Goal: Contribute content: Add original content to the website for others to see

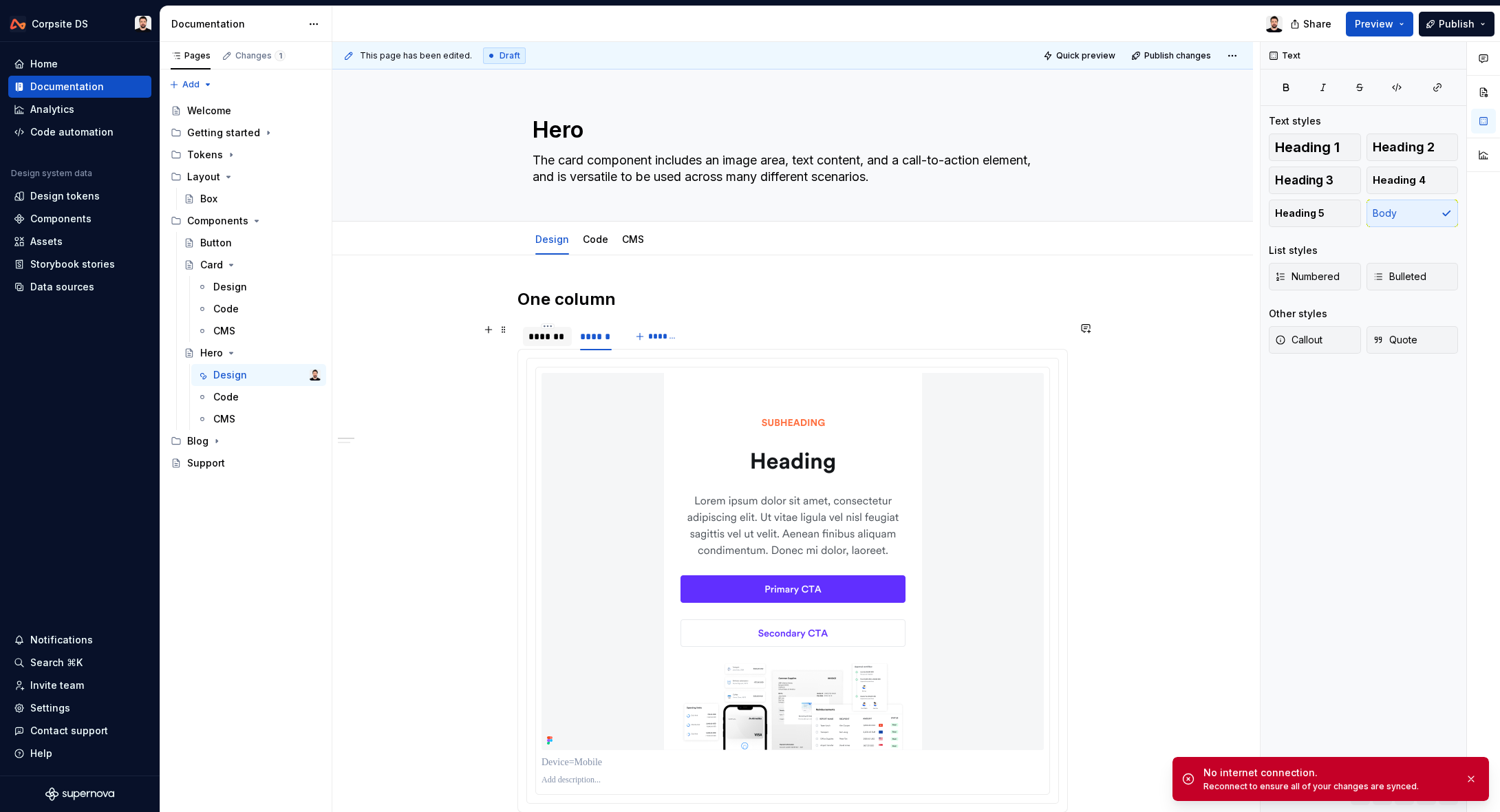
click at [552, 336] on div "*******" at bounding box center [547, 336] width 38 height 14
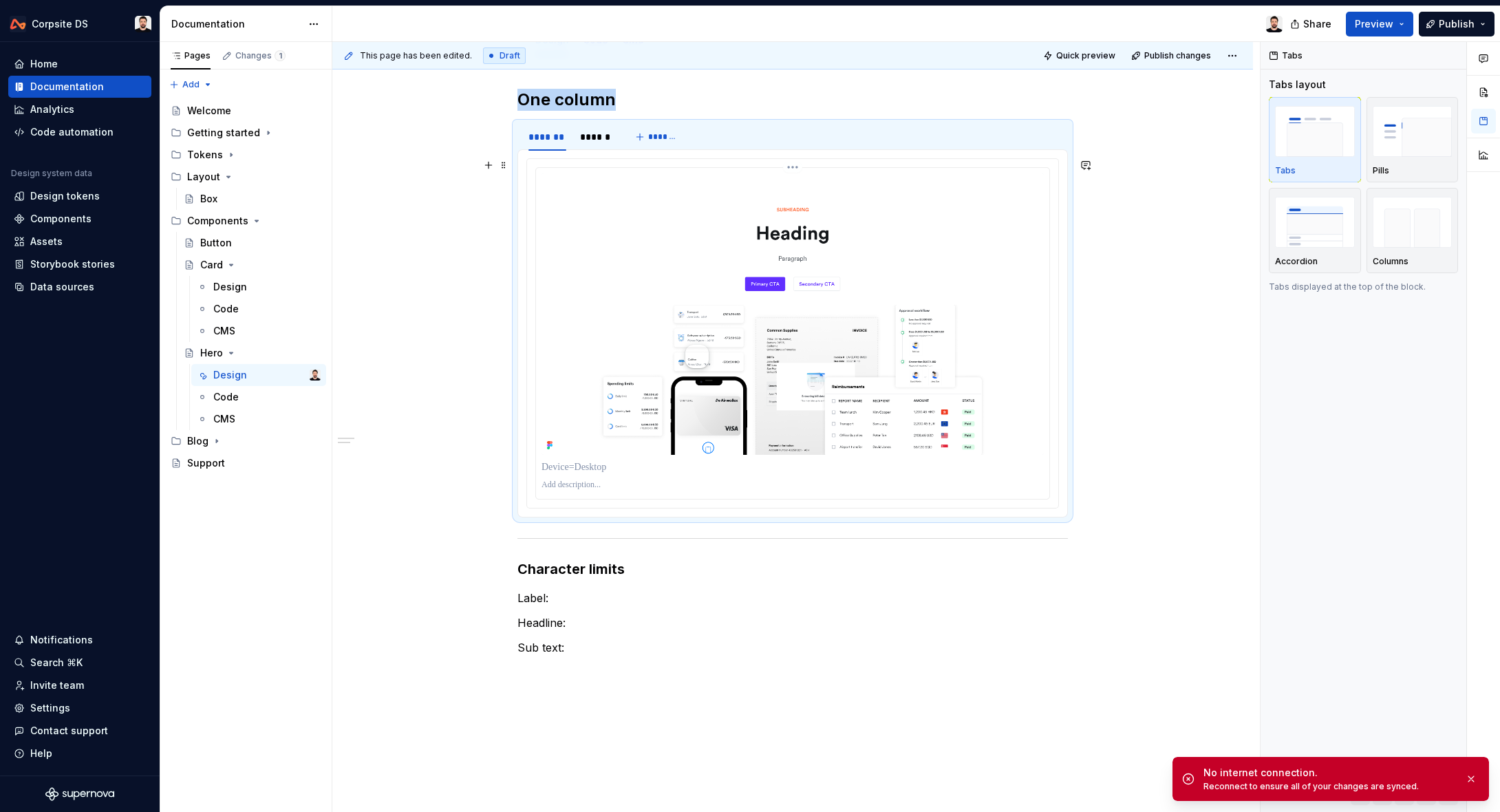
scroll to position [212, 0]
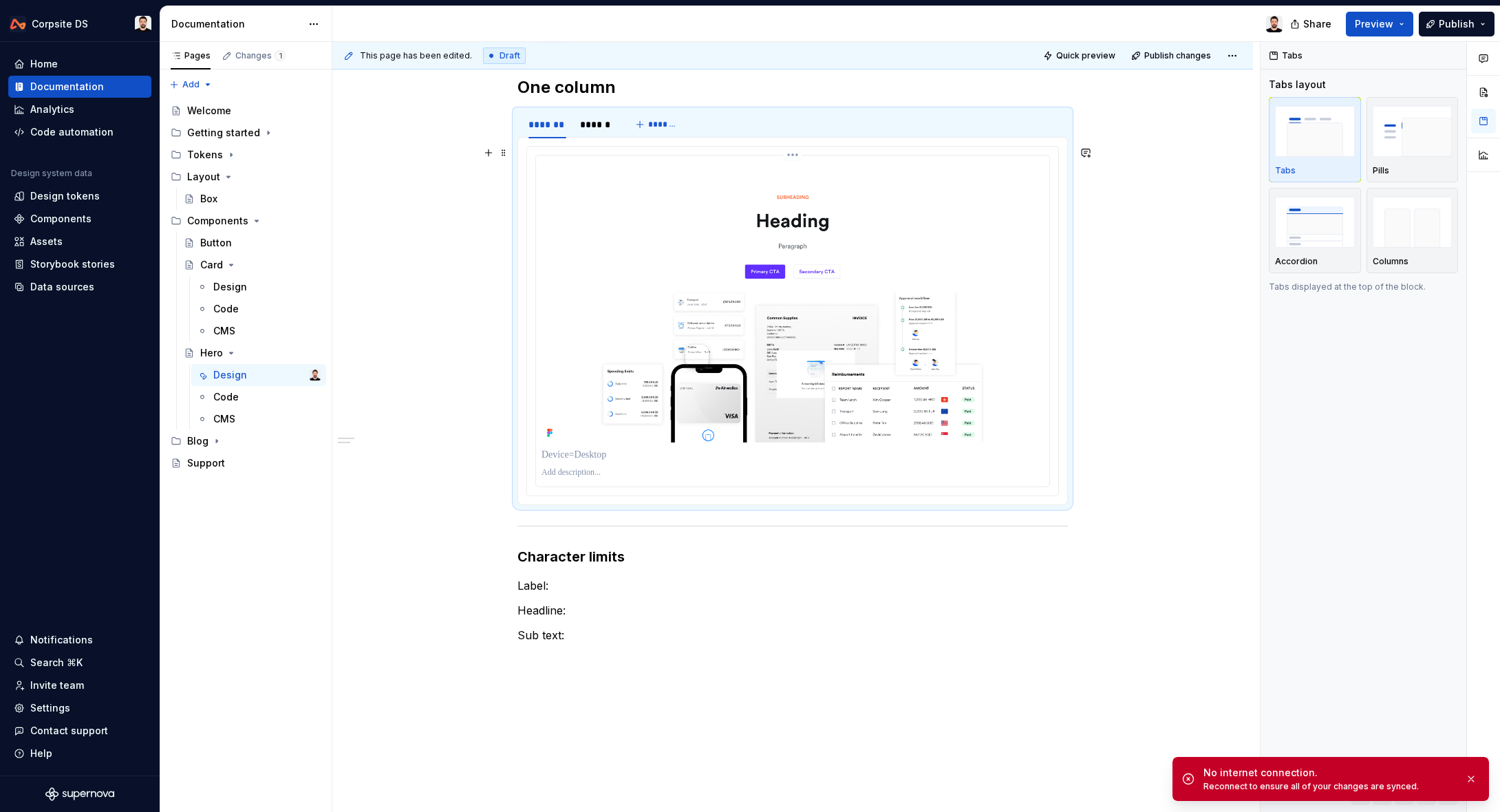
click at [715, 270] on img at bounding box center [792, 301] width 502 height 281
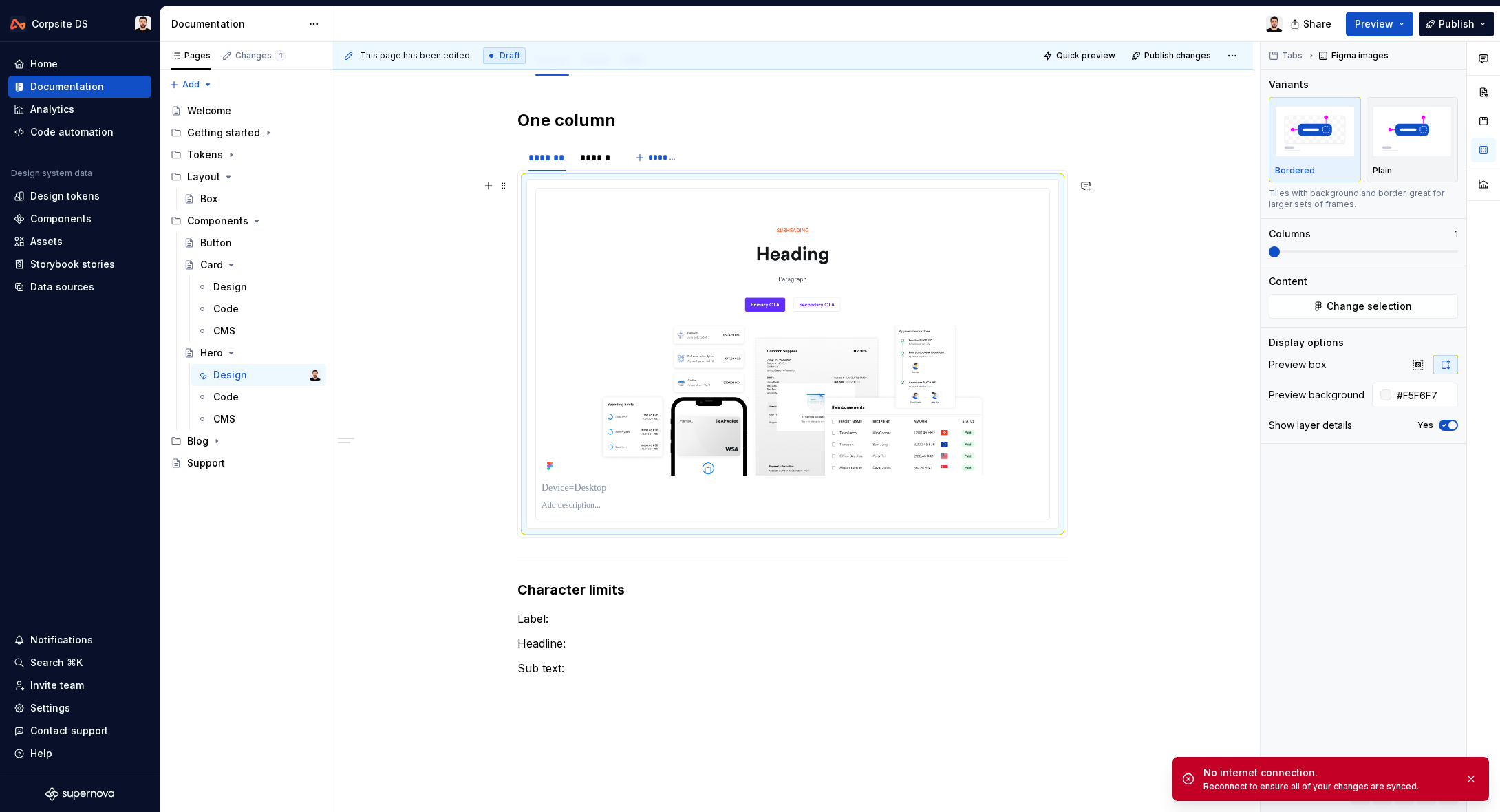
scroll to position [177, 0]
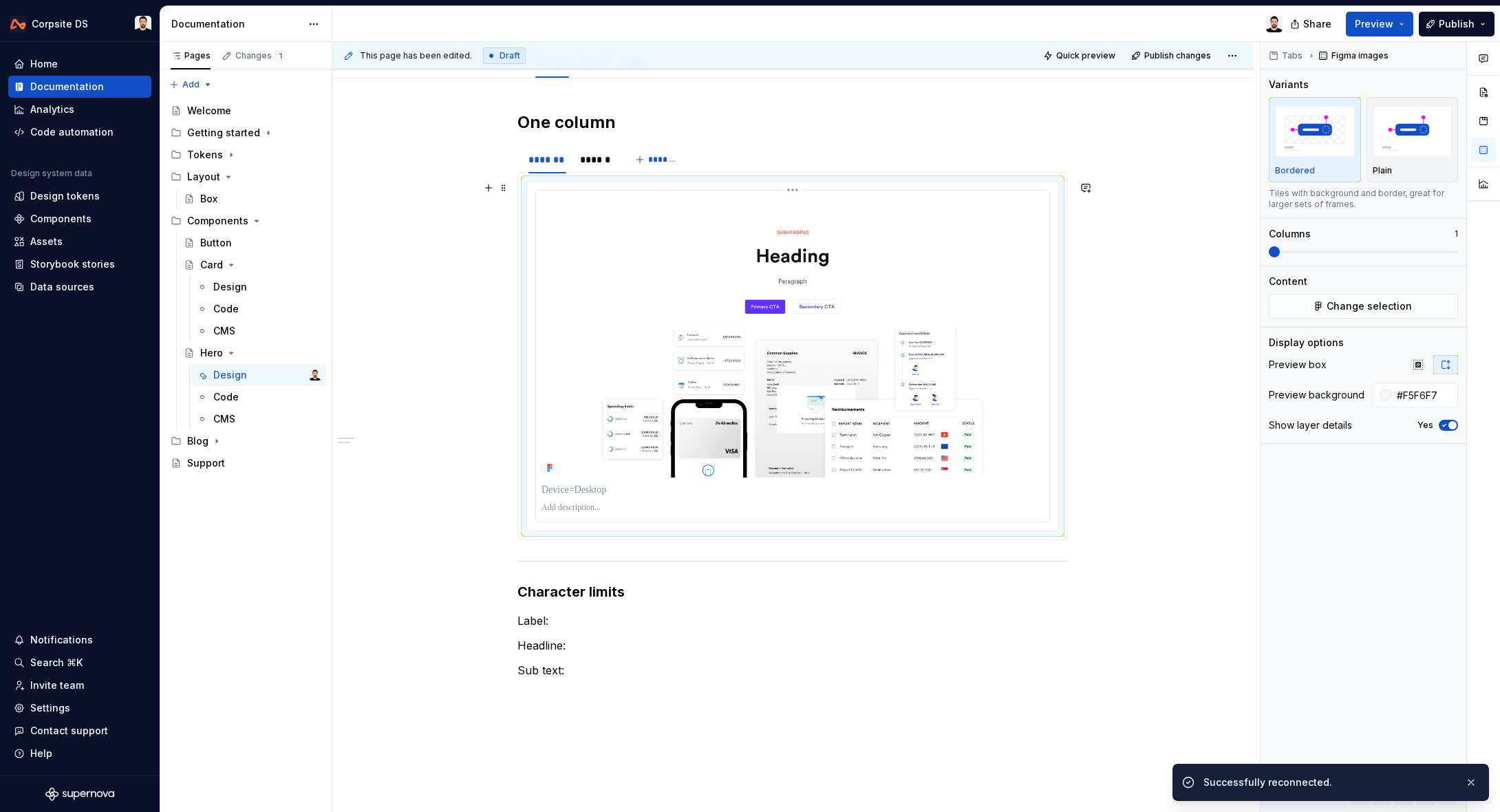
click at [1025, 277] on img at bounding box center [792, 337] width 502 height 281
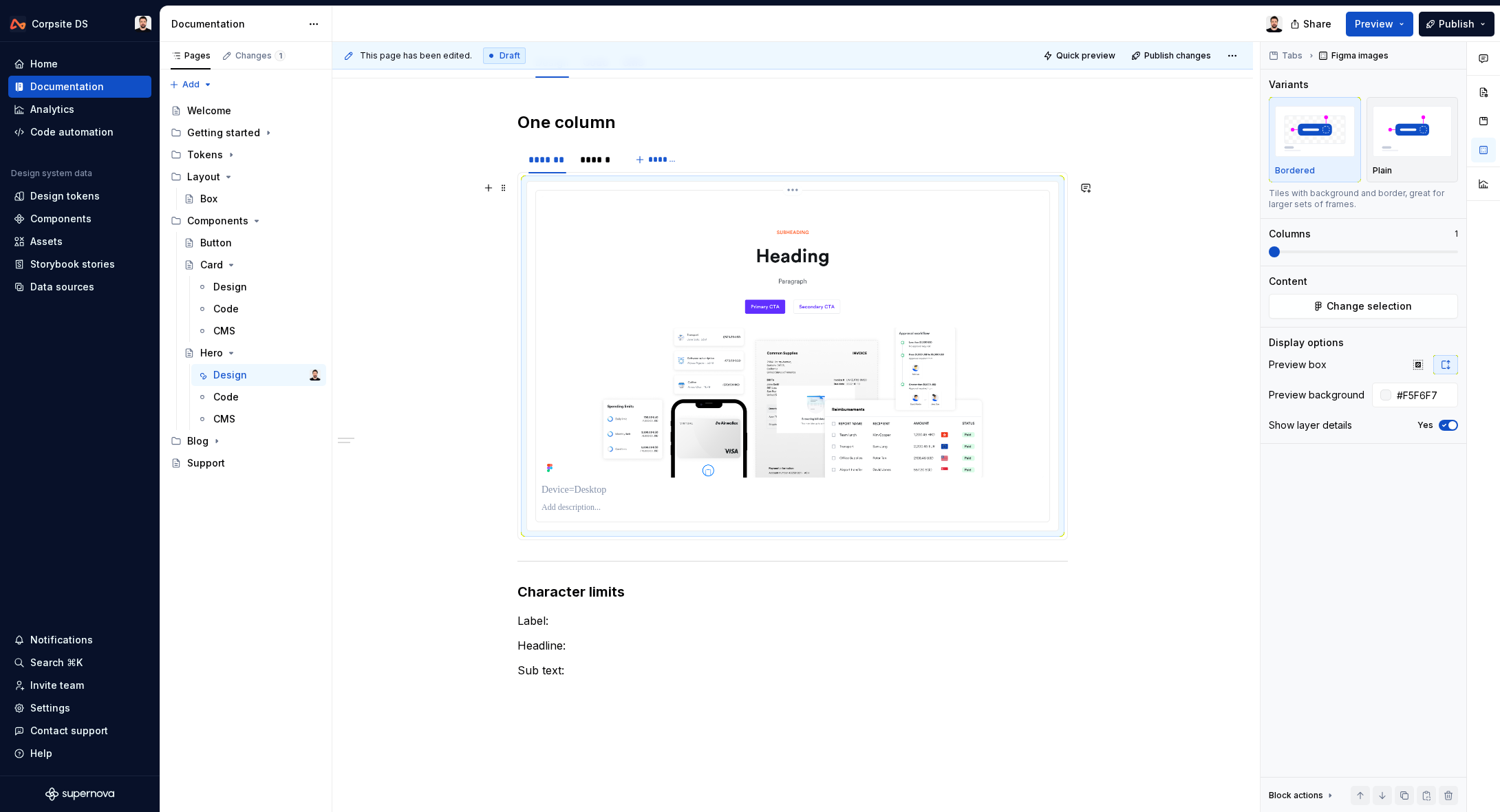
click at [800, 192] on html "Corpsite DS Home Documentation Analytics Code automation Design system data Des…" at bounding box center [750, 406] width 1500 height 812
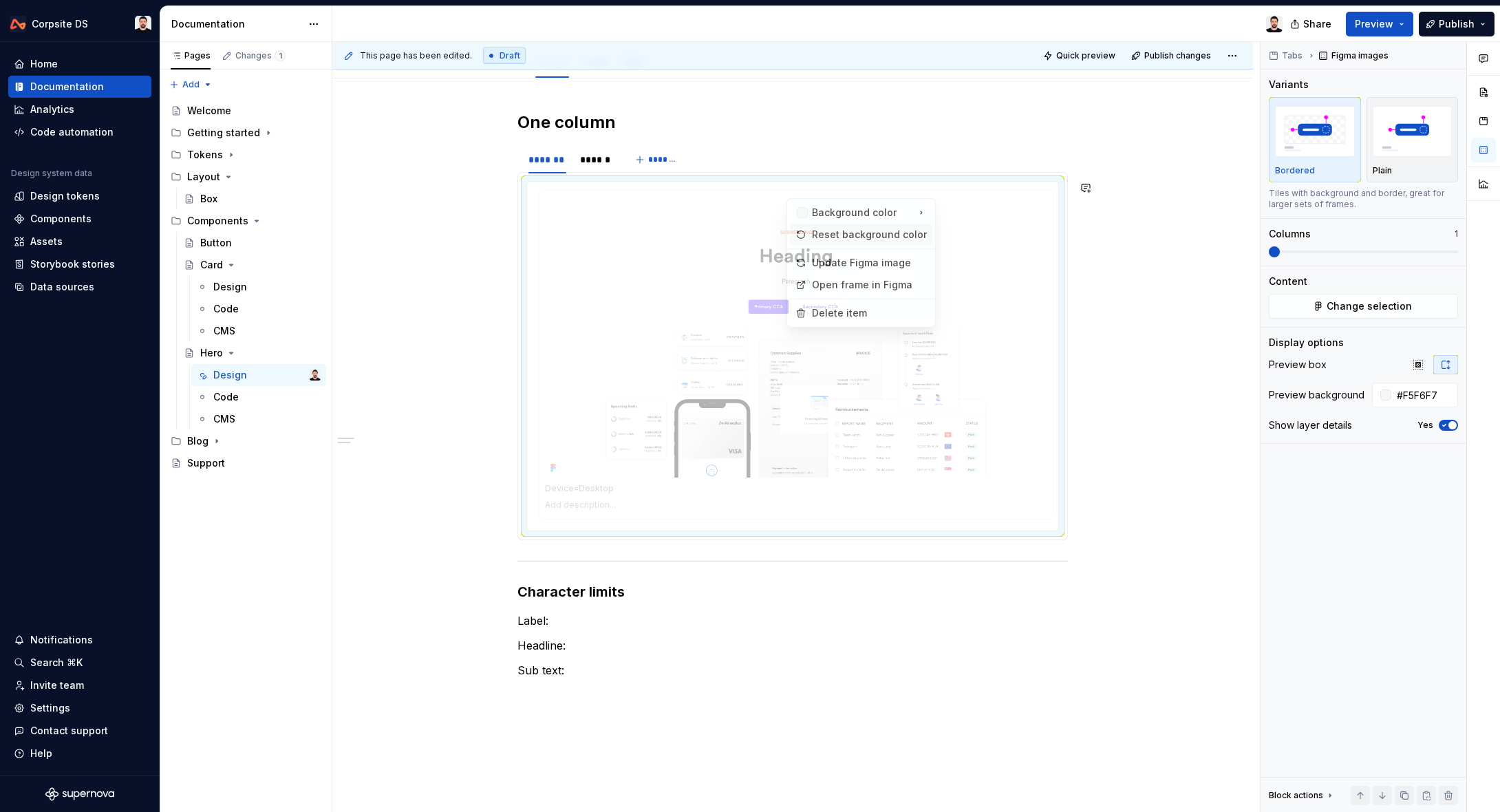
drag, startPoint x: 842, startPoint y: 234, endPoint x: 842, endPoint y: 227, distance: 7.0
click at [842, 227] on div "Reset background color" at bounding box center [861, 234] width 142 height 22
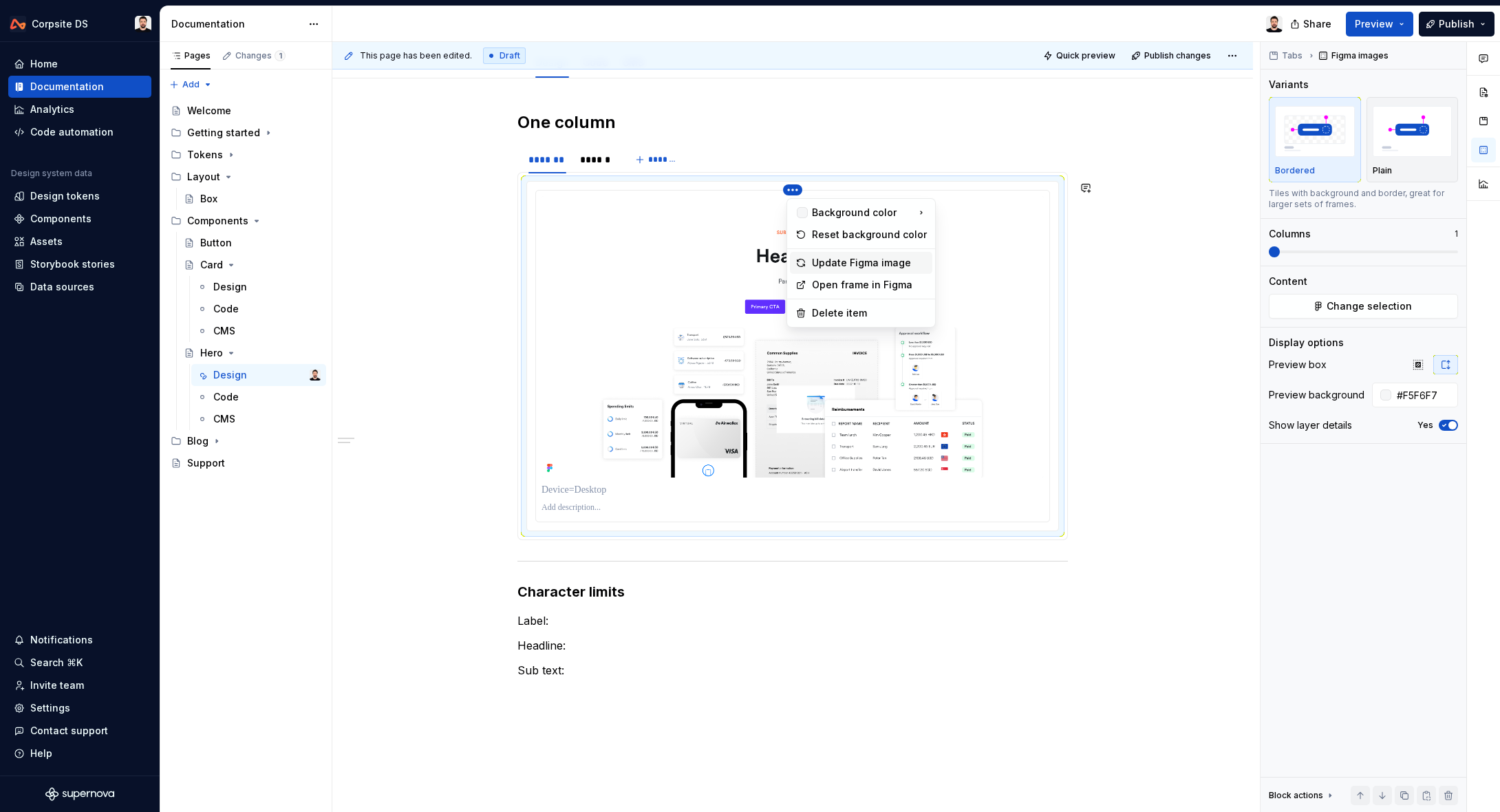
click at [845, 263] on div "Update Figma image" at bounding box center [869, 263] width 115 height 14
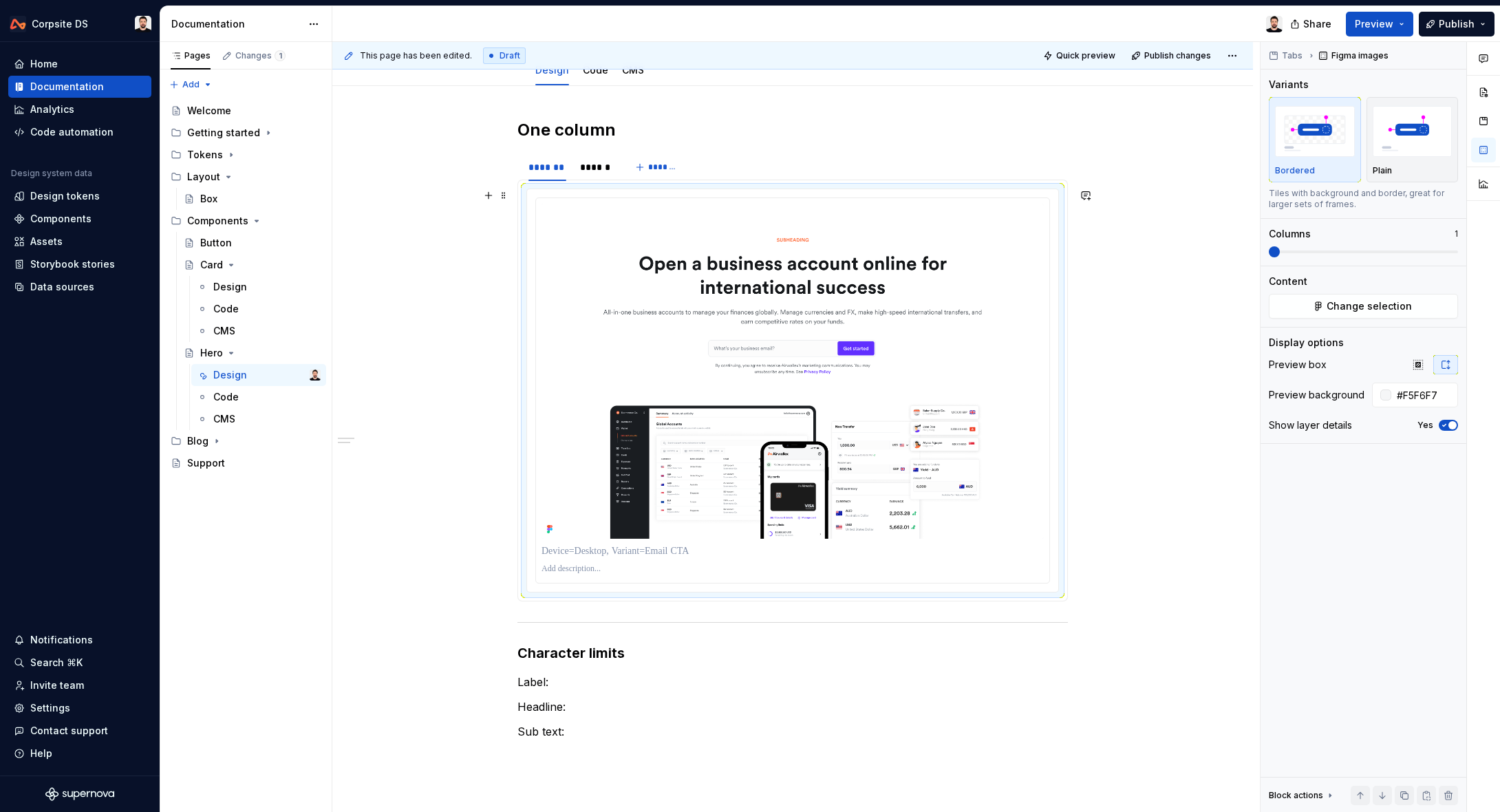
scroll to position [166, 0]
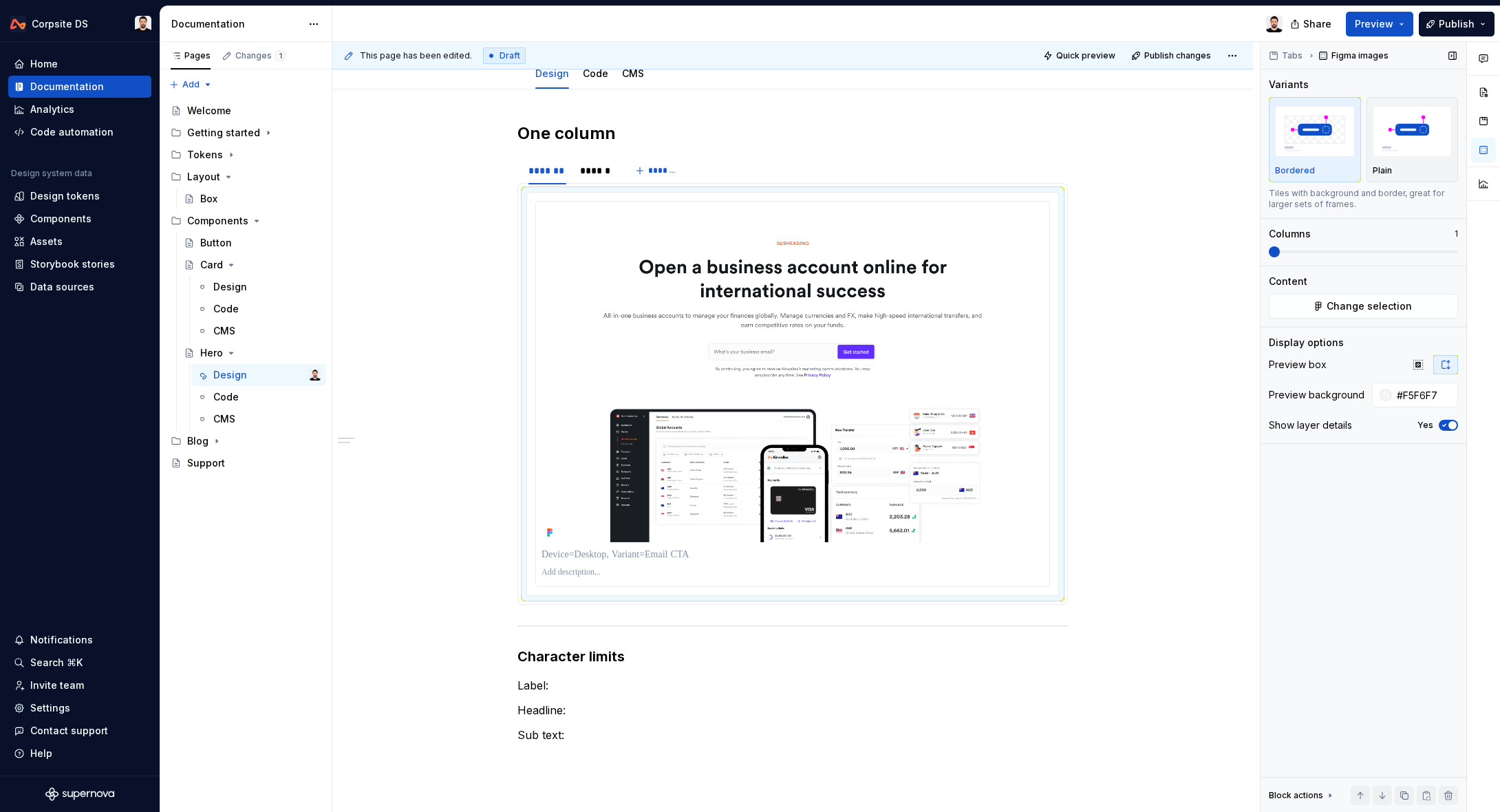
click at [1449, 426] on span "button" at bounding box center [1452, 426] width 9 height 9
click at [607, 174] on div "******" at bounding box center [596, 170] width 31 height 14
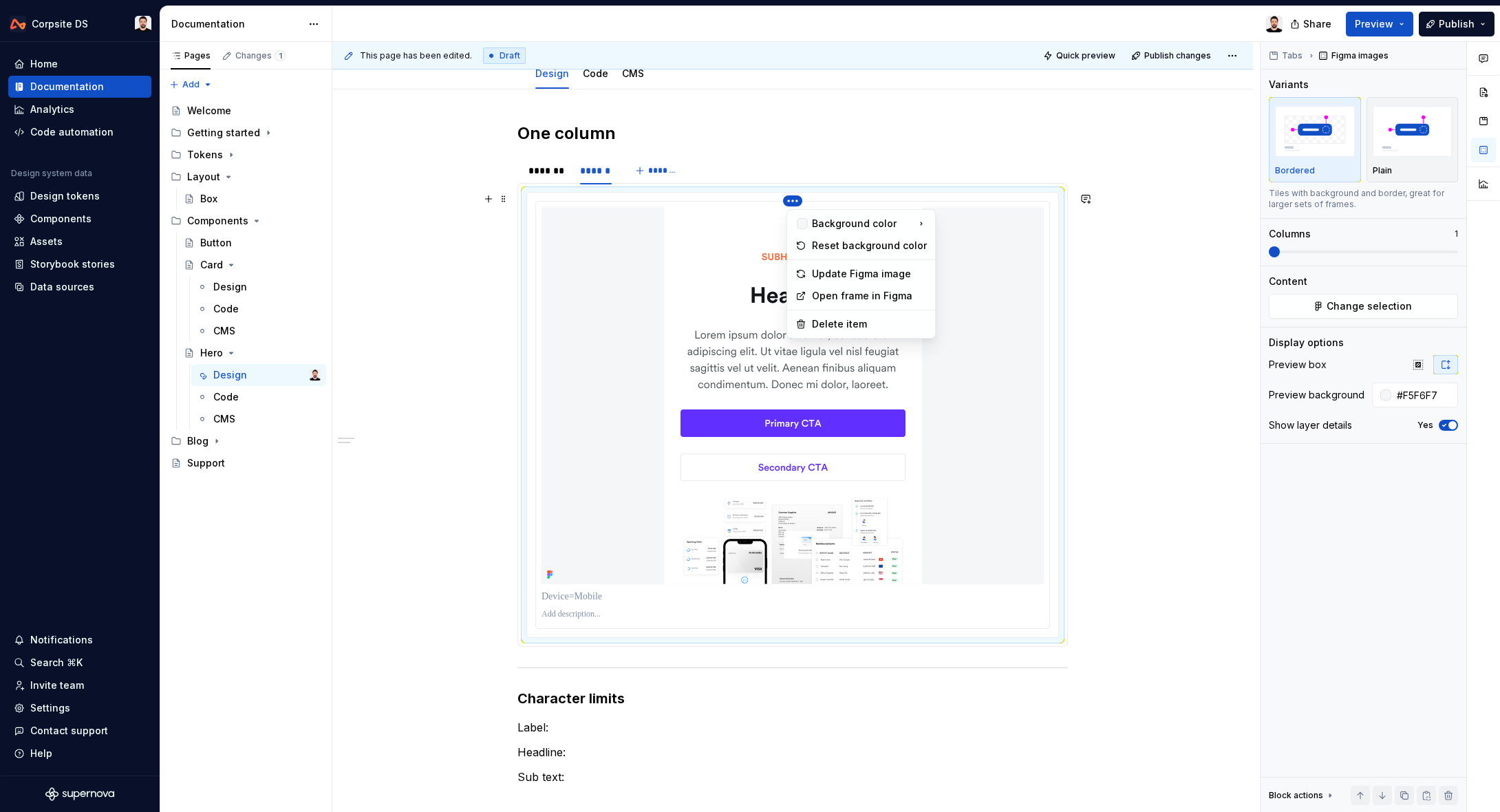
click at [794, 200] on html "Corpsite DS Home Documentation Analytics Code automation Design system data Des…" at bounding box center [750, 406] width 1500 height 812
click at [882, 274] on div "Update Figma image" at bounding box center [869, 274] width 115 height 14
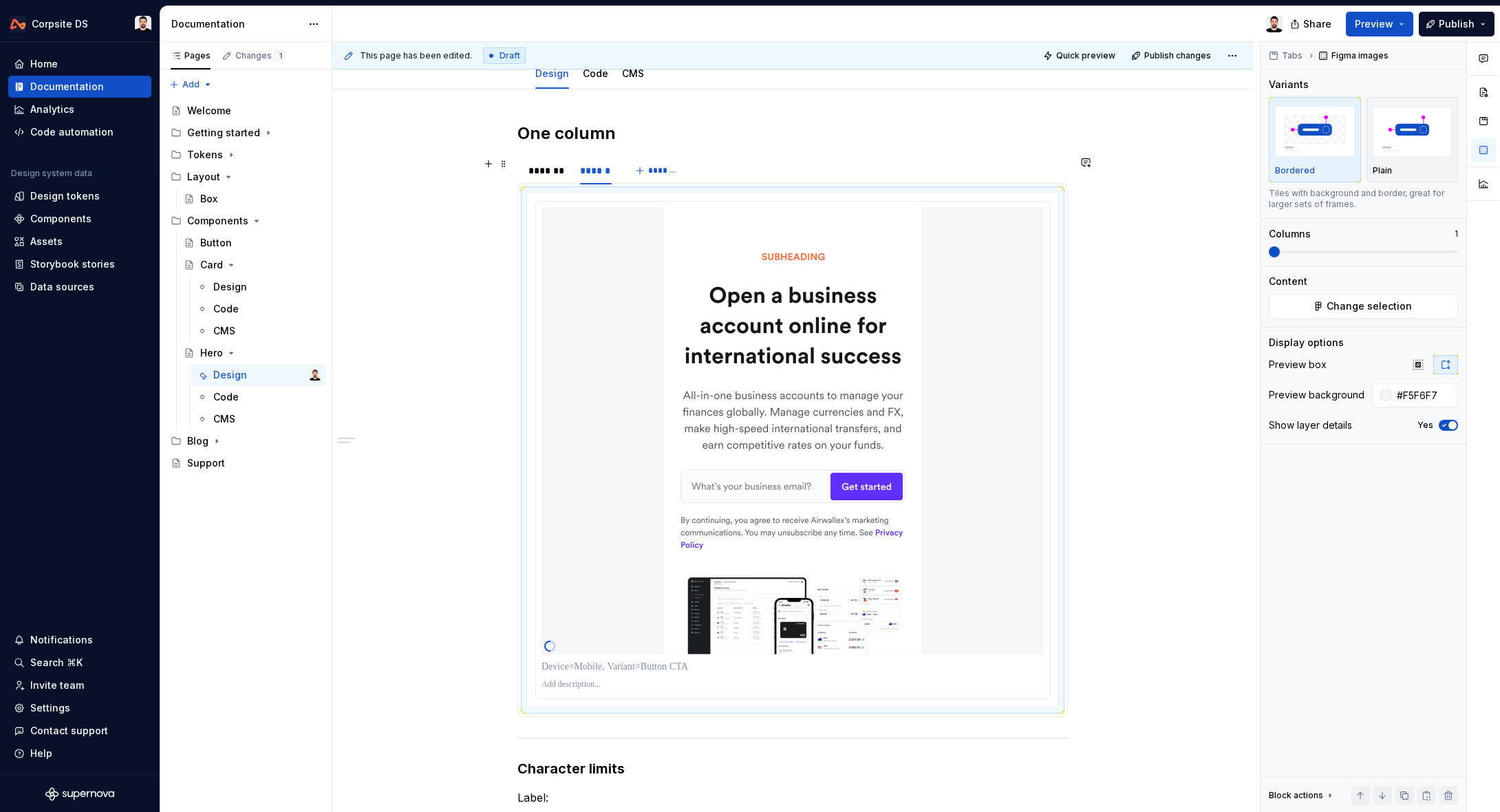
scroll to position [236, 0]
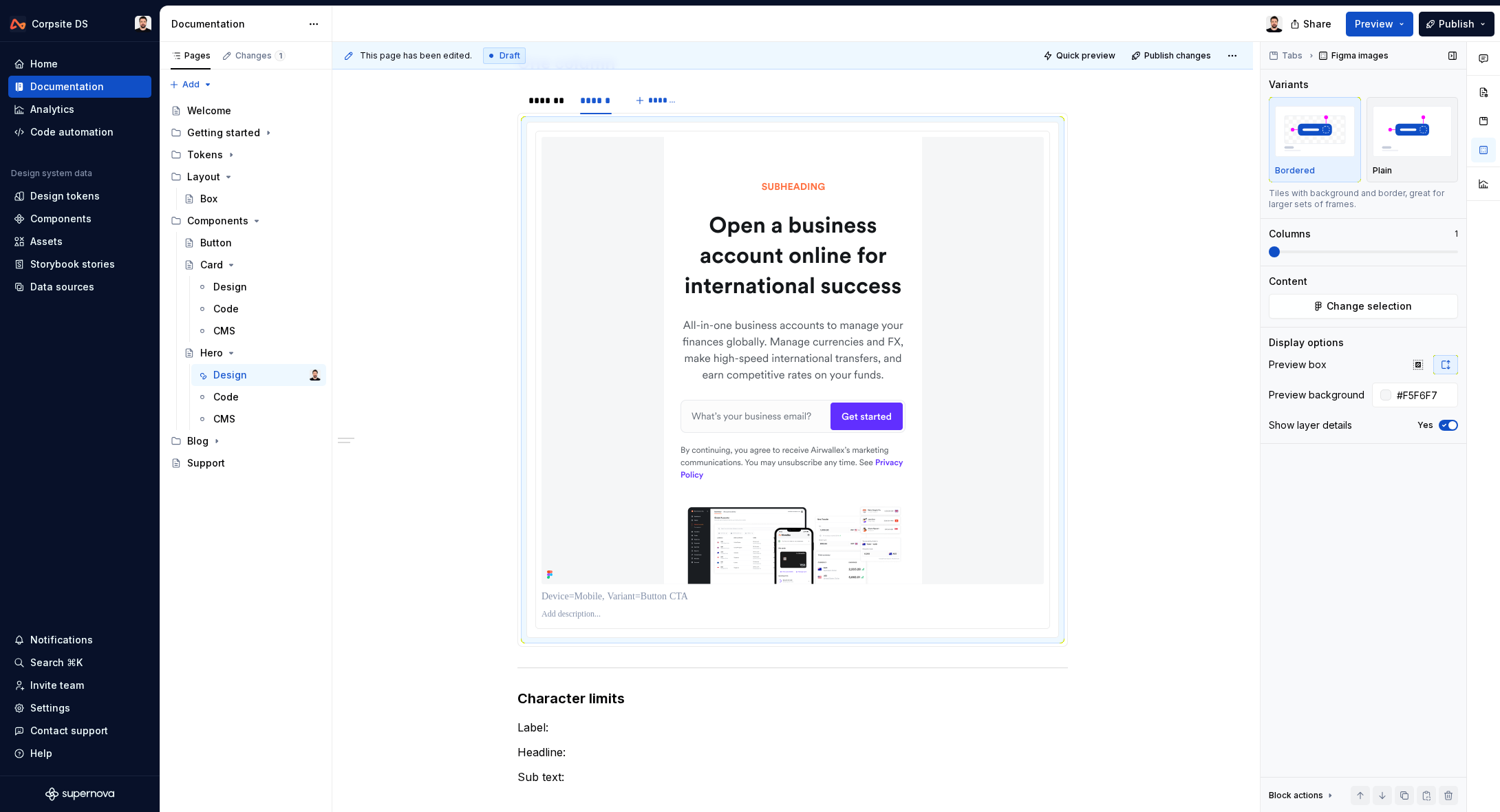
click at [1446, 425] on icon "button" at bounding box center [1444, 426] width 11 height 9
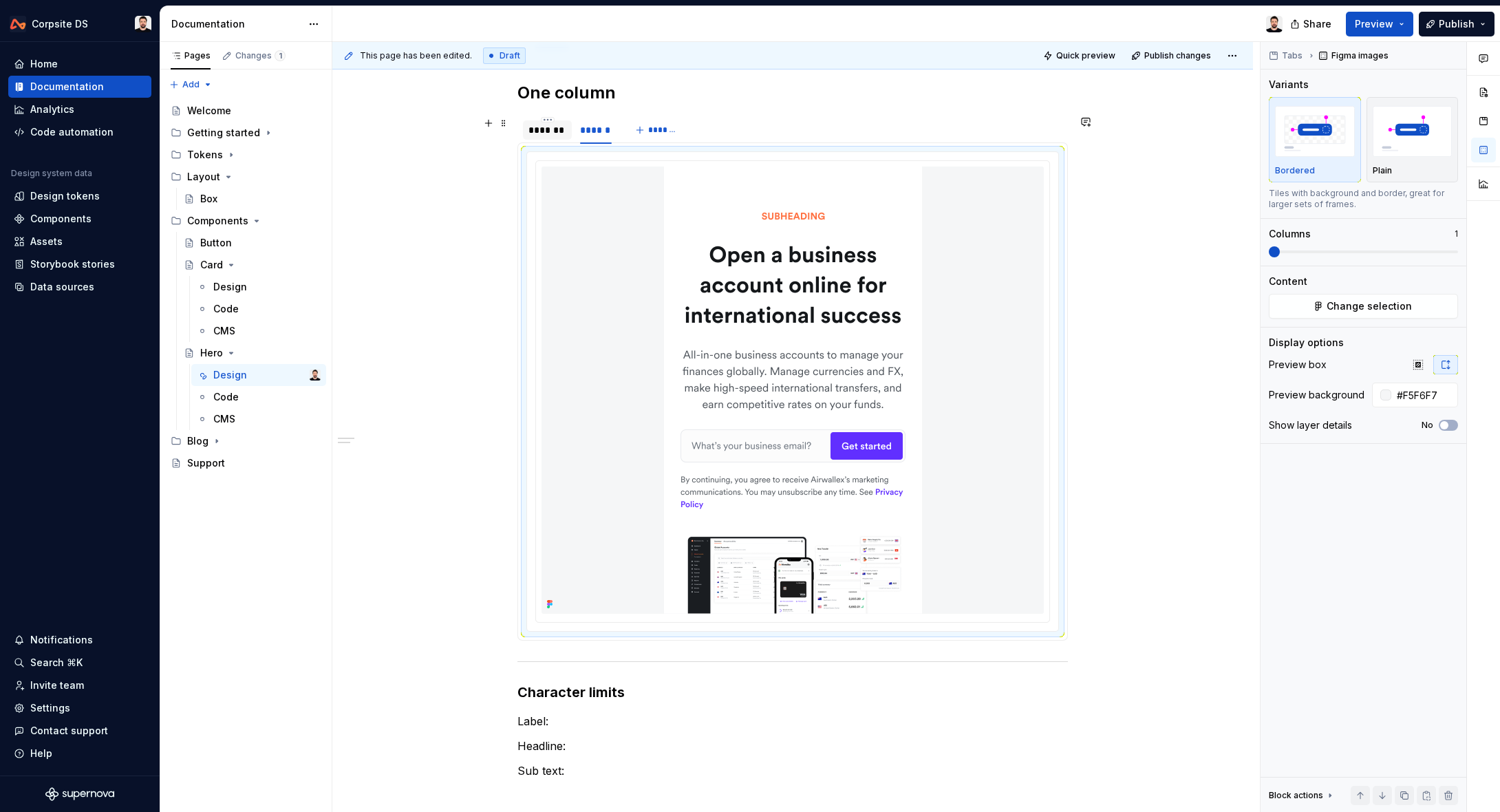
click at [548, 126] on div "*******" at bounding box center [547, 130] width 38 height 14
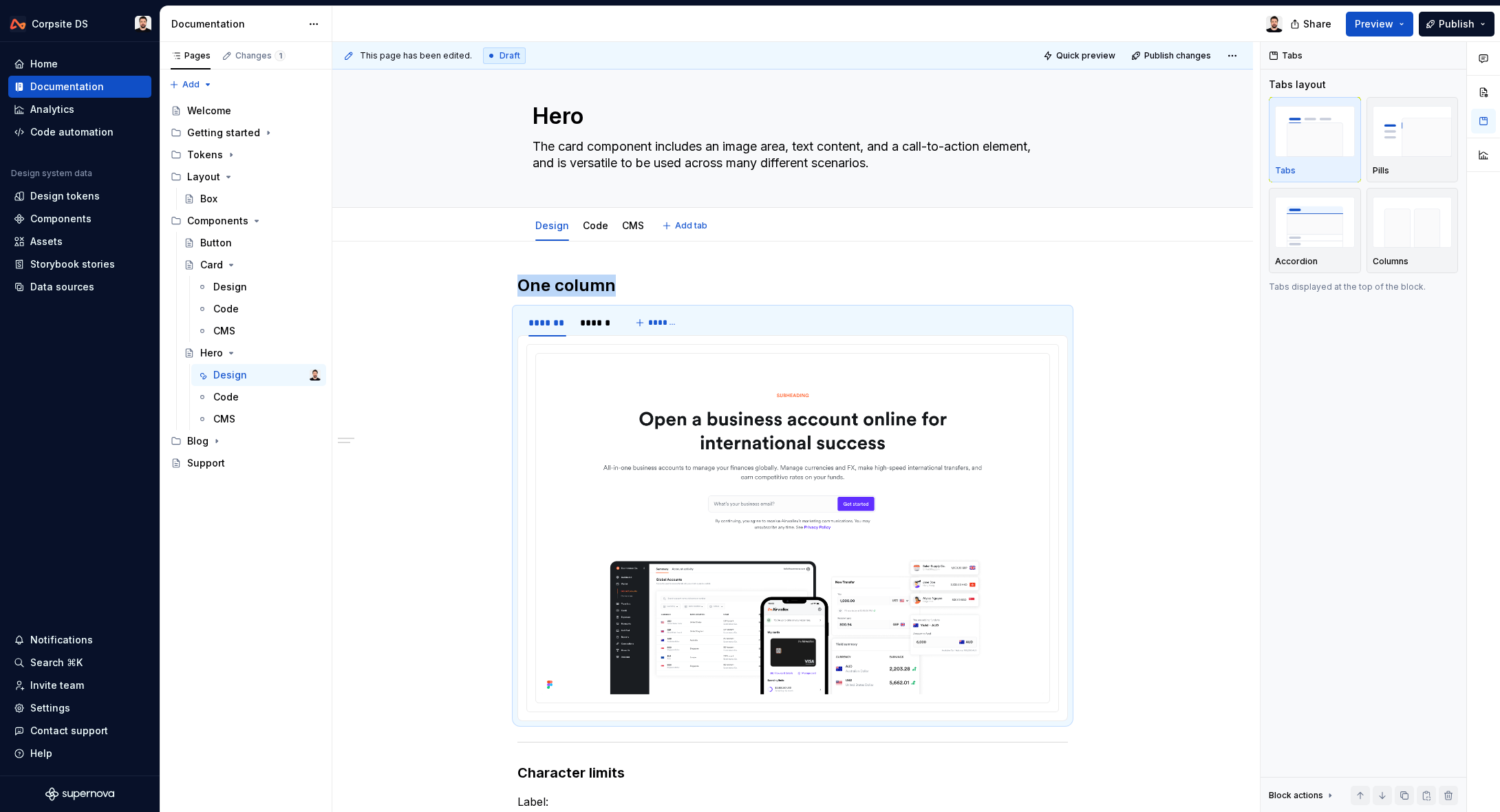
scroll to position [0, 0]
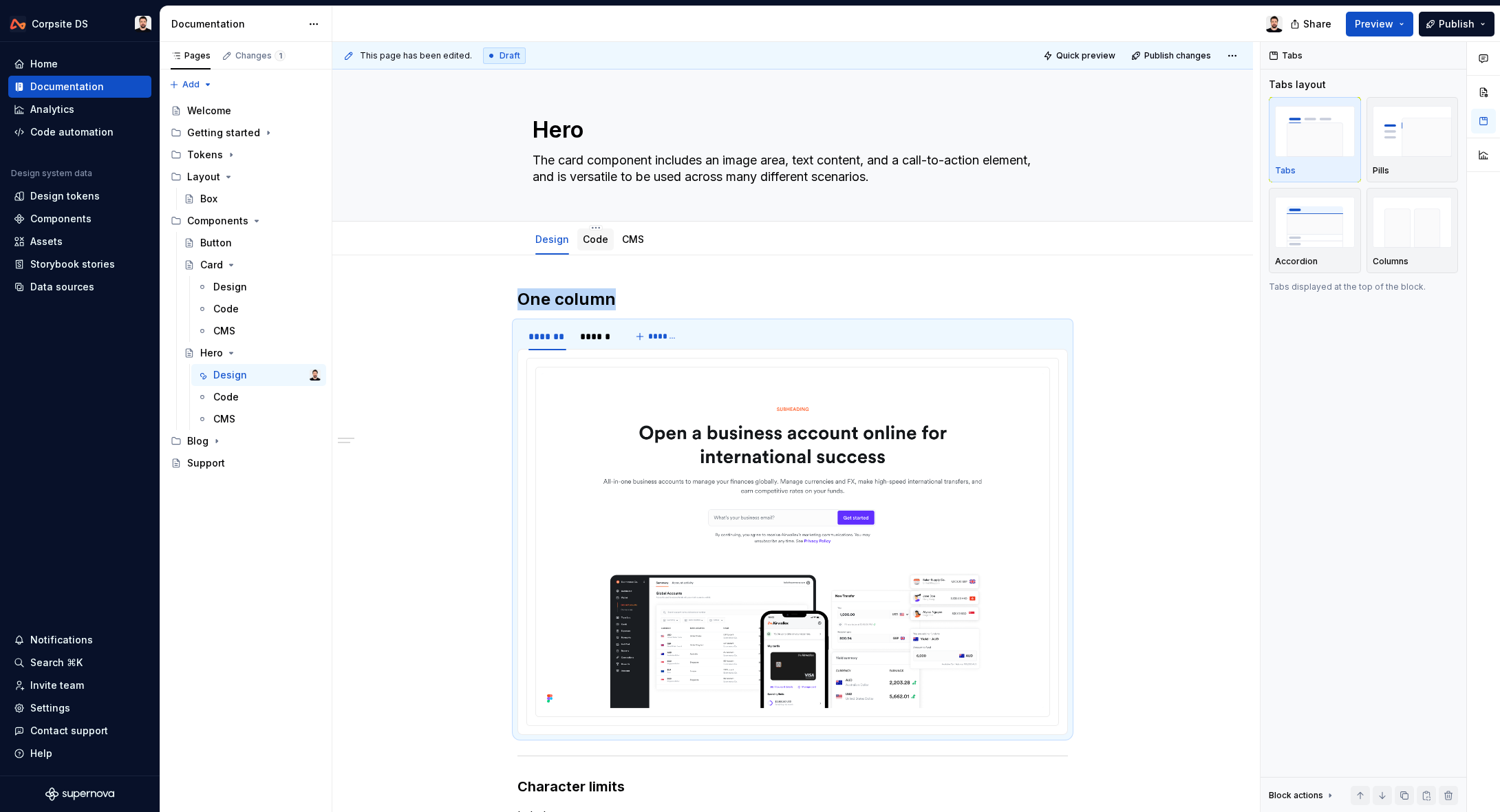
type textarea "*"
click at [594, 135] on textarea "Hero" at bounding box center [790, 130] width 520 height 33
click at [660, 130] on textarea "Hero" at bounding box center [790, 130] width 520 height 33
type textarea "Hero"
type textarea "*"
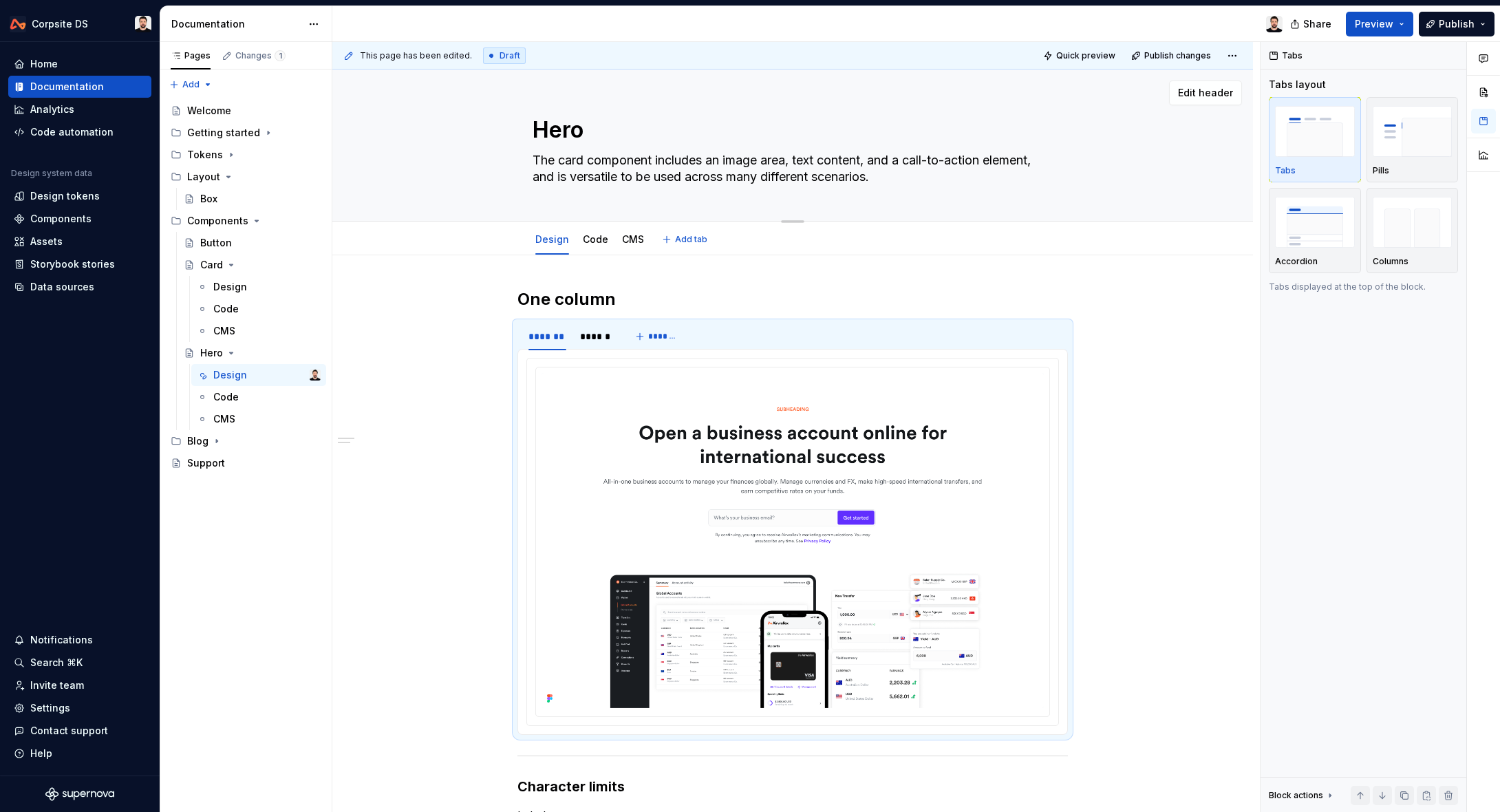
type textarea "Hero O"
type textarea "*"
type textarea "Hero On"
type textarea "*"
type textarea "Hero One"
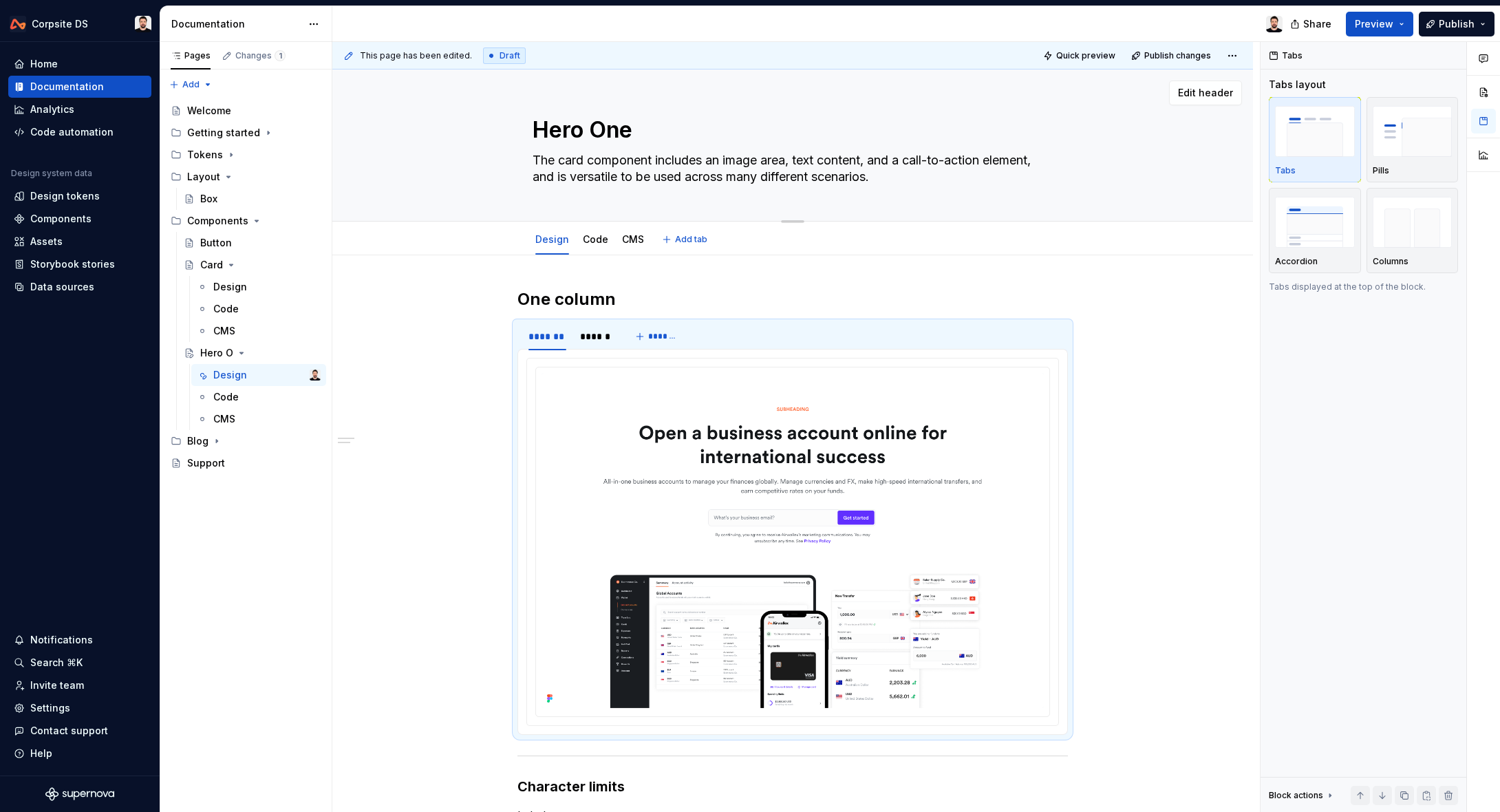
type textarea "*"
type textarea "Hero One"
type textarea "*"
type textarea "Hero One C"
type textarea "*"
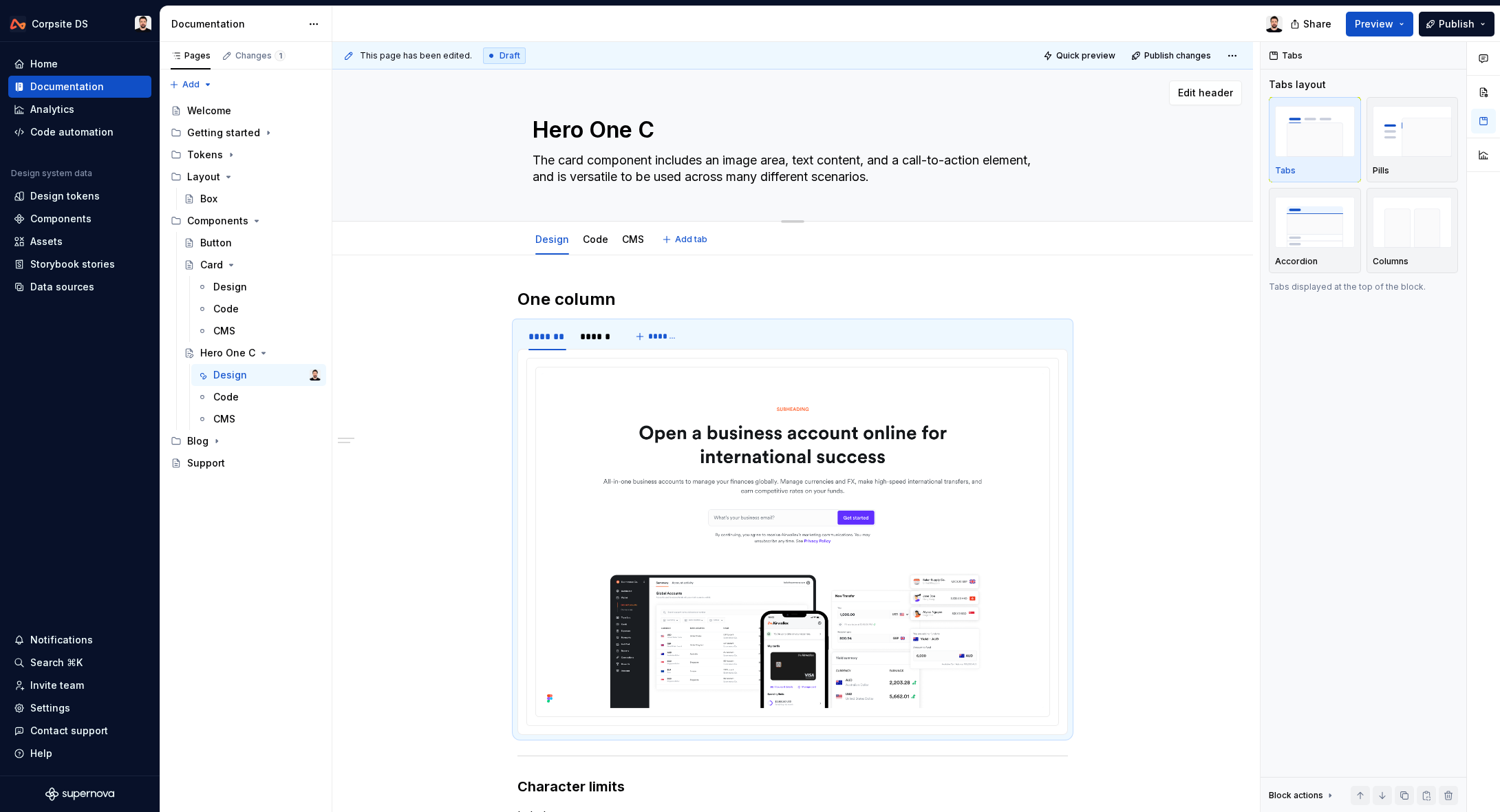
type textarea "Hero One Co"
type textarea "*"
type textarea "Hero One Col"
type textarea "*"
type textarea "Hero One Colu"
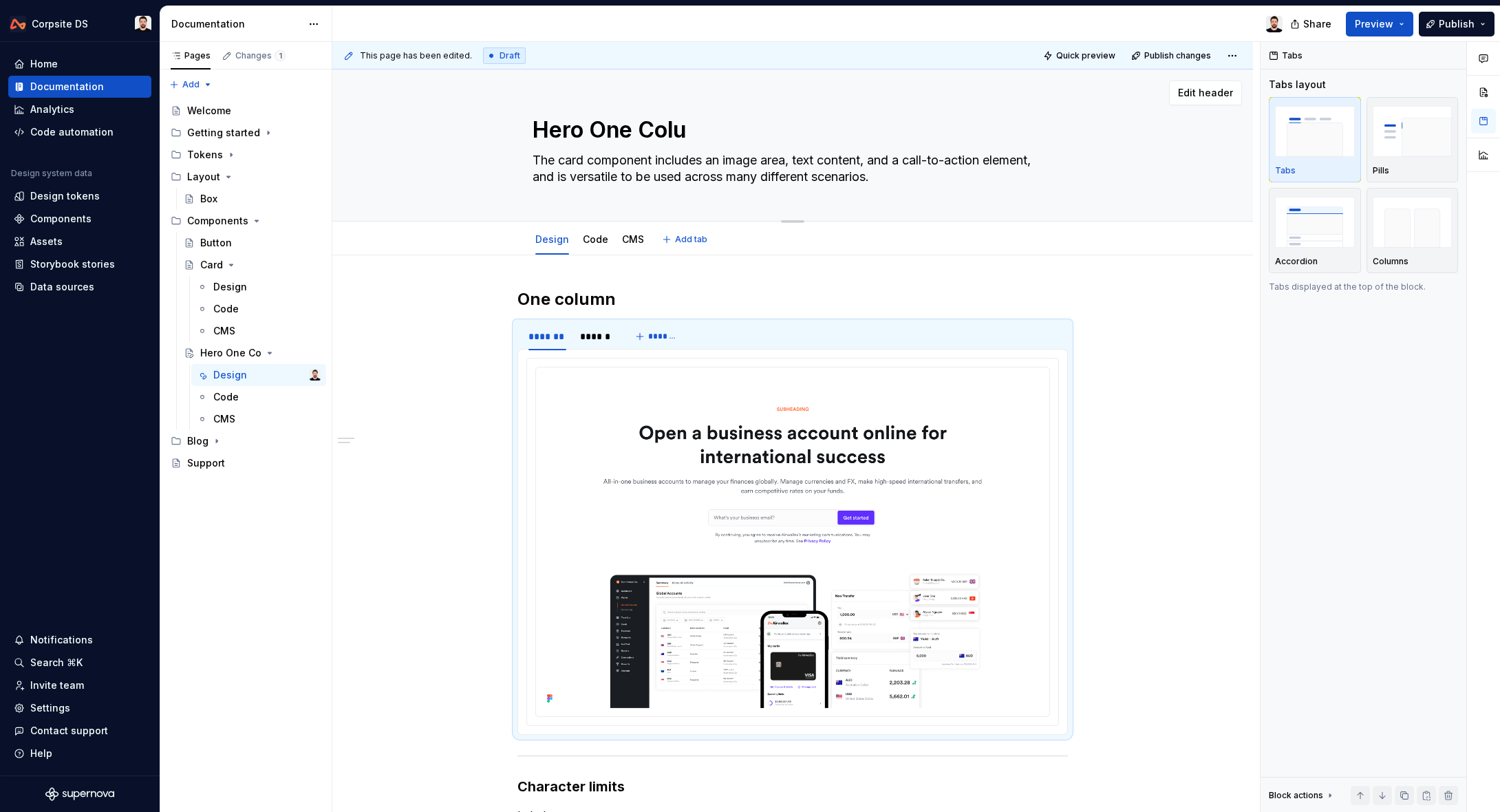
type textarea "*"
type textarea "Hero One Colum"
type textarea "*"
type textarea "Hero One Column"
type textarea "*"
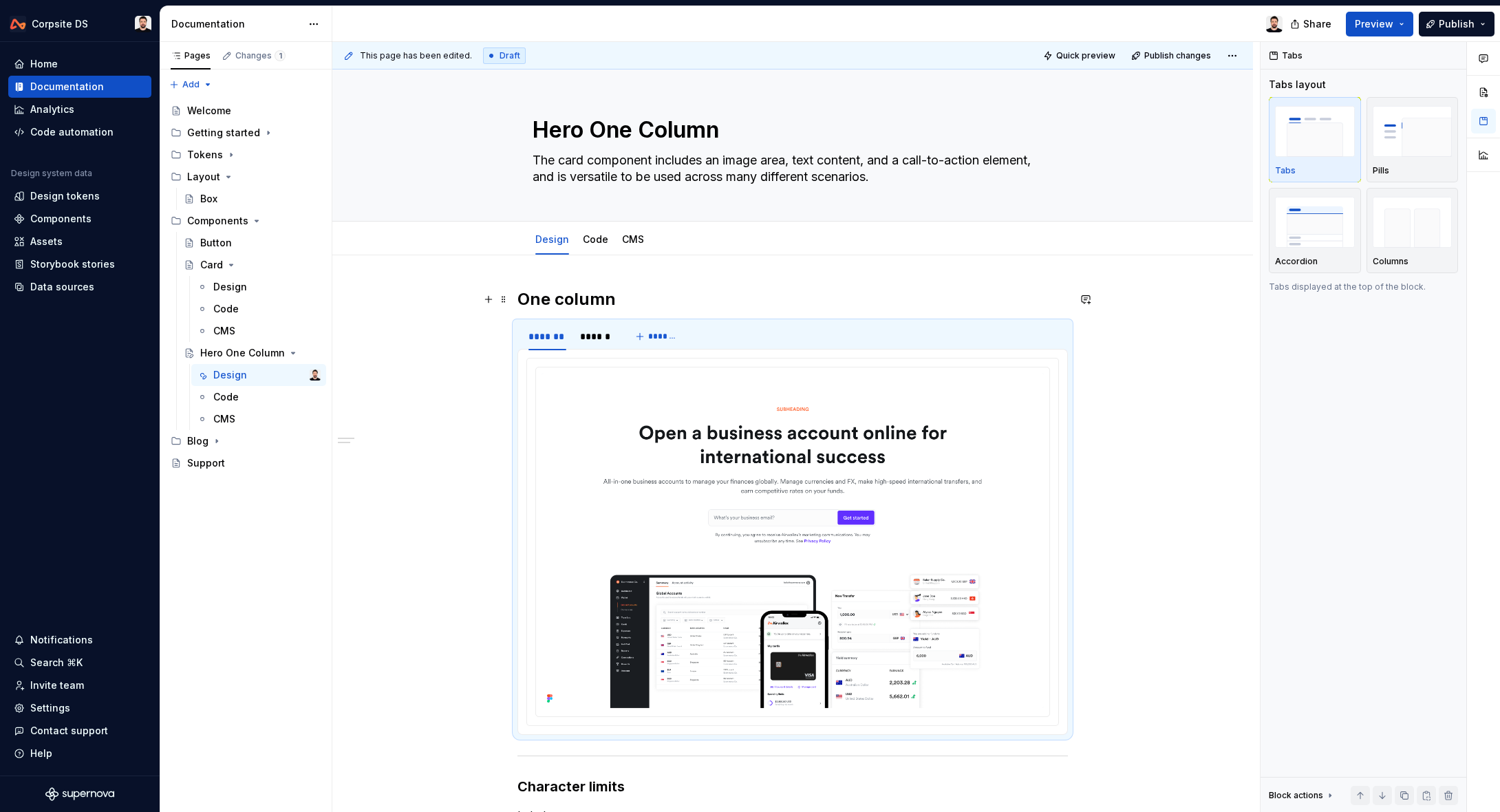
type textarea "Hero One Column"
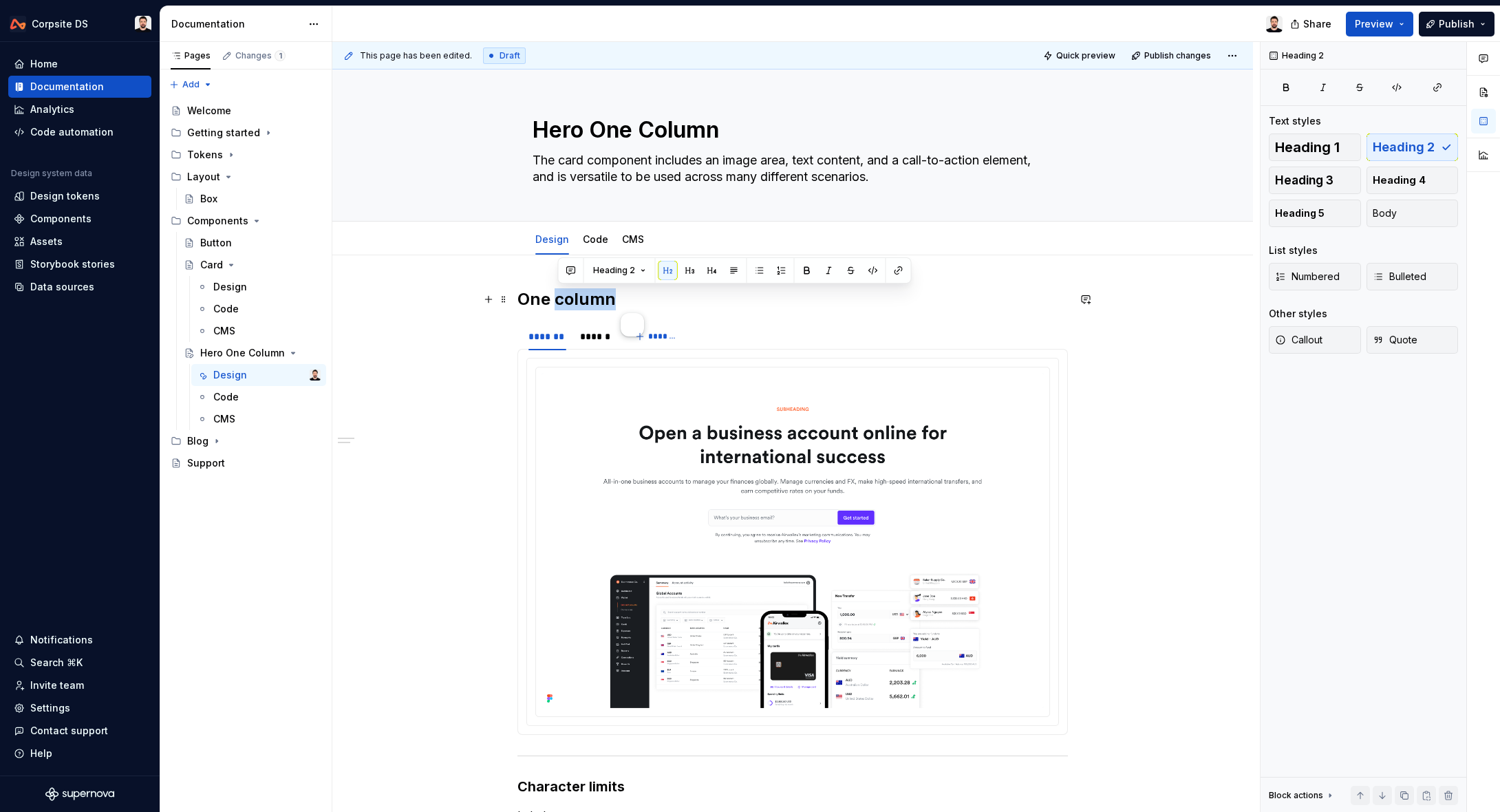
drag, startPoint x: 623, startPoint y: 294, endPoint x: 557, endPoint y: 294, distance: 66.0
click at [557, 294] on h2 "One column" at bounding box center [793, 299] width 551 height 22
type textarea "*"
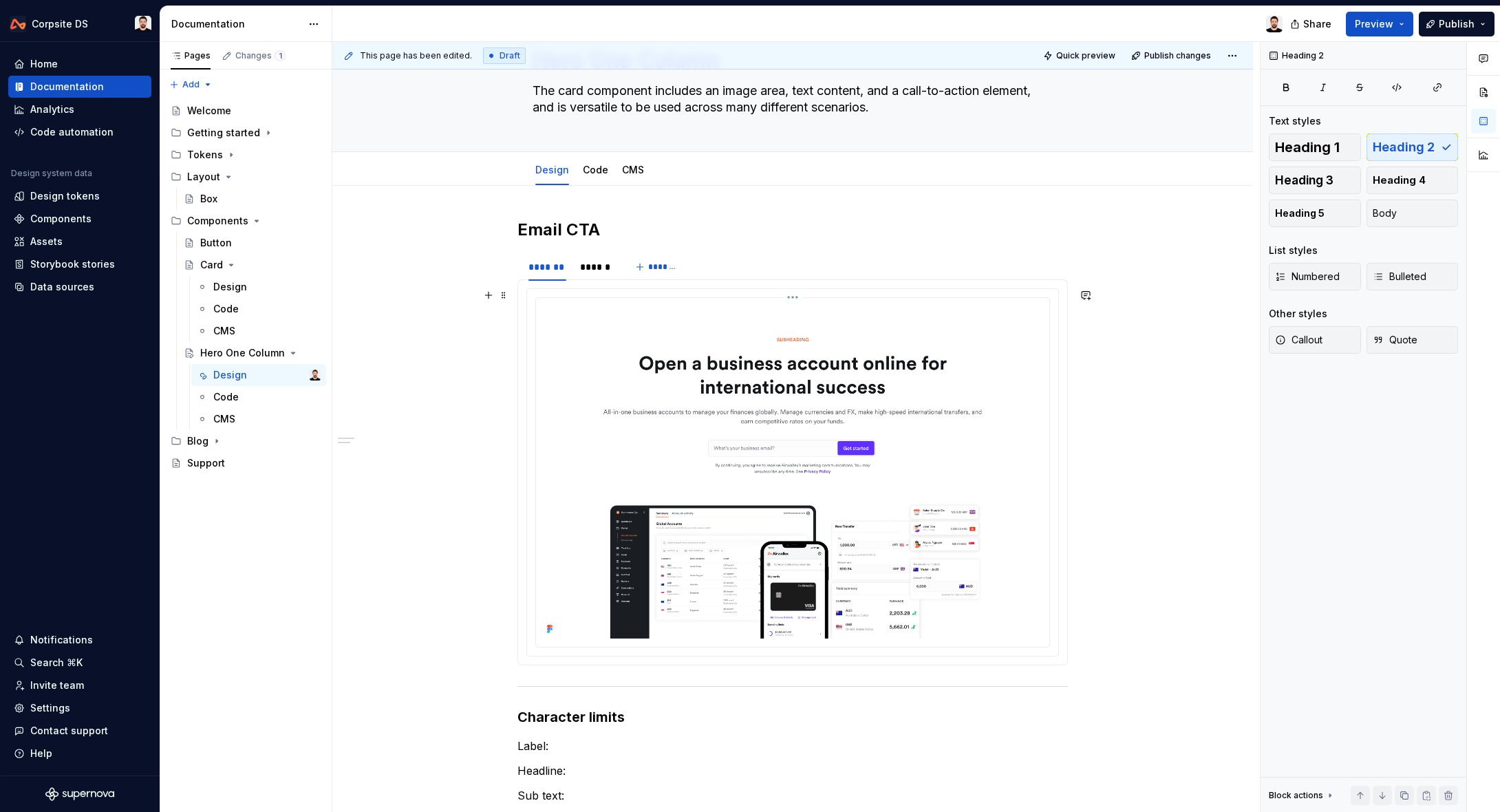
scroll to position [70, 0]
click at [600, 266] on div "******" at bounding box center [596, 267] width 31 height 14
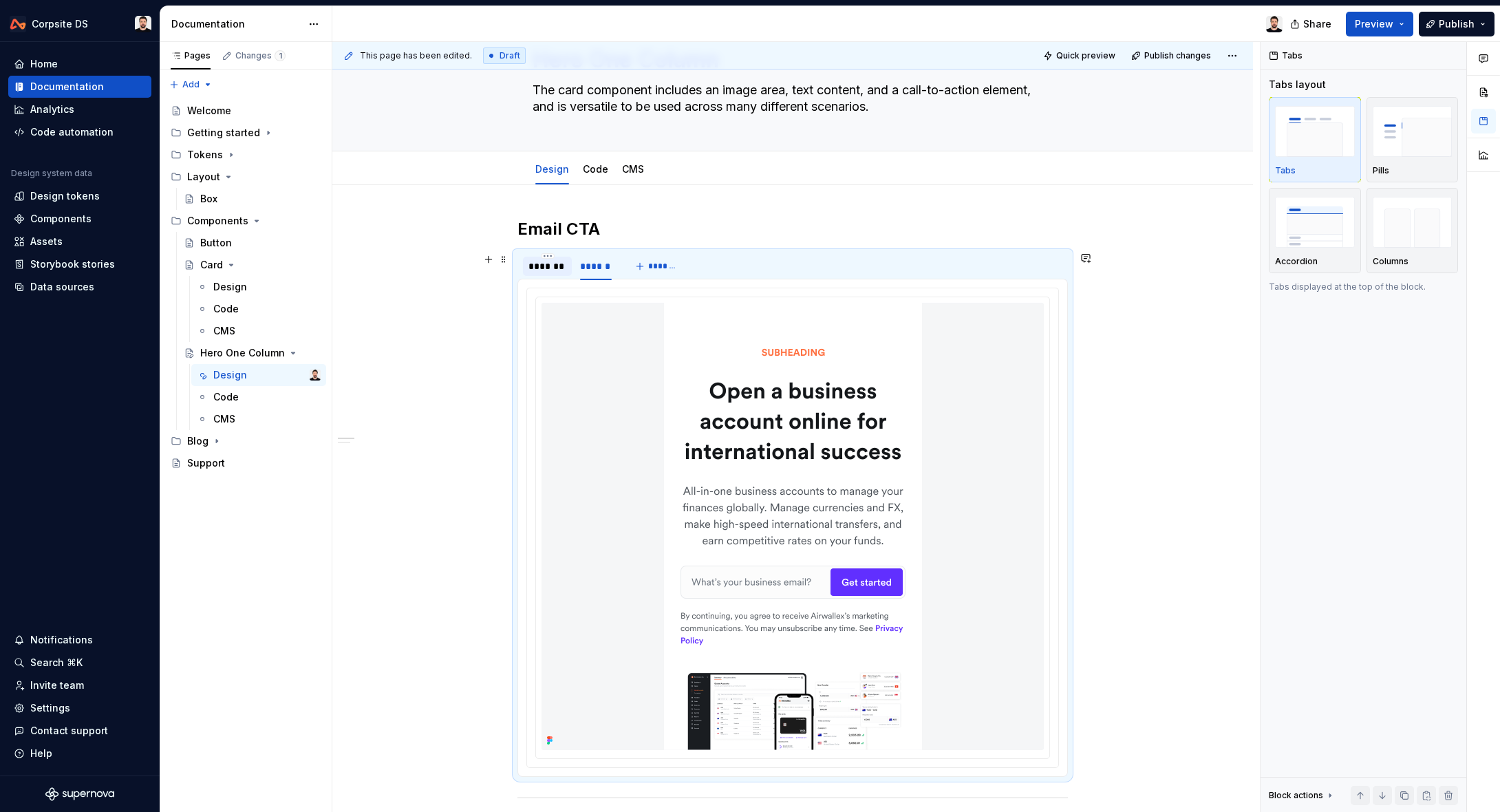
click at [556, 266] on div "*******" at bounding box center [547, 267] width 38 height 14
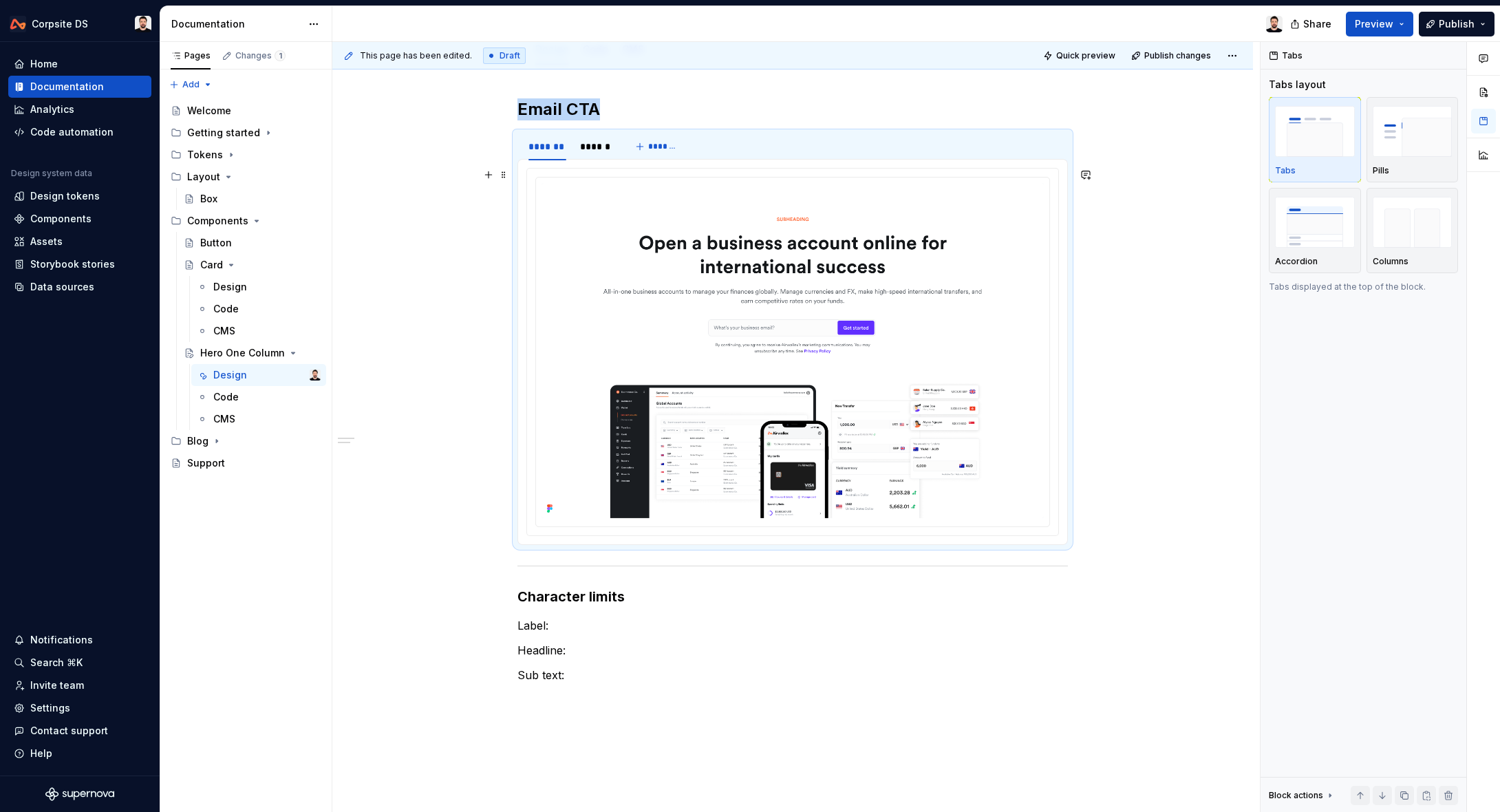
scroll to position [320, 0]
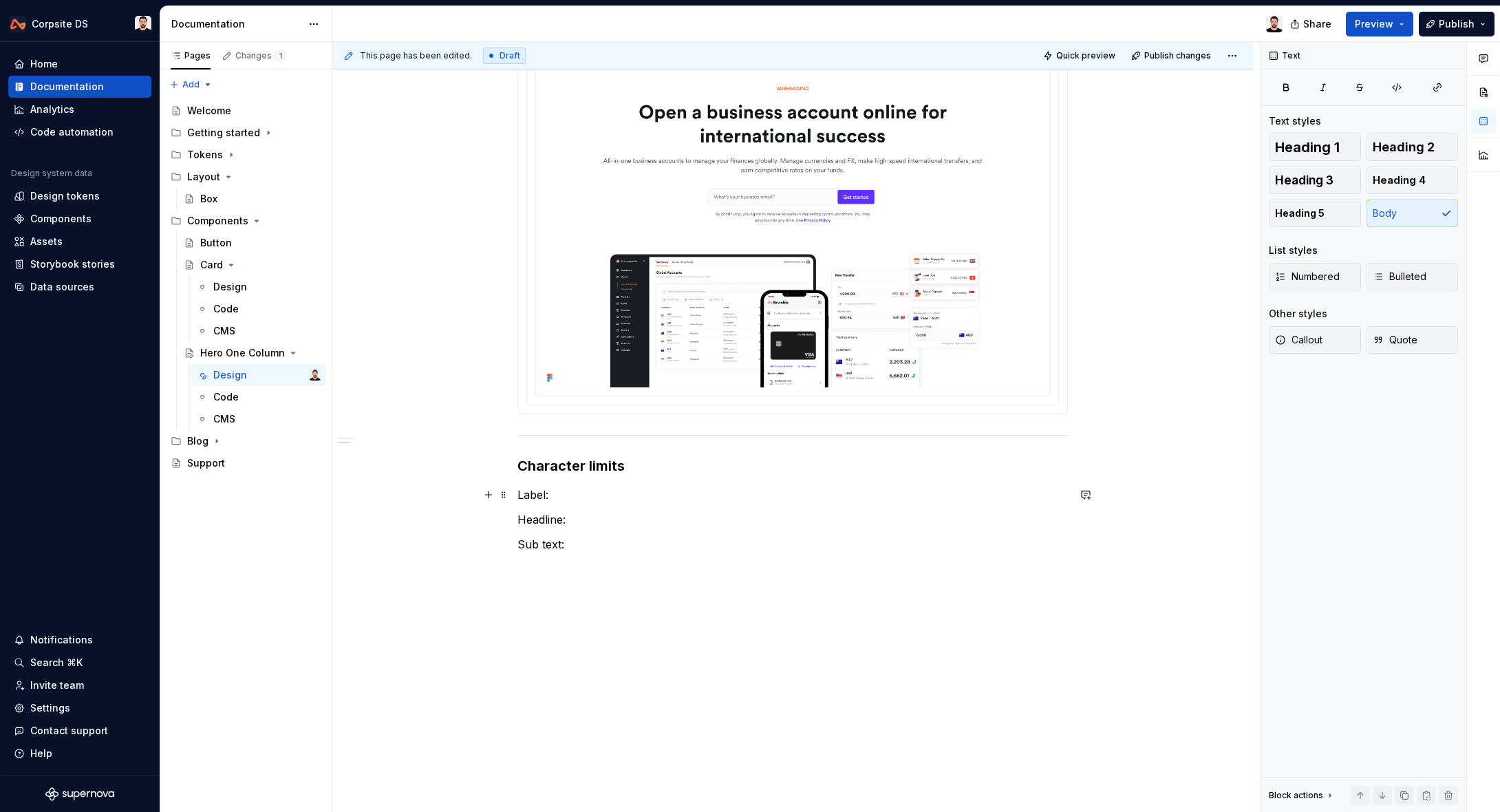
click at [605, 498] on p "Label:" at bounding box center [793, 494] width 551 height 17
drag, startPoint x: 582, startPoint y: 497, endPoint x: 496, endPoint y: 495, distance: 86.0
click at [518, 495] on div "Email CTA ******* ****** ******* Character limits Label: Headline: Sub text:" at bounding box center [793, 268] width 551 height 601
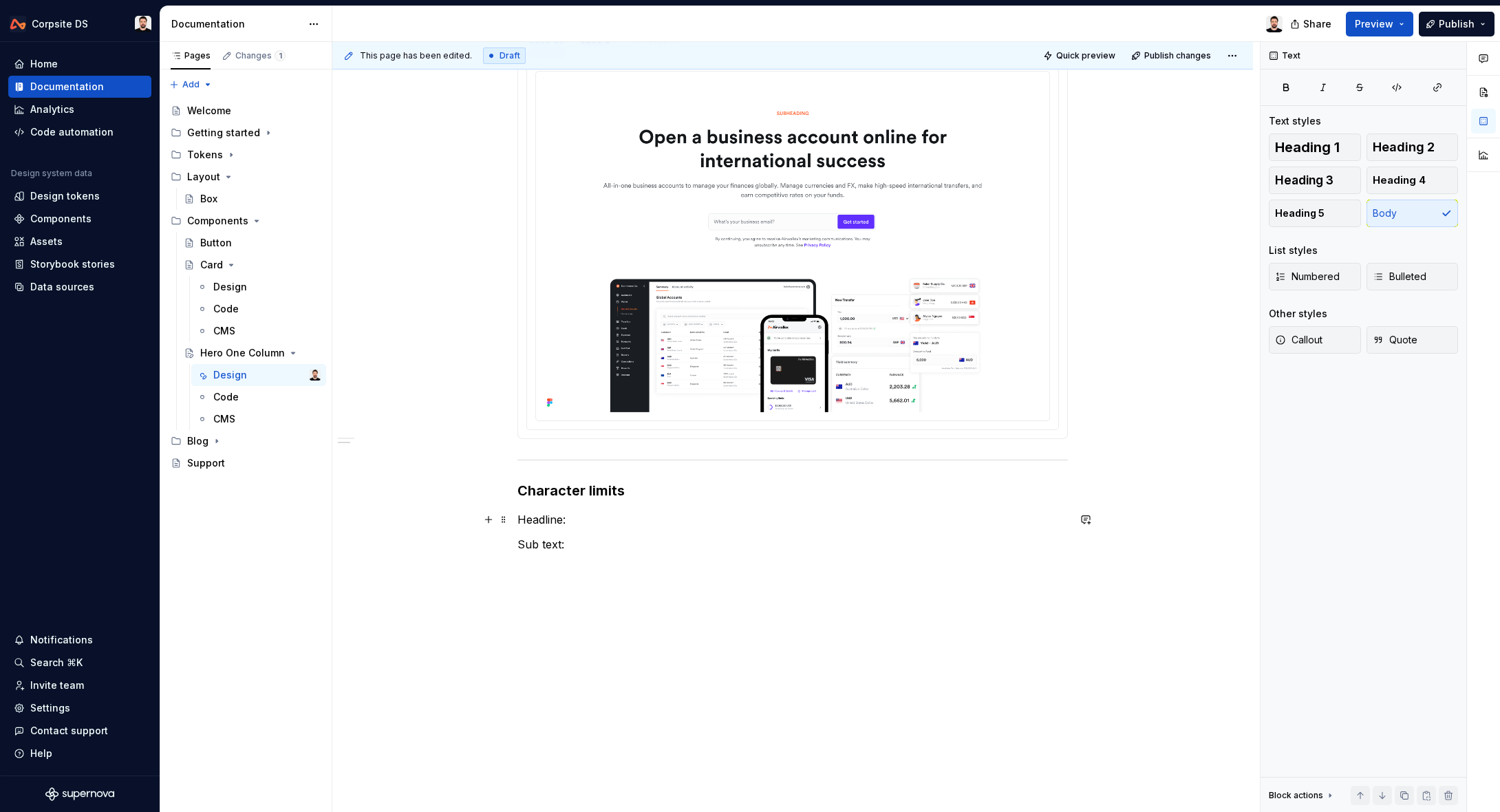
click at [633, 514] on p "Headline:" at bounding box center [793, 518] width 551 height 17
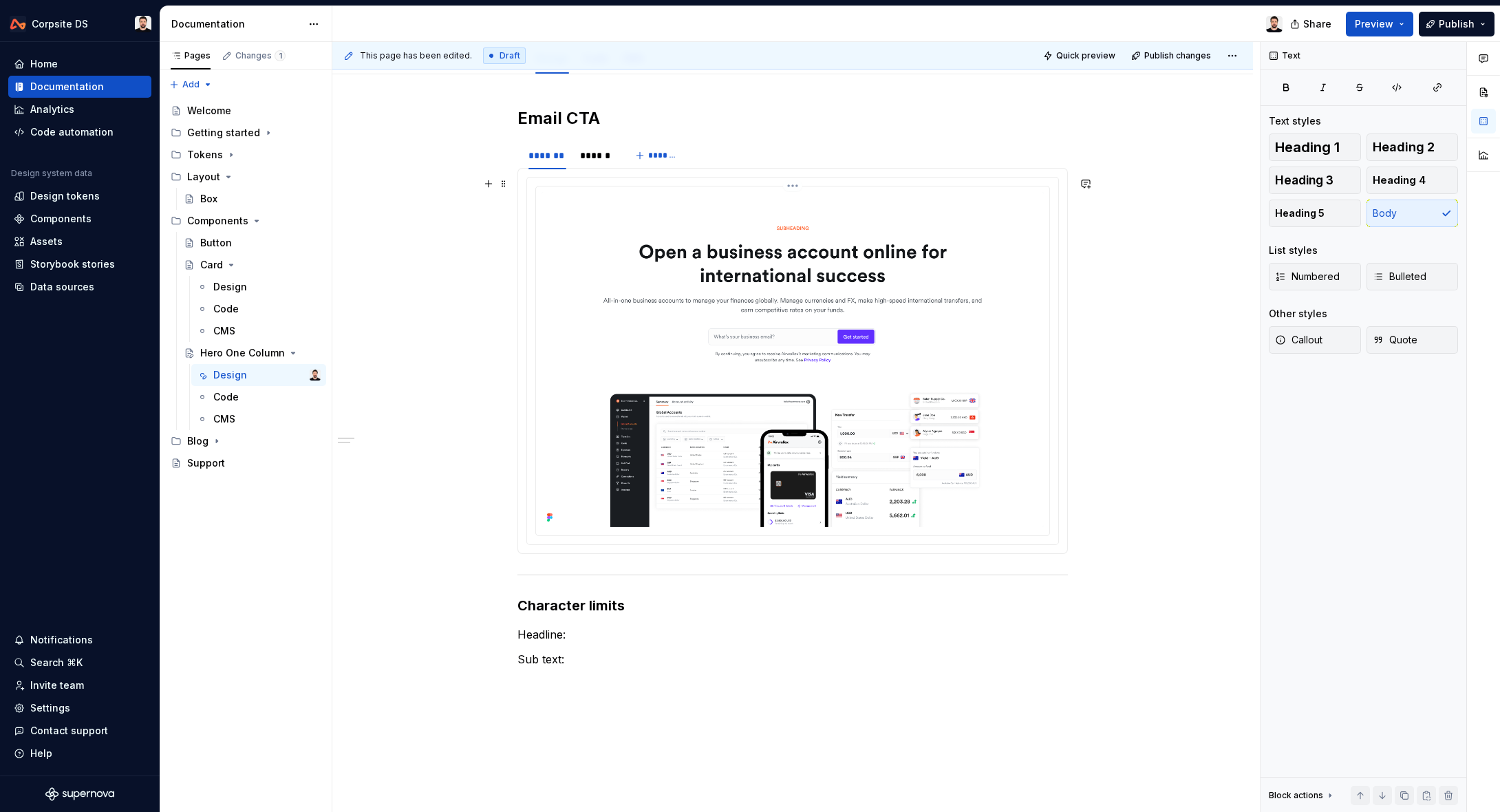
scroll to position [203, 0]
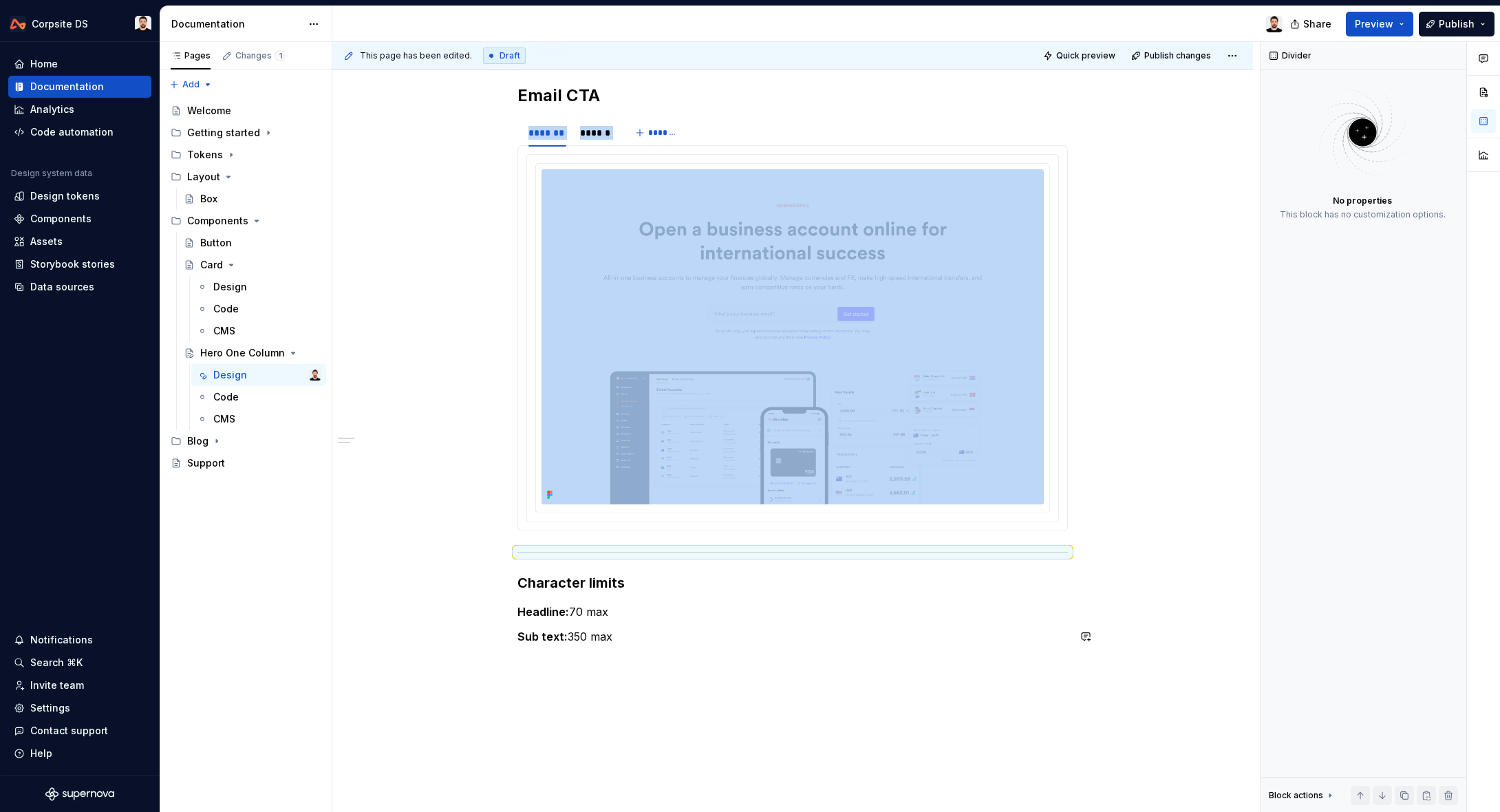
drag, startPoint x: 509, startPoint y: 559, endPoint x: 528, endPoint y: 660, distance: 102.8
drag, startPoint x: 507, startPoint y: 558, endPoint x: 530, endPoint y: 584, distance: 34.7
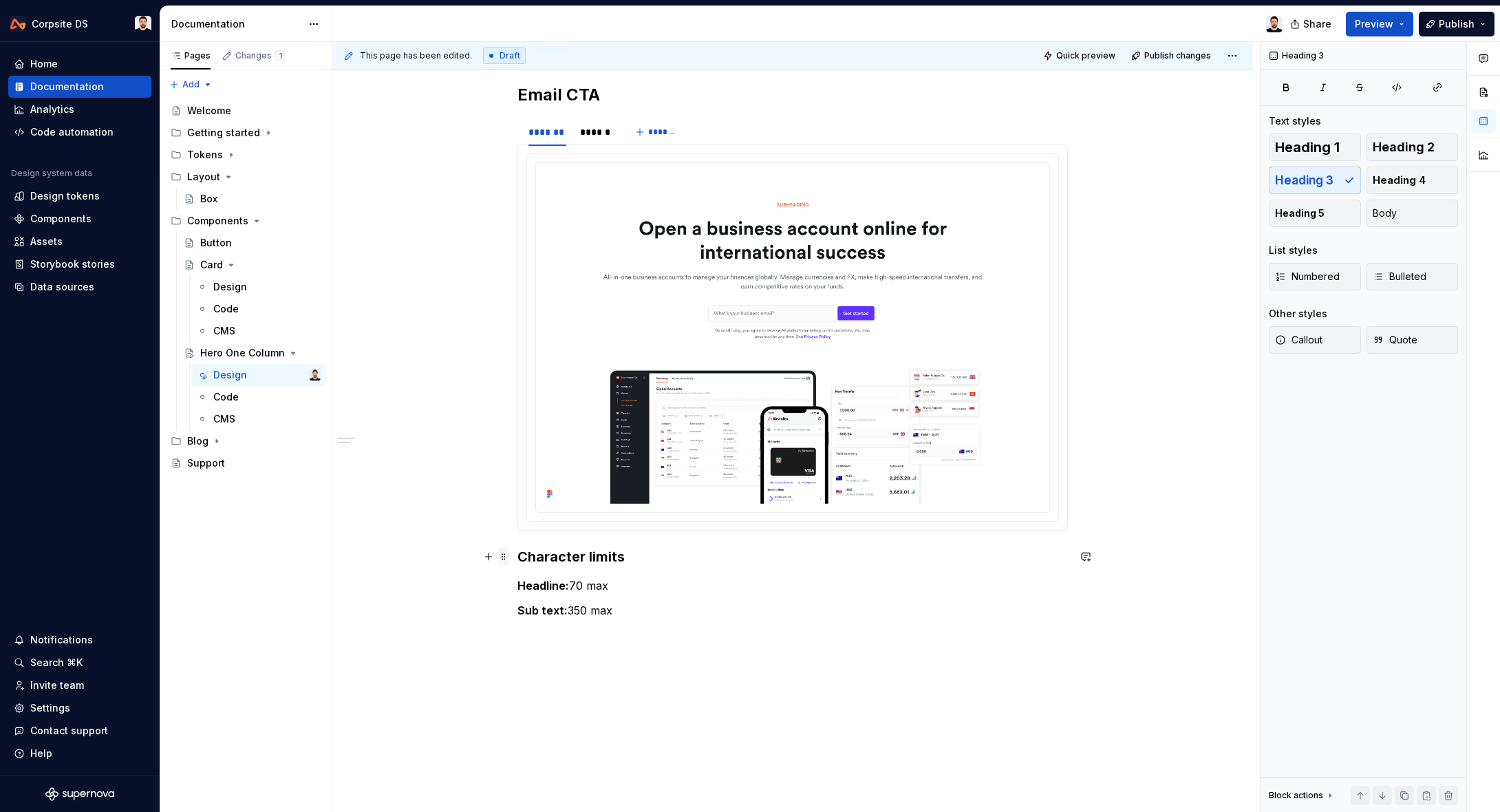
click at [509, 560] on span at bounding box center [503, 557] width 11 height 19
click at [638, 554] on h3 "Character limits" at bounding box center [793, 557] width 551 height 19
click at [1321, 209] on span "Heading 5" at bounding box center [1299, 214] width 50 height 14
click at [620, 557] on h5 "Character limits" at bounding box center [793, 554] width 551 height 14
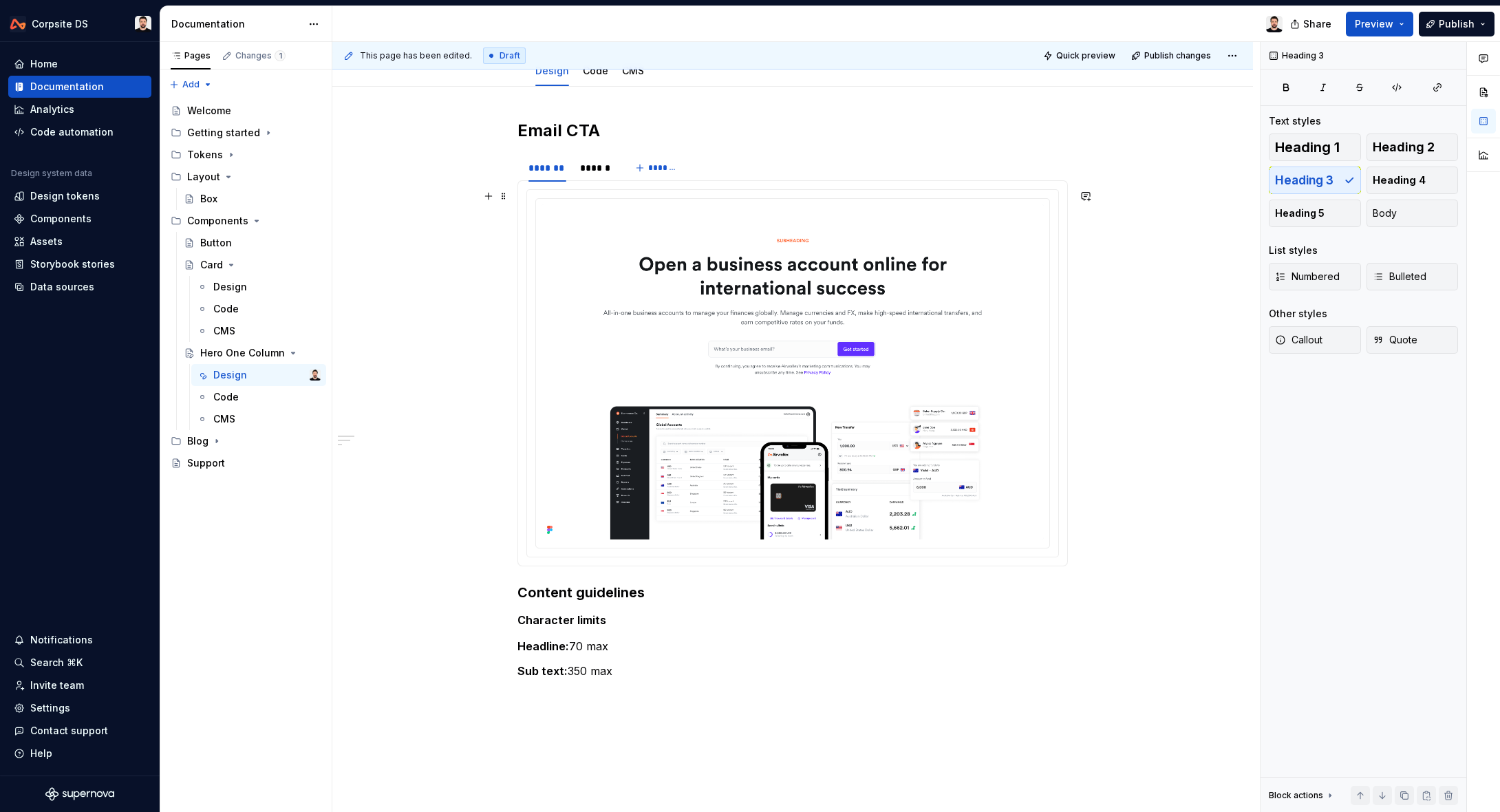
scroll to position [173, 0]
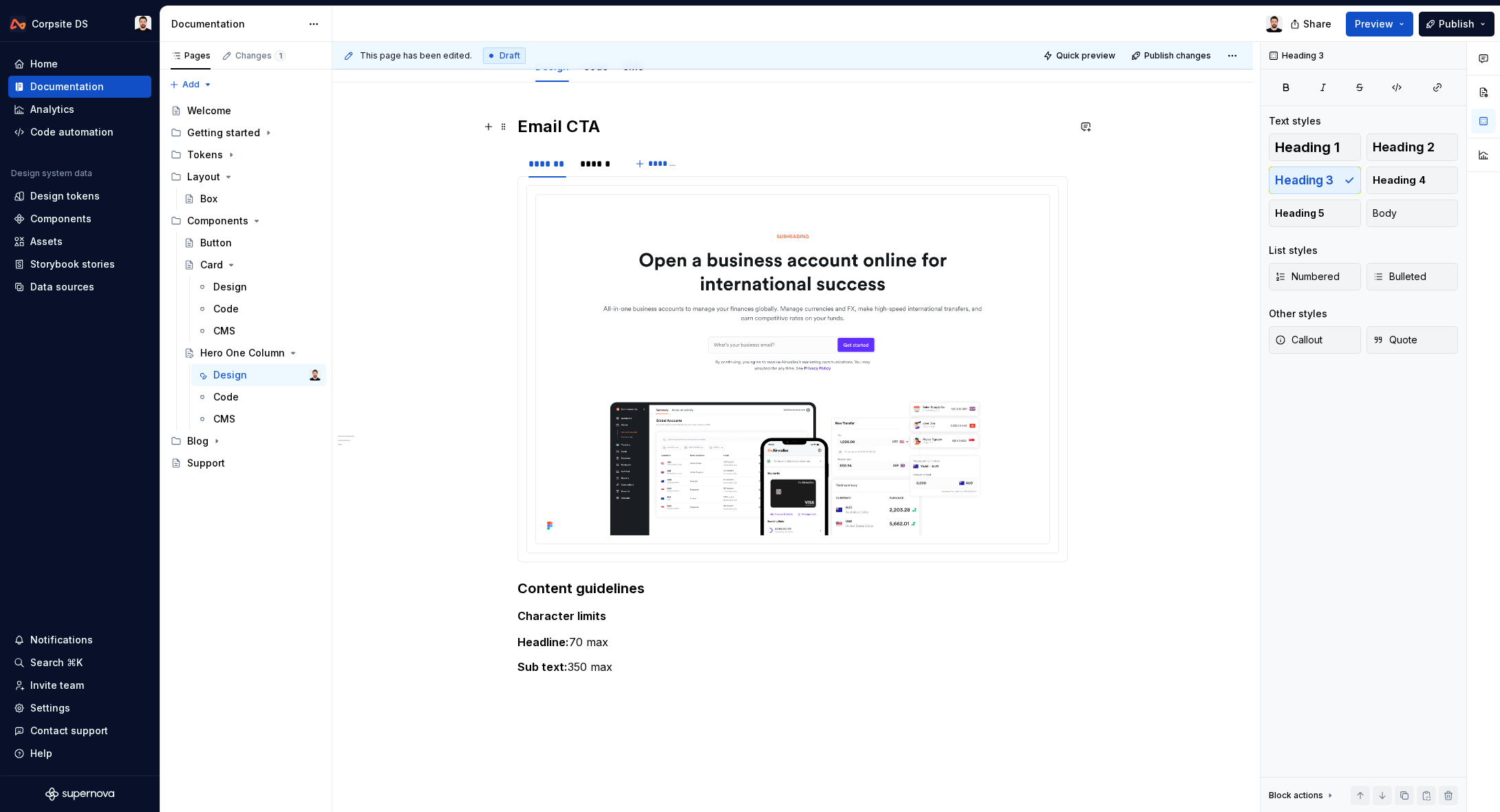
click at [576, 129] on h2 "Email CTA" at bounding box center [793, 126] width 551 height 22
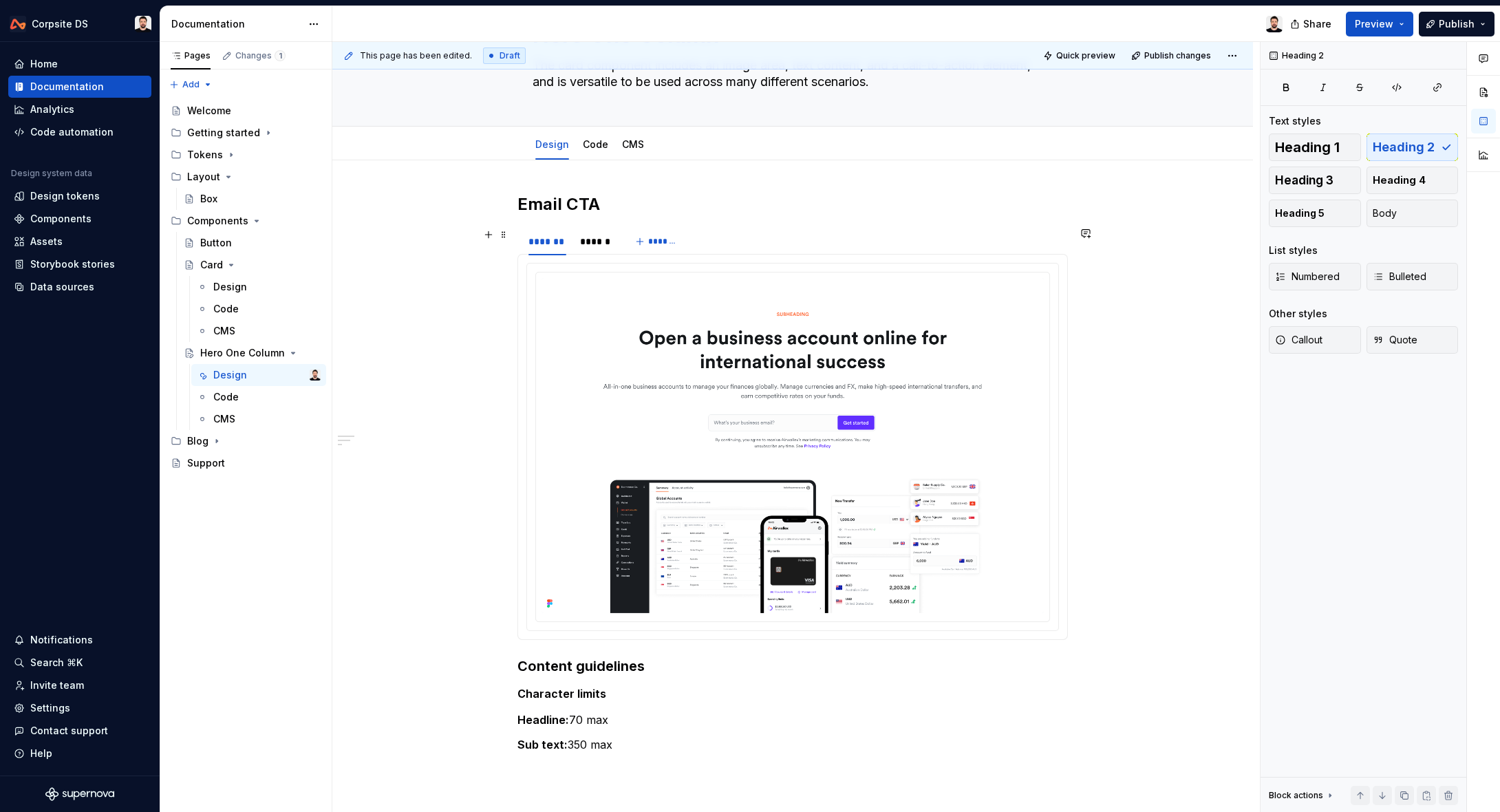
scroll to position [97, 0]
click at [1340, 188] on button "Heading 3" at bounding box center [1314, 181] width 92 height 28
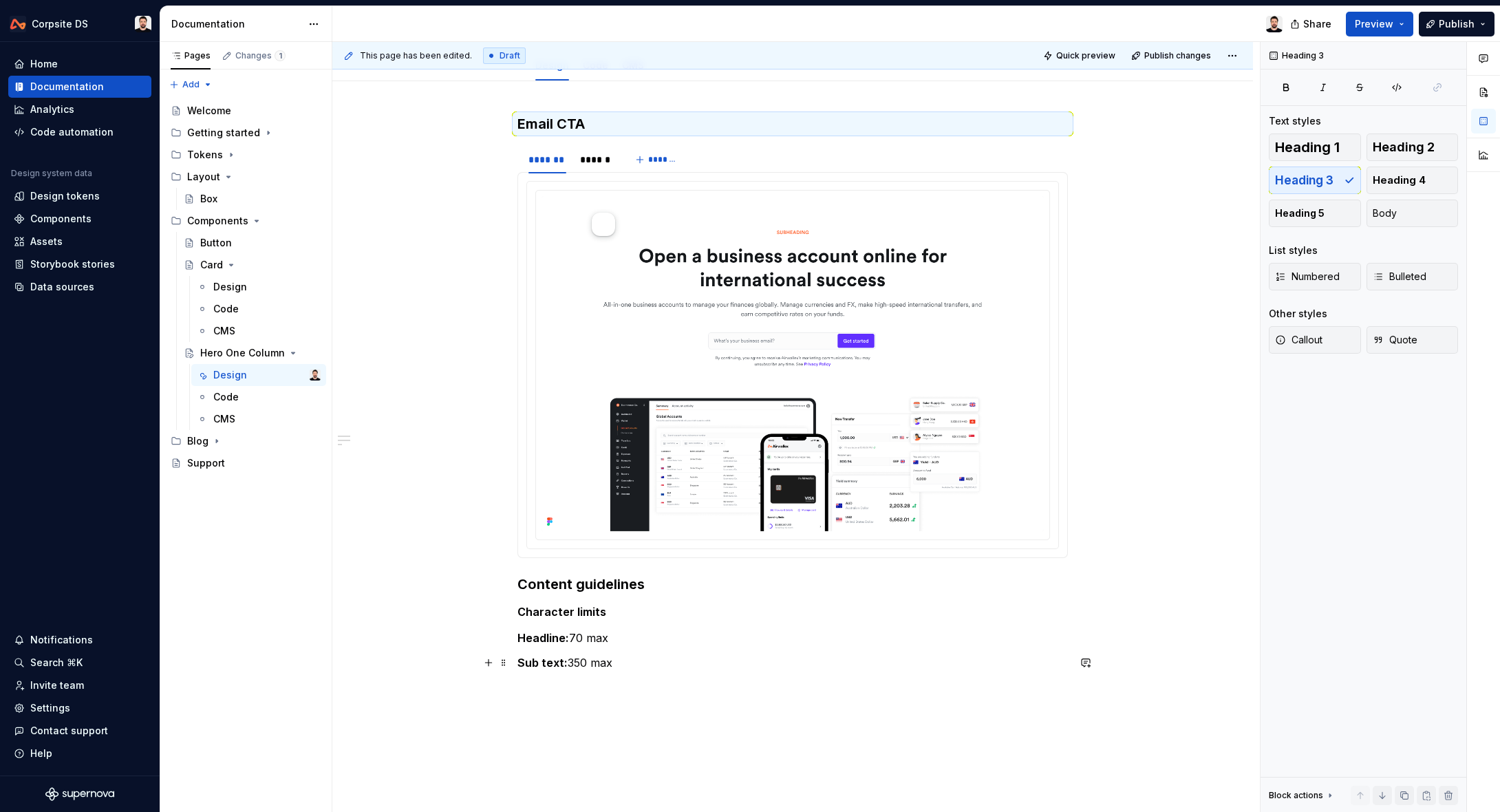
scroll to position [175, 0]
click at [521, 576] on h3 "Content guidelines" at bounding box center [793, 583] width 551 height 19
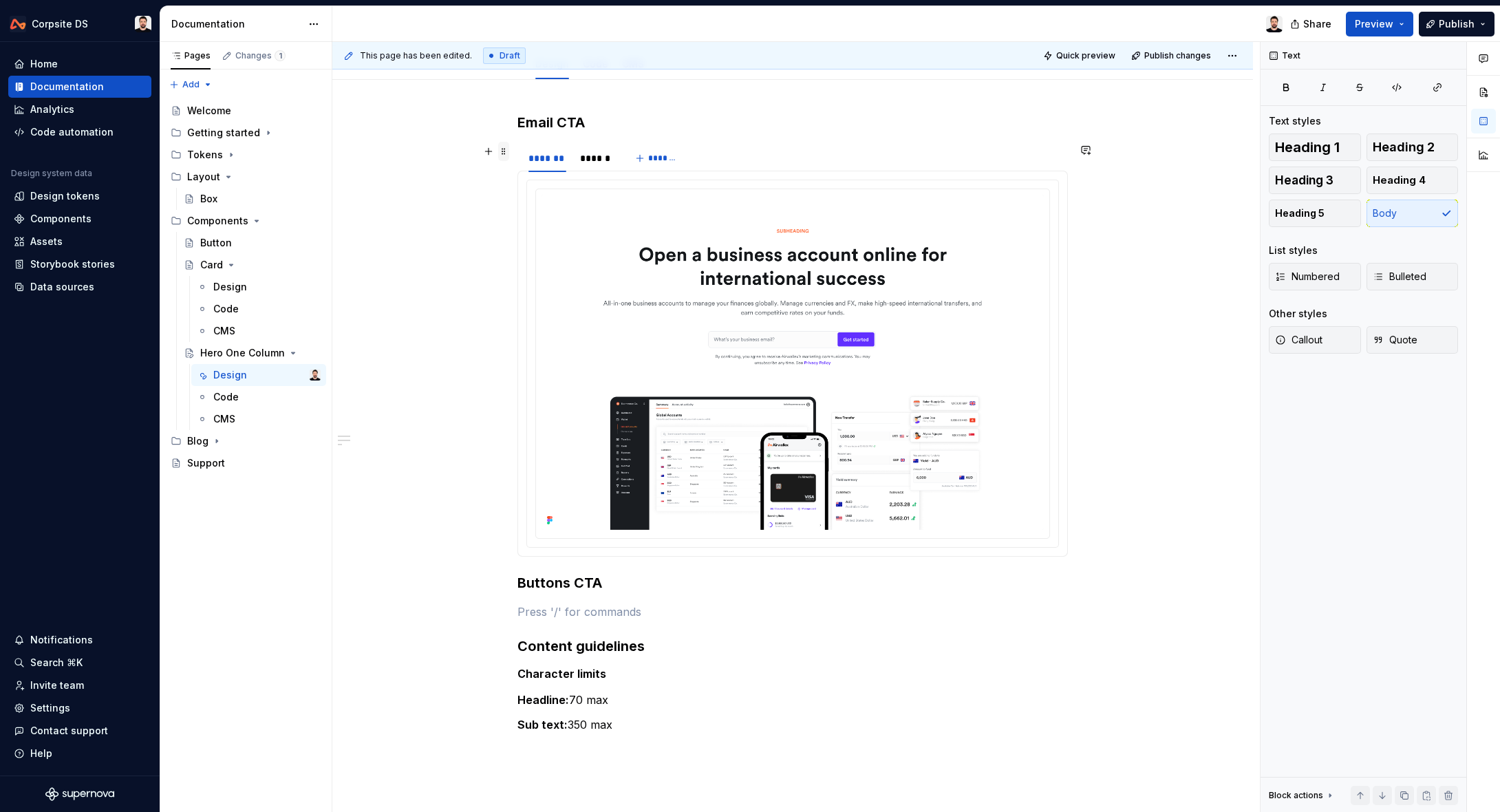
click at [508, 157] on span at bounding box center [503, 151] width 11 height 19
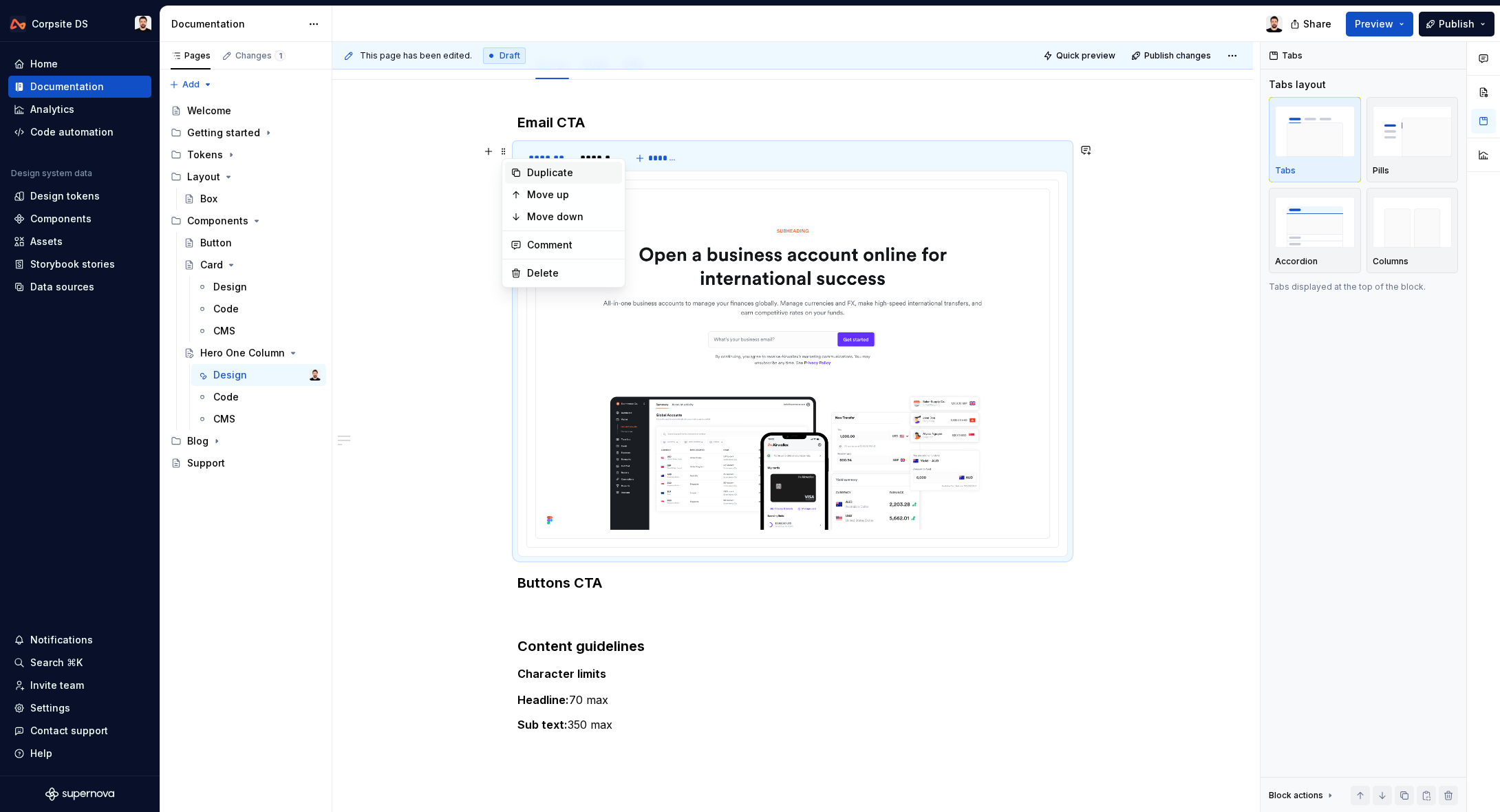
click at [571, 178] on div "Duplicate" at bounding box center [572, 173] width 89 height 14
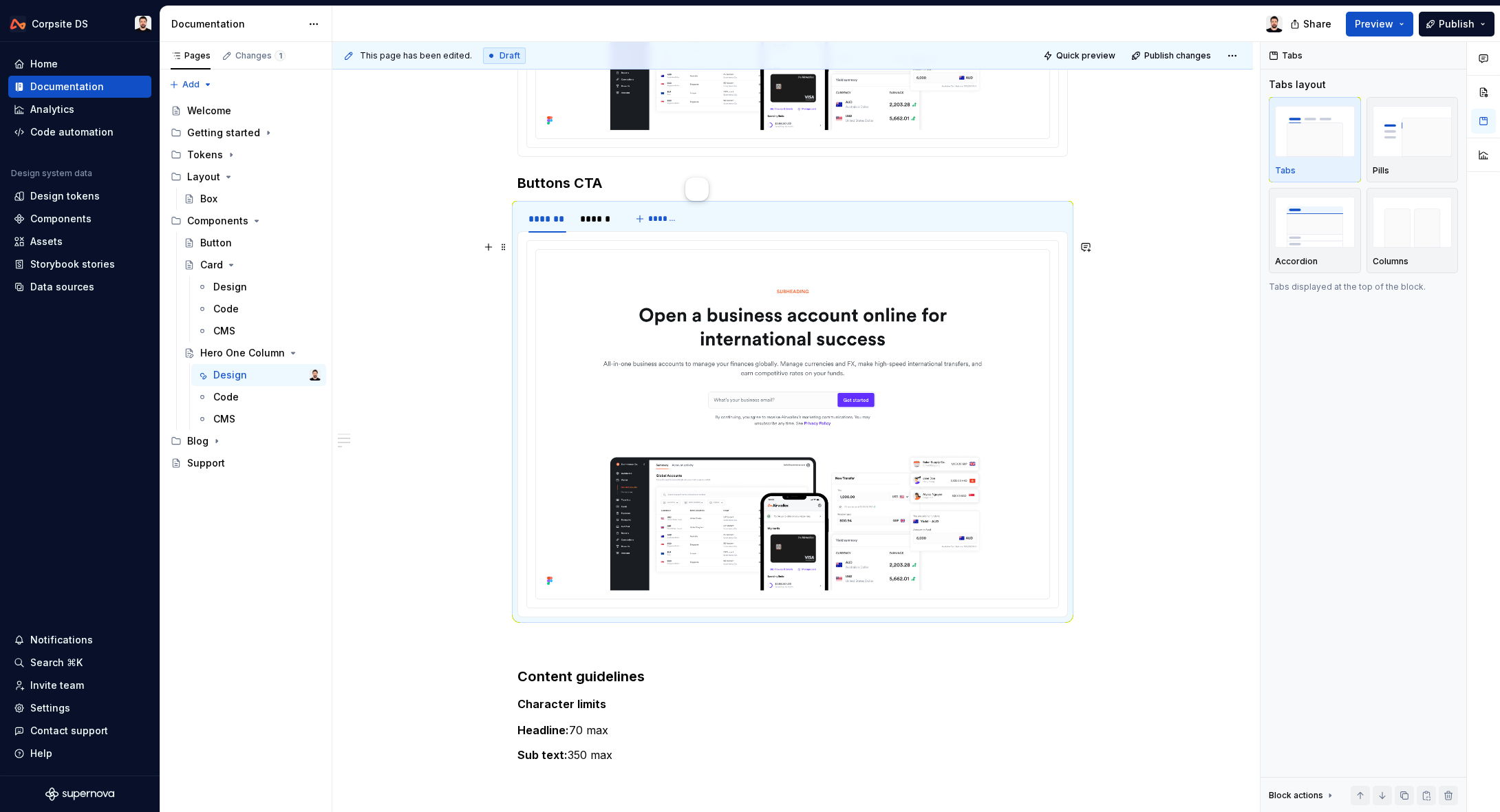
scroll to position [573, 0]
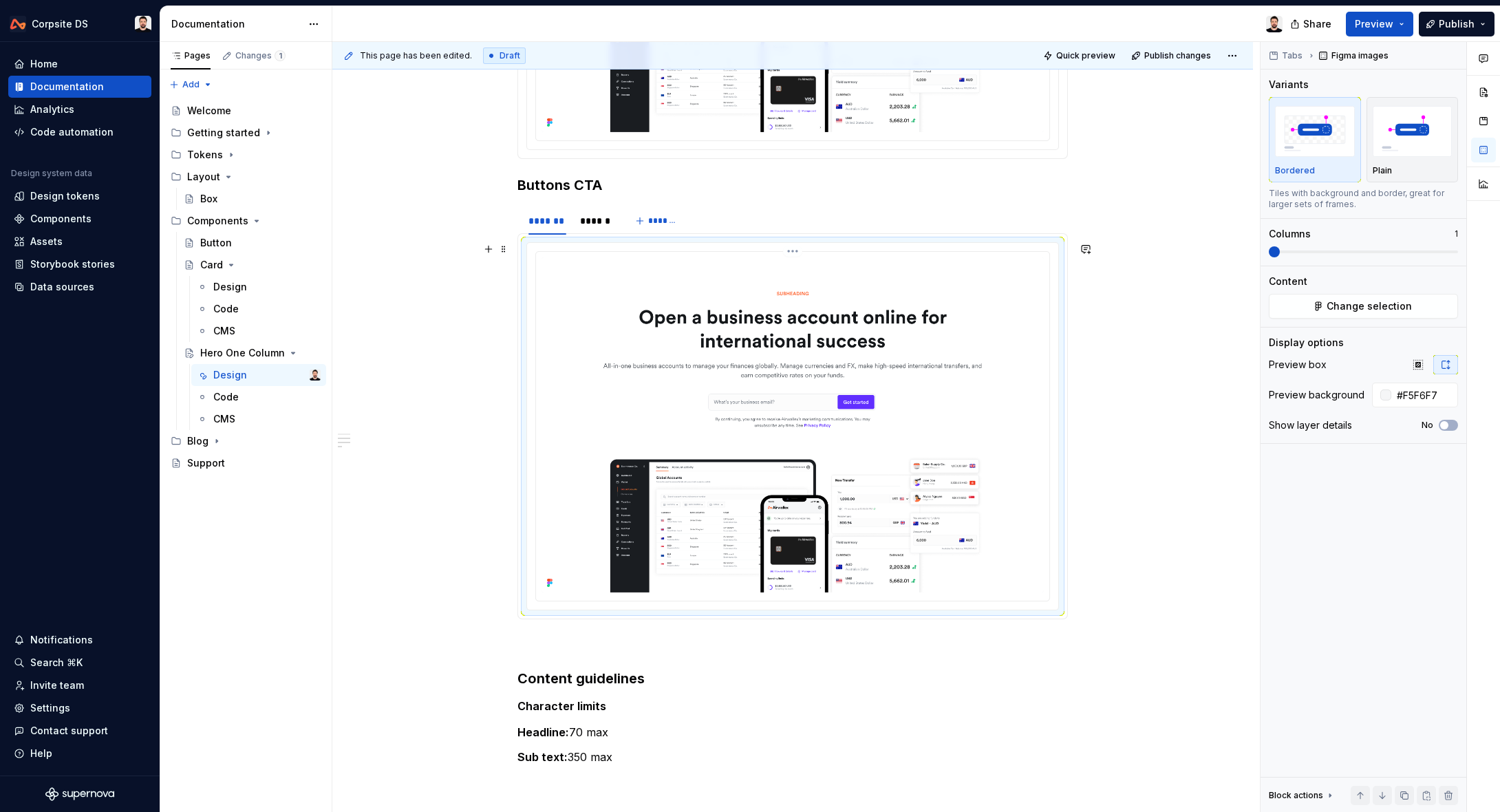
click at [736, 336] on img at bounding box center [792, 425] width 502 height 335
click at [599, 283] on img at bounding box center [792, 425] width 502 height 335
click at [1351, 303] on span "Change selection" at bounding box center [1369, 307] width 85 height 14
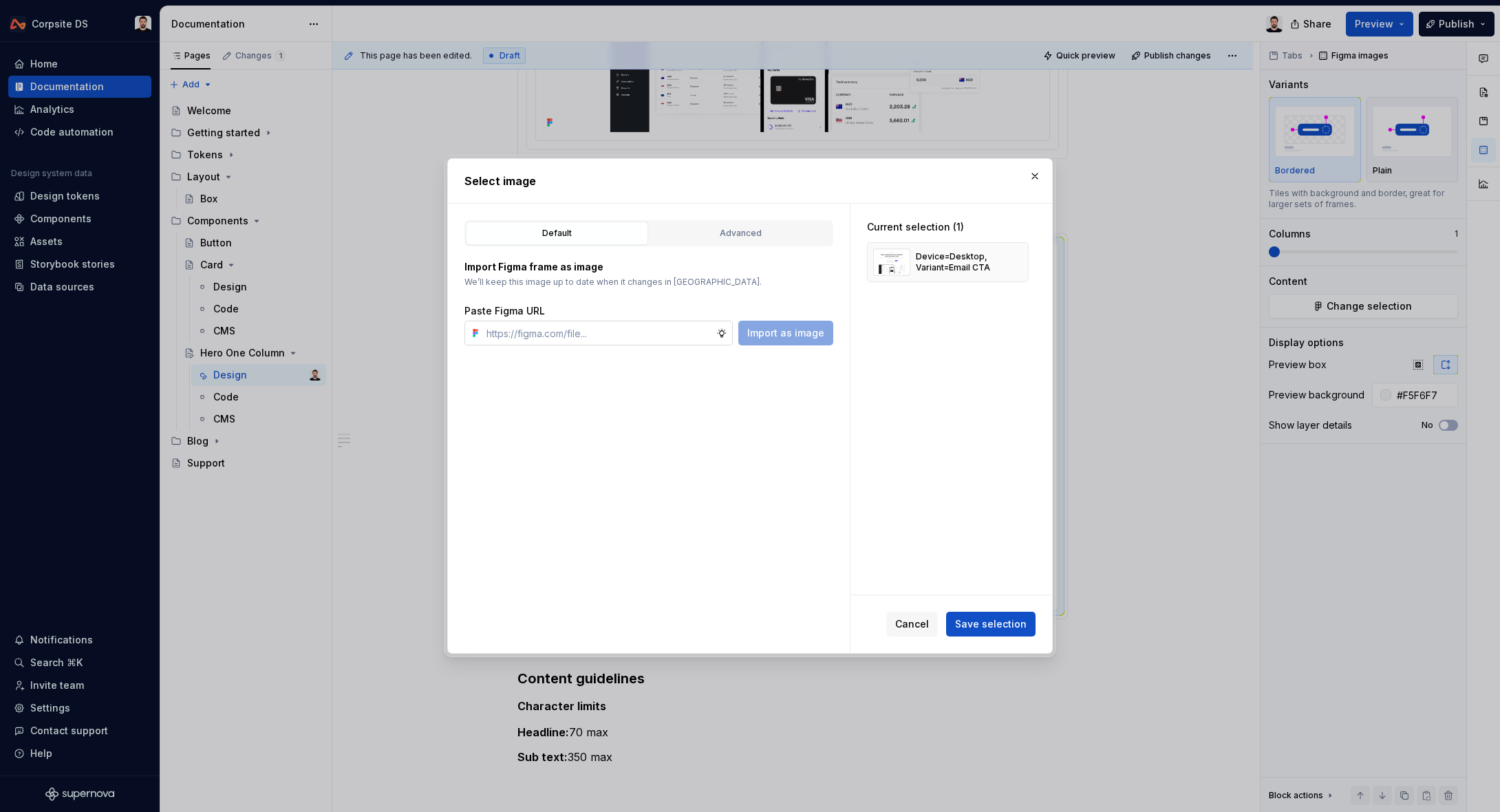
click at [667, 337] on input "text" at bounding box center [598, 333] width 235 height 25
type textarea "*"
type input "[URL][DOMAIN_NAME]"
type textarea "*"
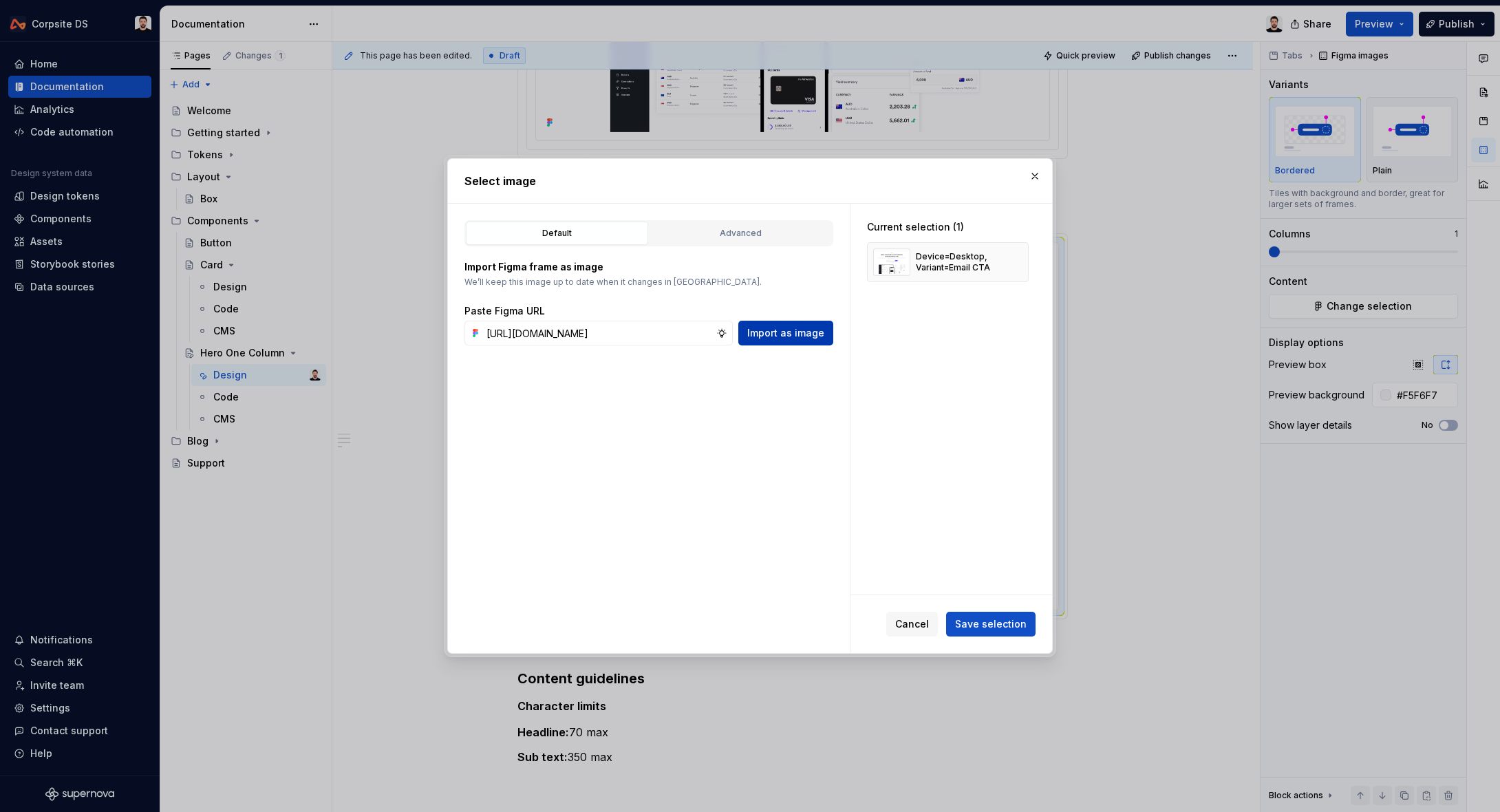
type input "[URL][DOMAIN_NAME]"
click at [815, 336] on span "Import as image" at bounding box center [785, 333] width 77 height 14
click at [1021, 264] on button "button" at bounding box center [1013, 262] width 19 height 19
type textarea "*"
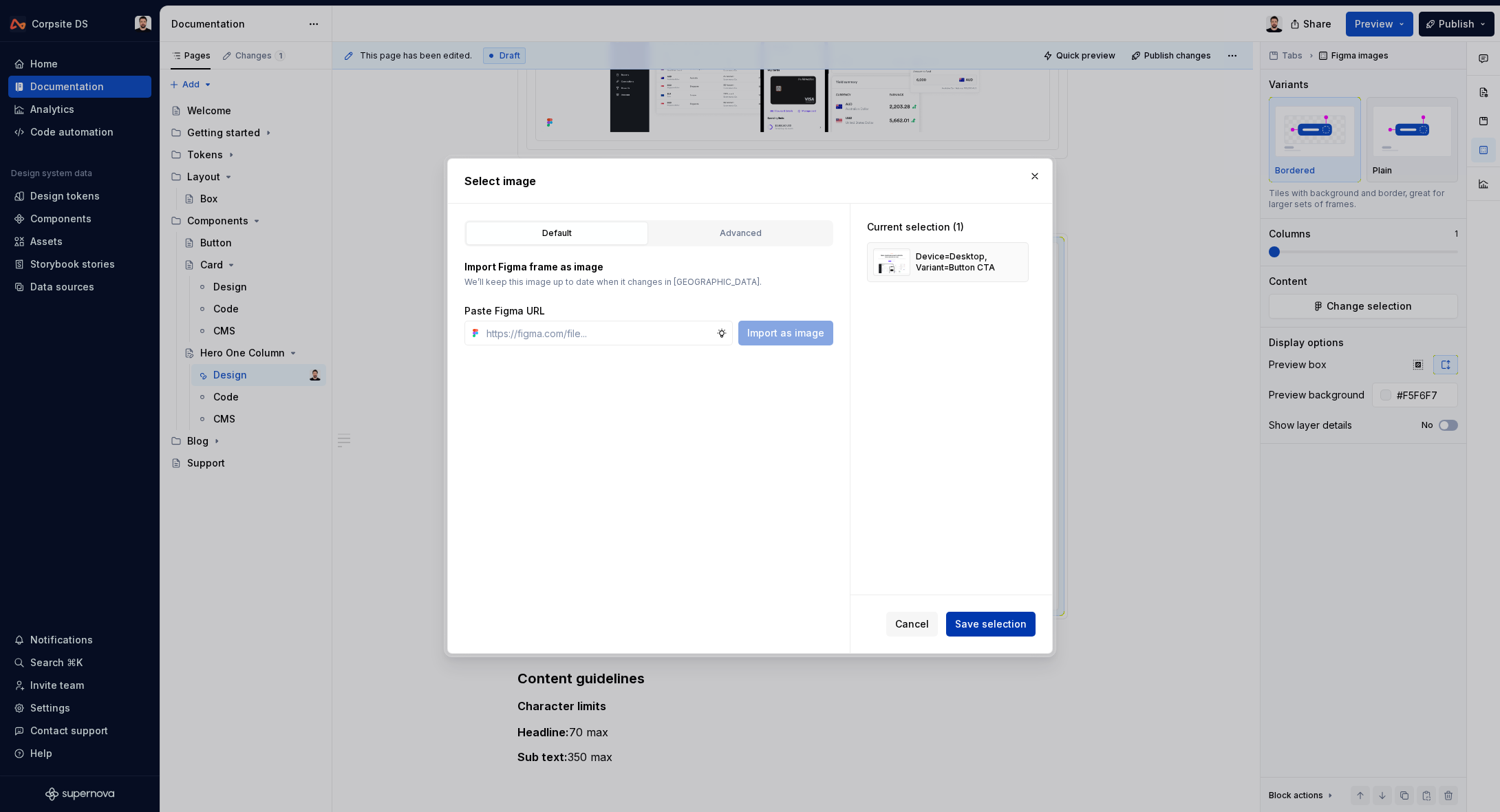
click at [1001, 630] on span "Save selection" at bounding box center [990, 624] width 71 height 14
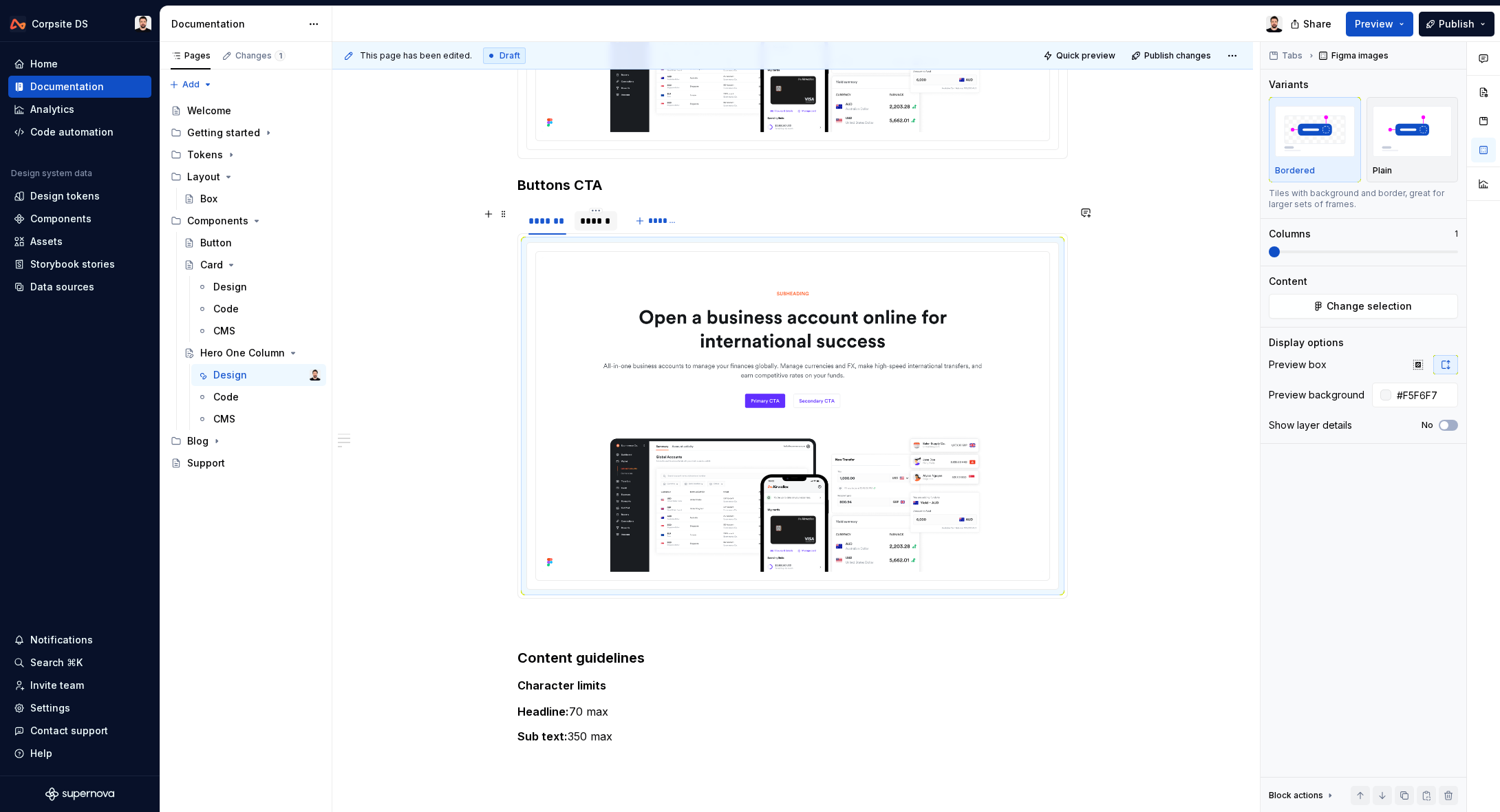
click at [607, 222] on div "******" at bounding box center [596, 221] width 31 height 14
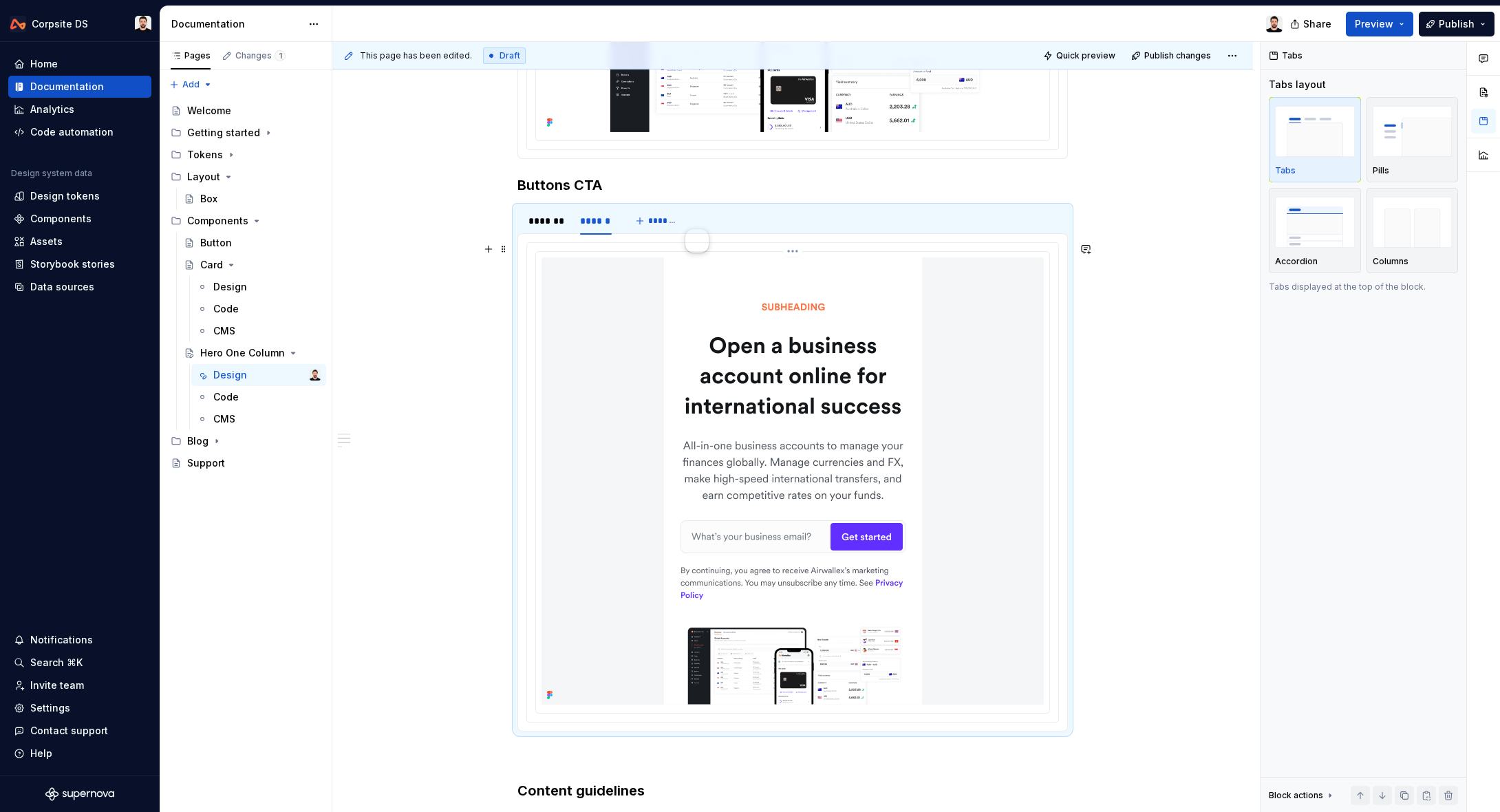
click at [744, 357] on img at bounding box center [792, 480] width 258 height 447
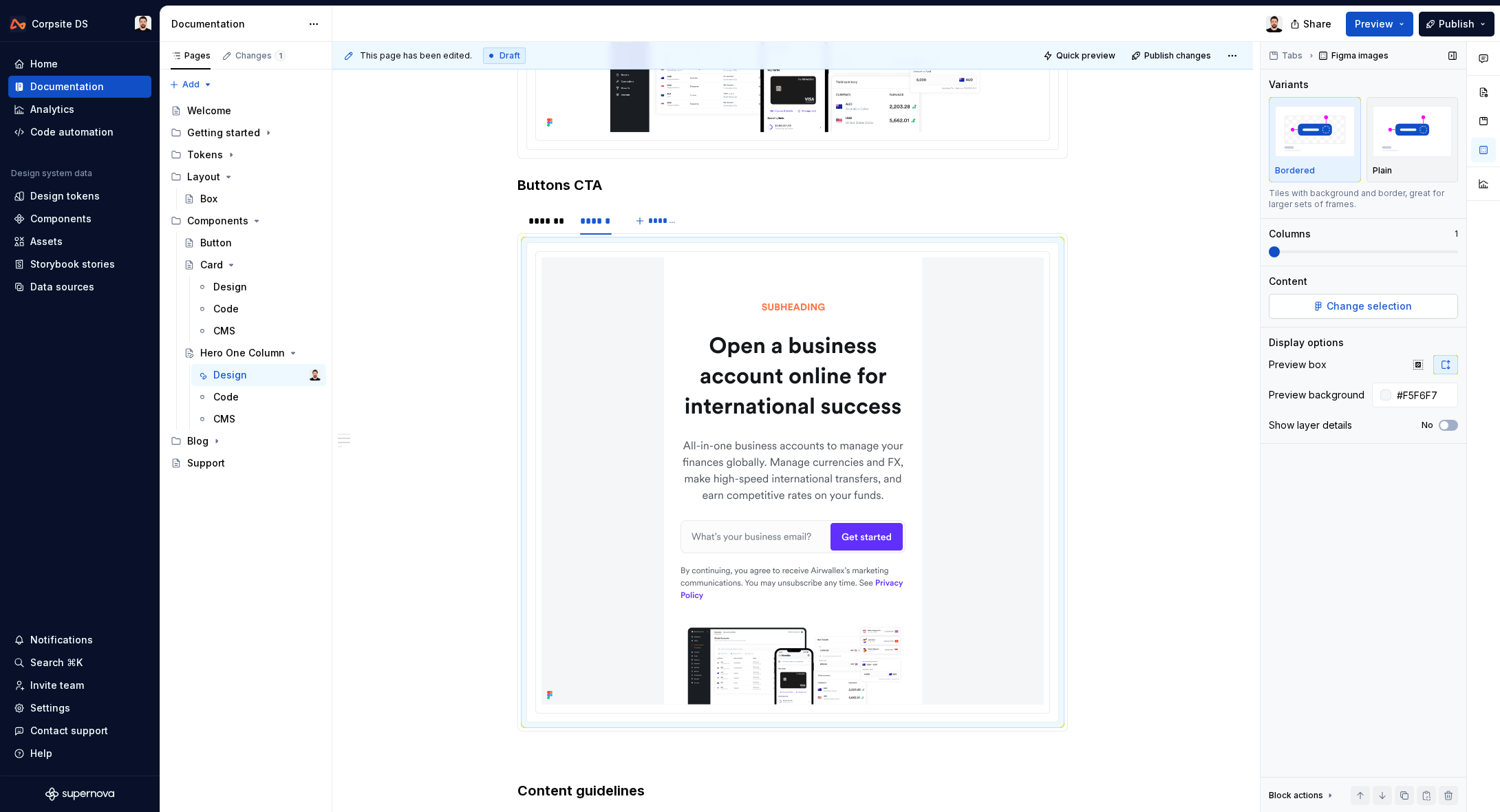
click at [1317, 308] on button "Change selection" at bounding box center [1363, 306] width 189 height 25
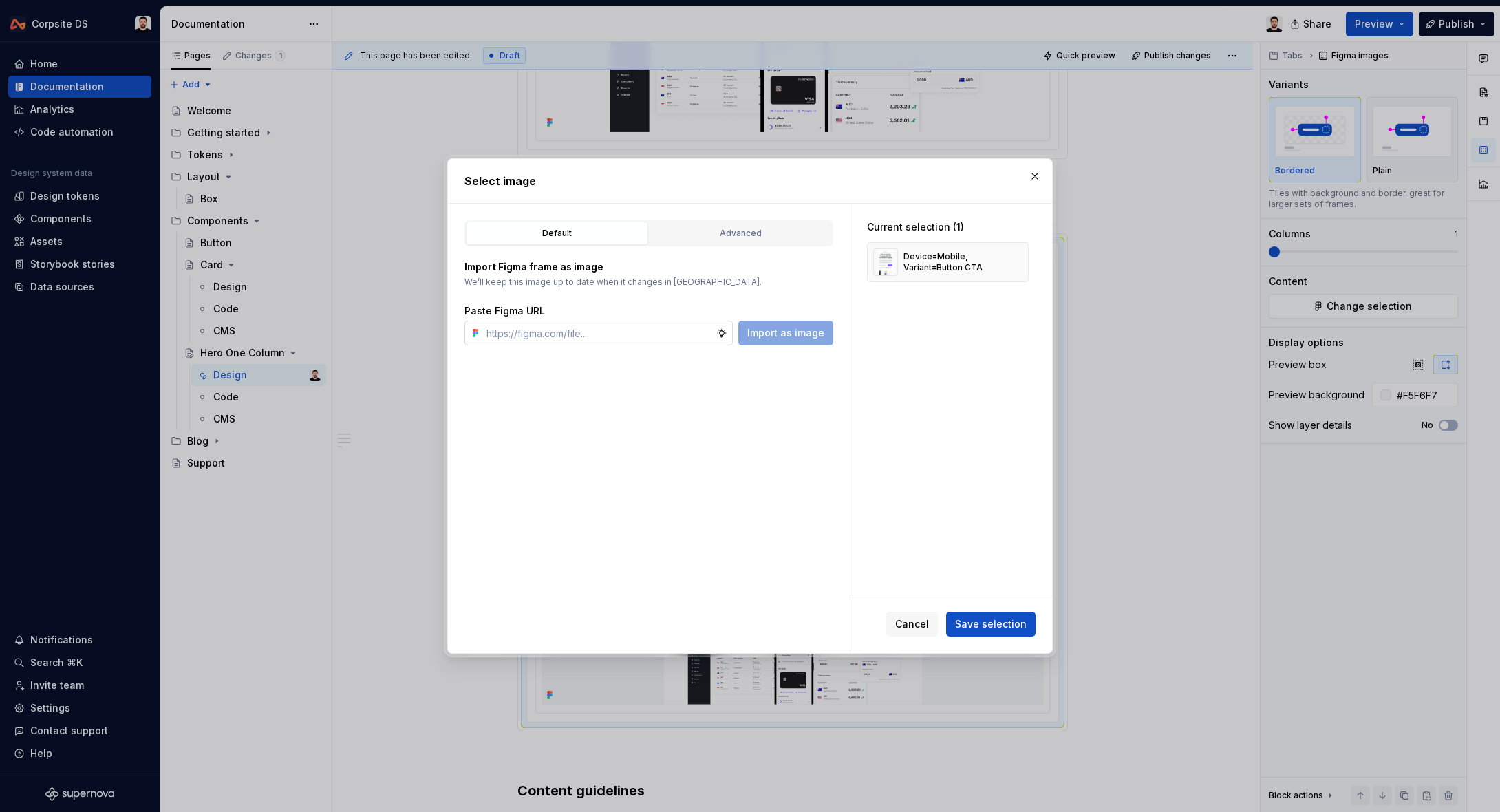
click at [678, 336] on input "text" at bounding box center [598, 333] width 235 height 25
type input "[URL][DOMAIN_NAME]"
click at [809, 338] on span "Import as image" at bounding box center [785, 333] width 77 height 14
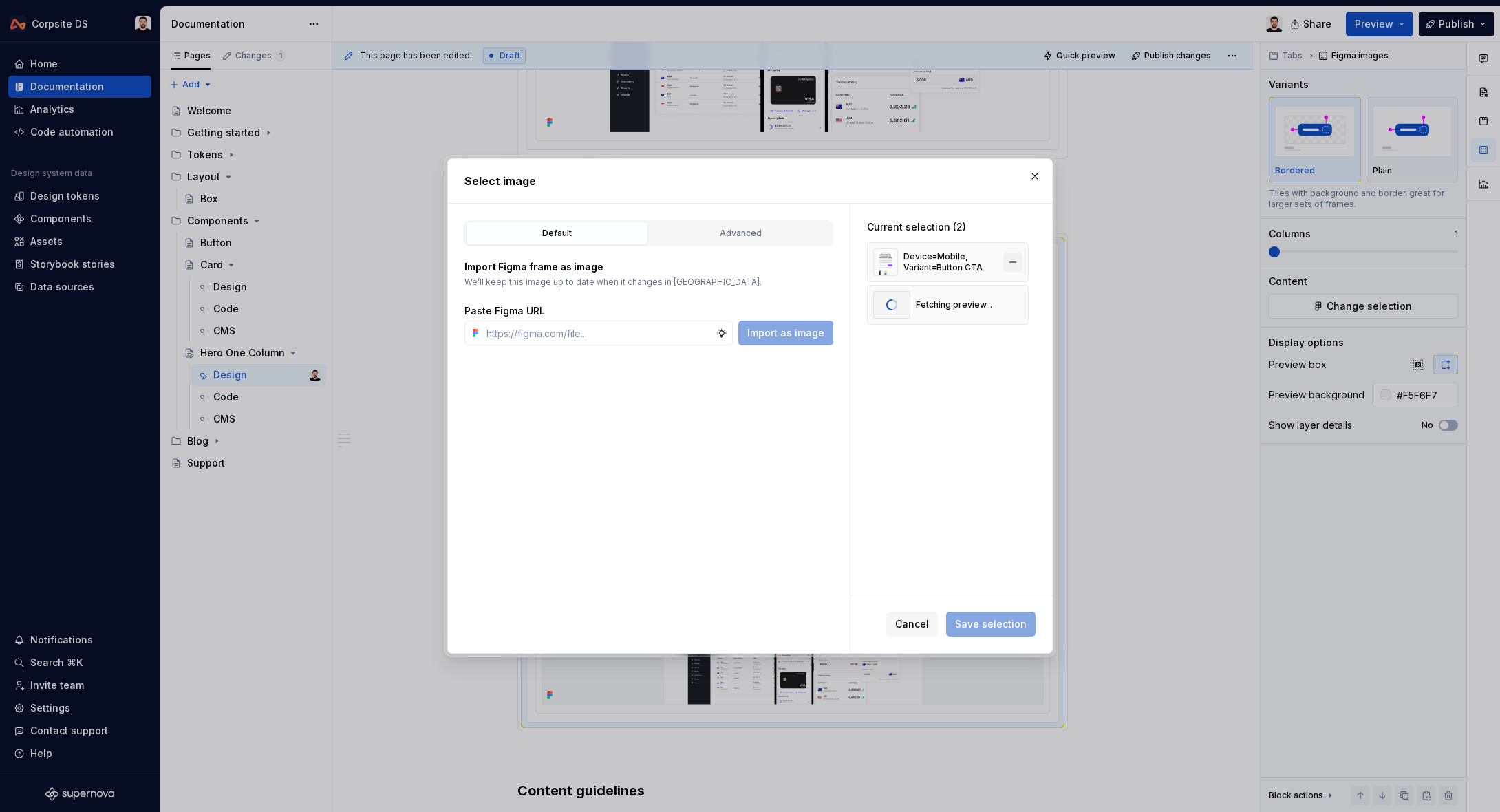
click at [1021, 260] on button "button" at bounding box center [1013, 262] width 19 height 19
click at [1010, 615] on button "Save selection" at bounding box center [990, 624] width 89 height 25
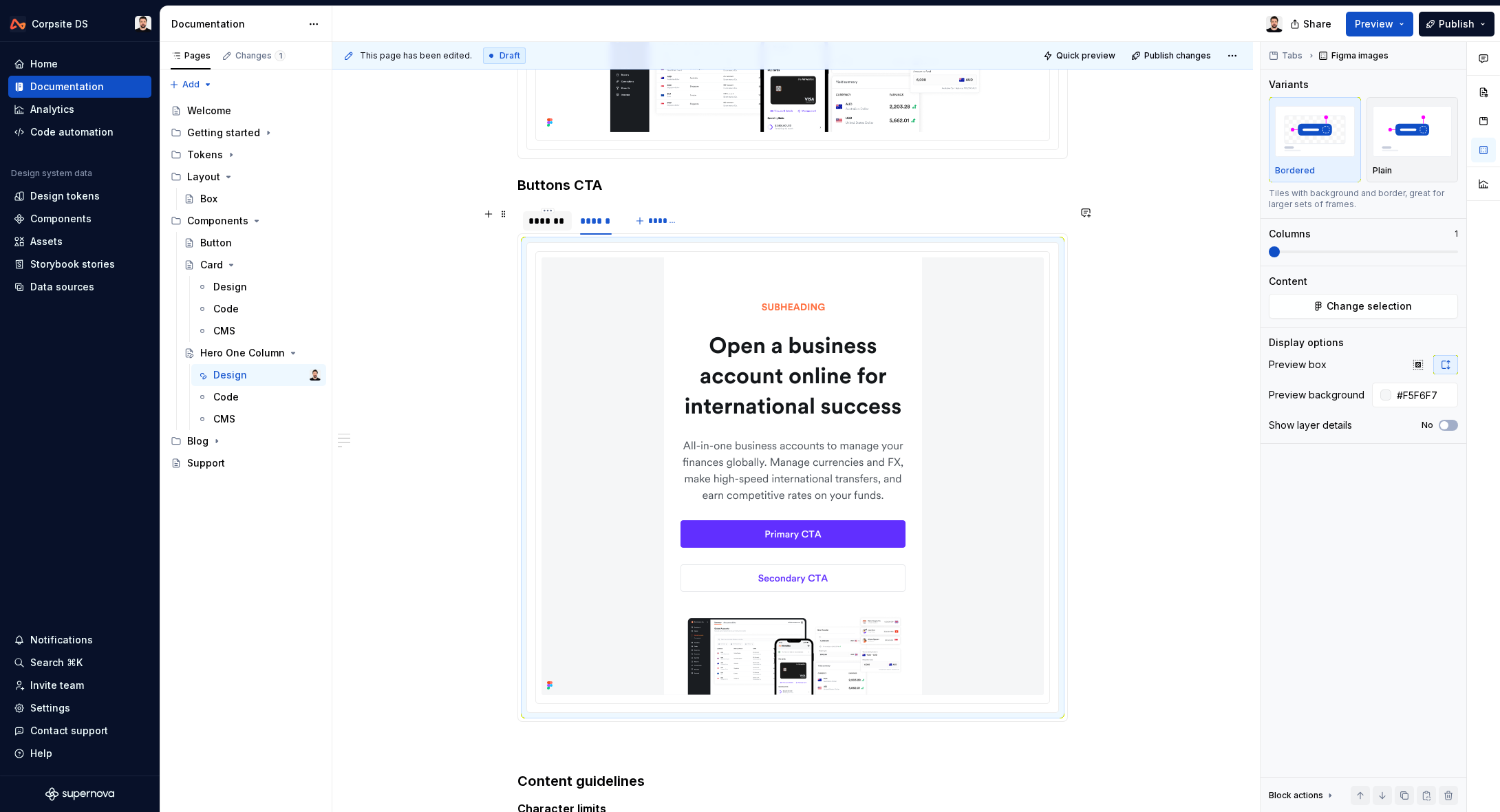
click at [547, 215] on div "*******" at bounding box center [547, 221] width 38 height 14
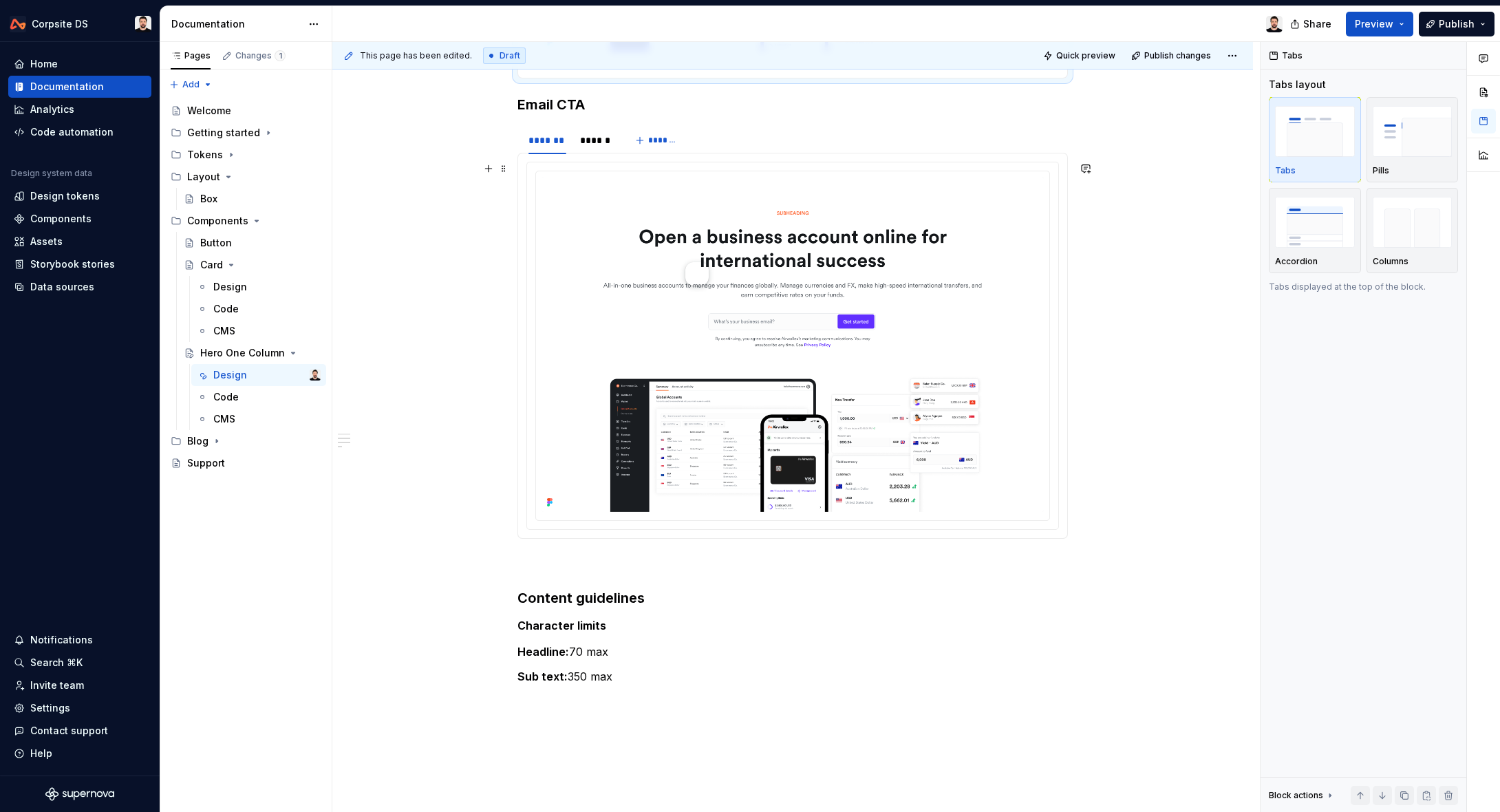
scroll to position [671, 0]
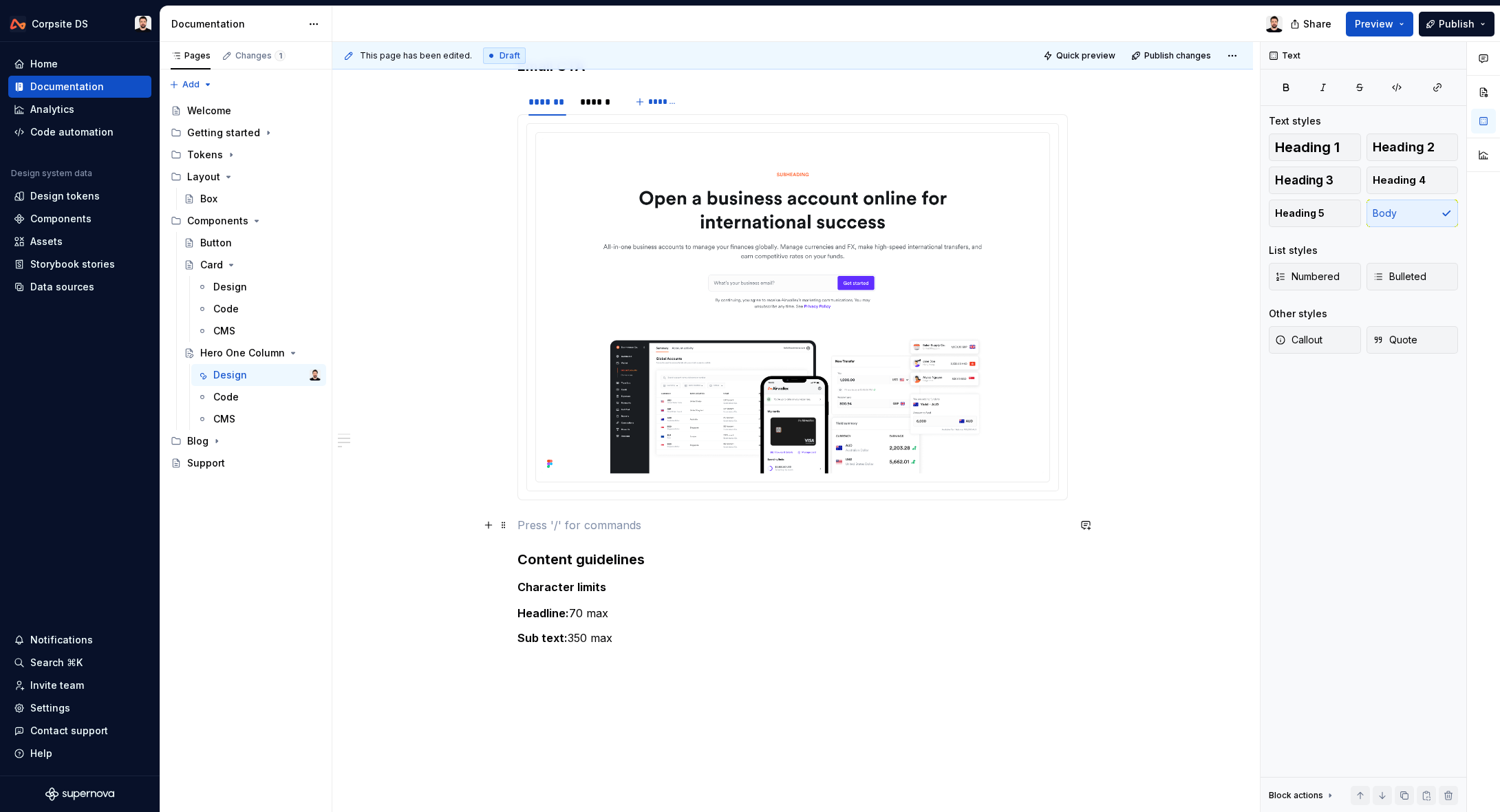
click at [567, 520] on p at bounding box center [793, 525] width 551 height 17
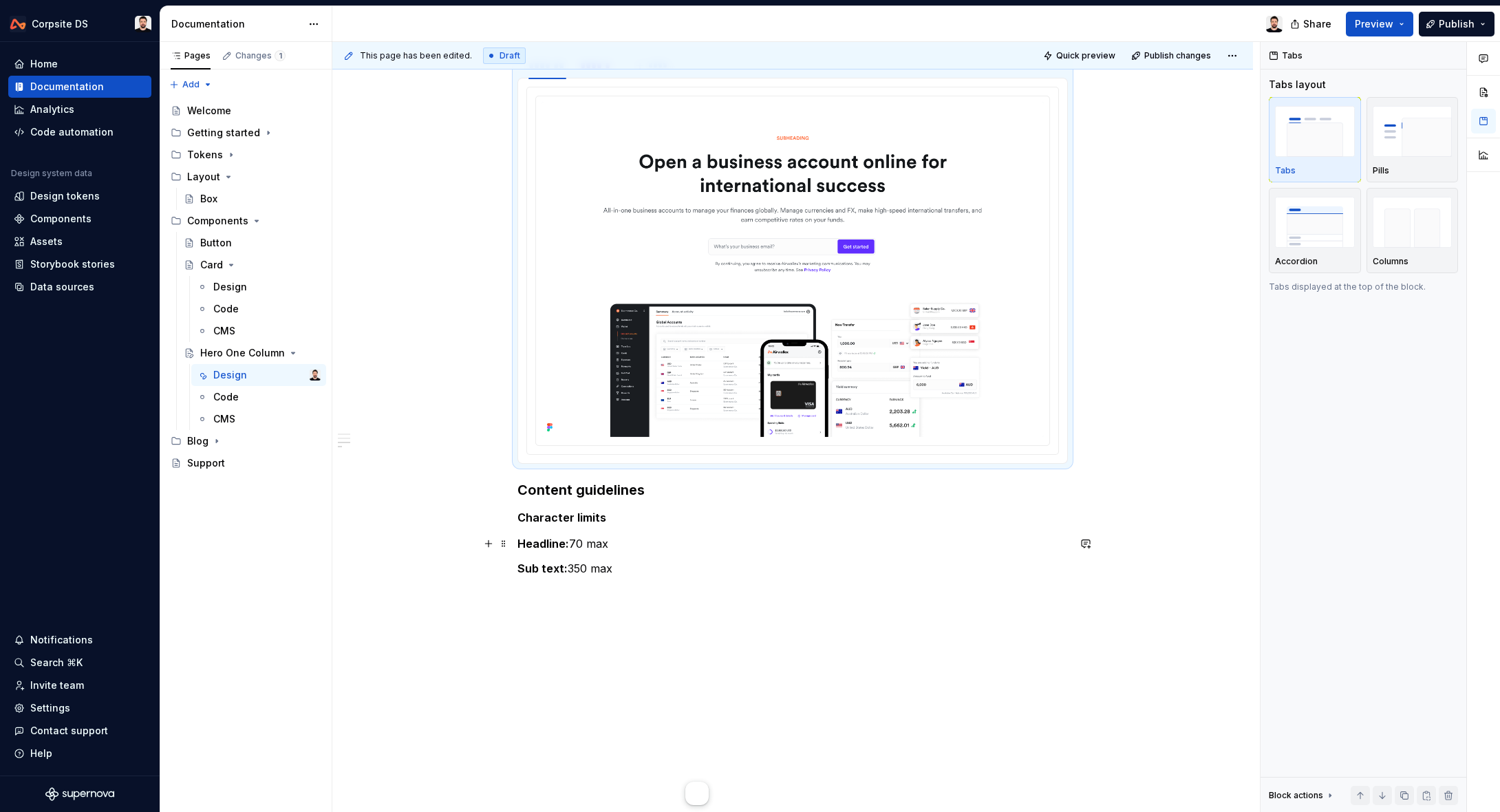
scroll to position [705, 0]
click at [642, 571] on p "Sub text: 350 max" at bounding box center [793, 571] width 551 height 17
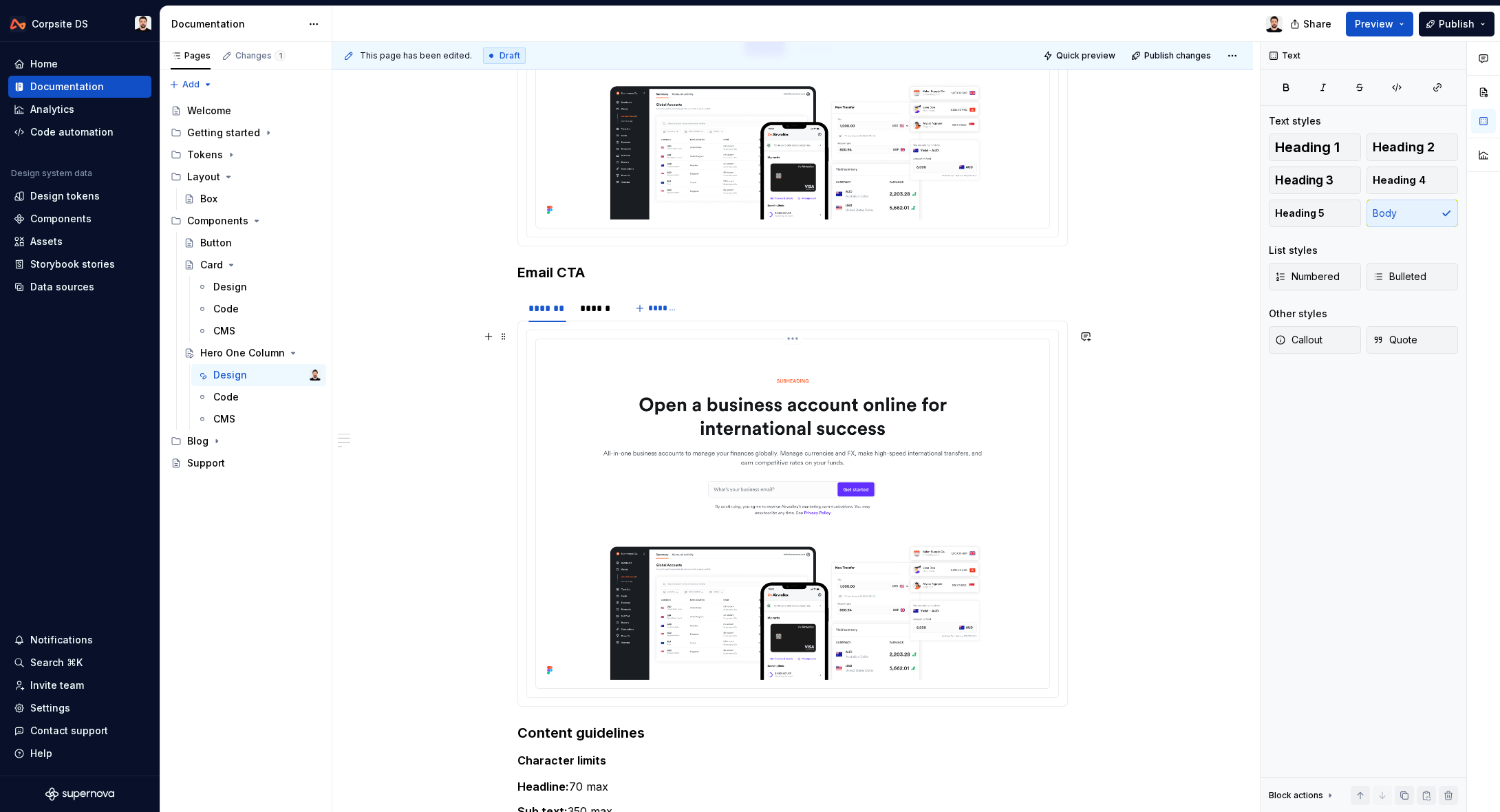
scroll to position [458, 0]
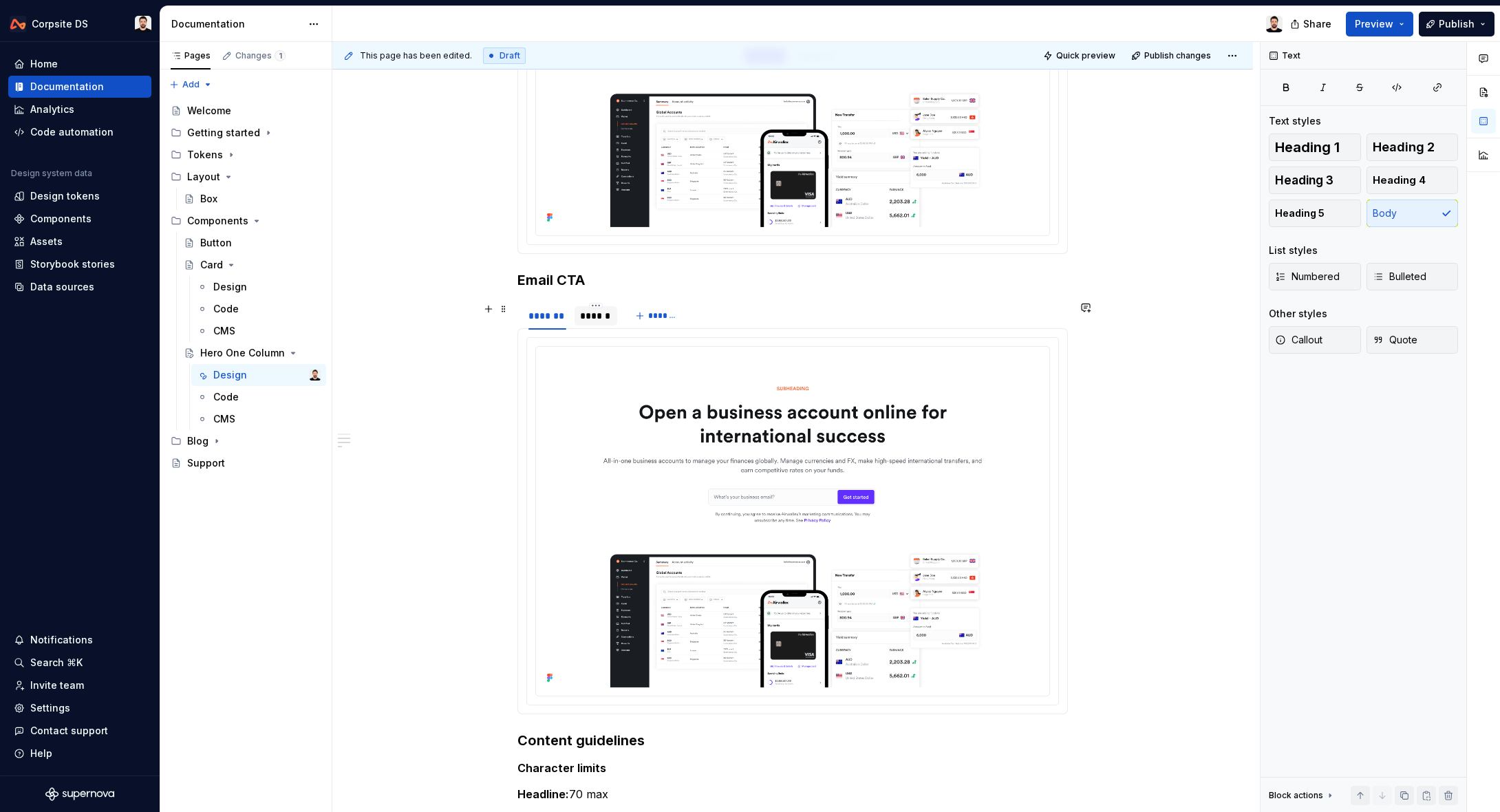
click at [610, 313] on div "******" at bounding box center [596, 316] width 31 height 14
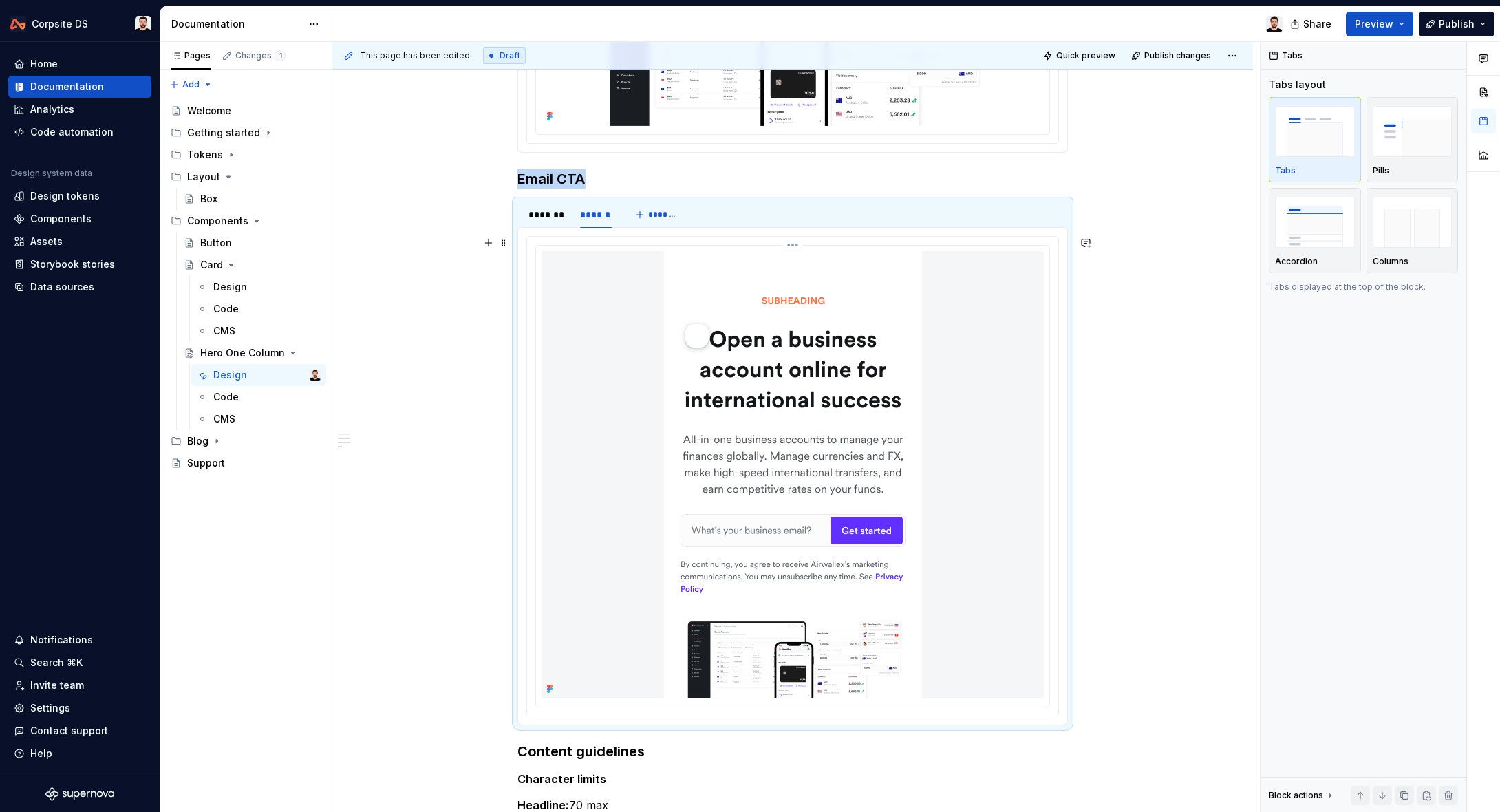
scroll to position [557, 0]
click at [558, 210] on div "*******" at bounding box center [547, 217] width 38 height 14
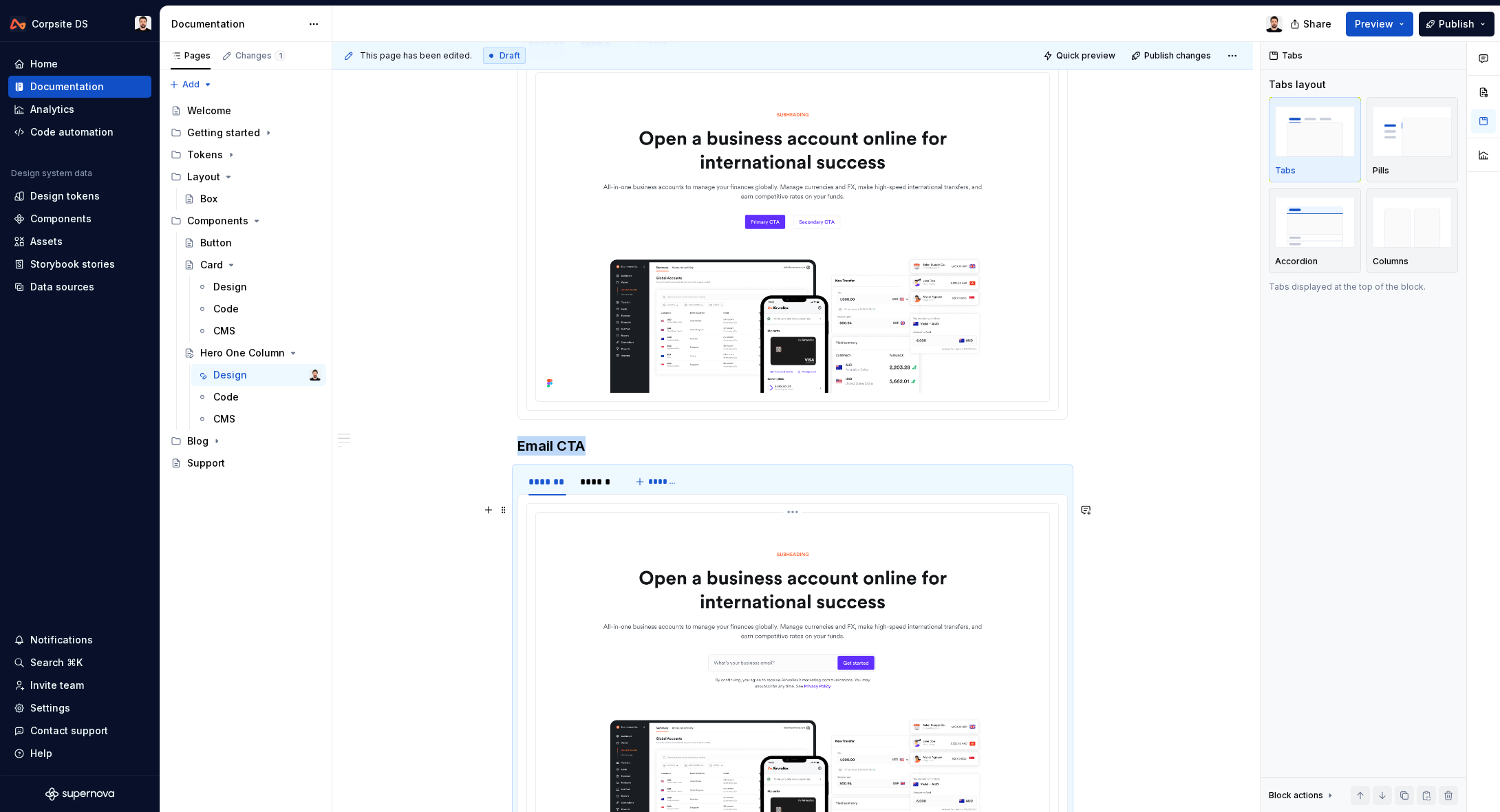
scroll to position [289, 0]
click at [506, 478] on span at bounding box center [503, 477] width 11 height 19
click at [1167, 286] on div "Buttons CTA ******* ****** ******* Email CTA ******* ****** ******* Content gui…" at bounding box center [793, 622] width 921 height 1314
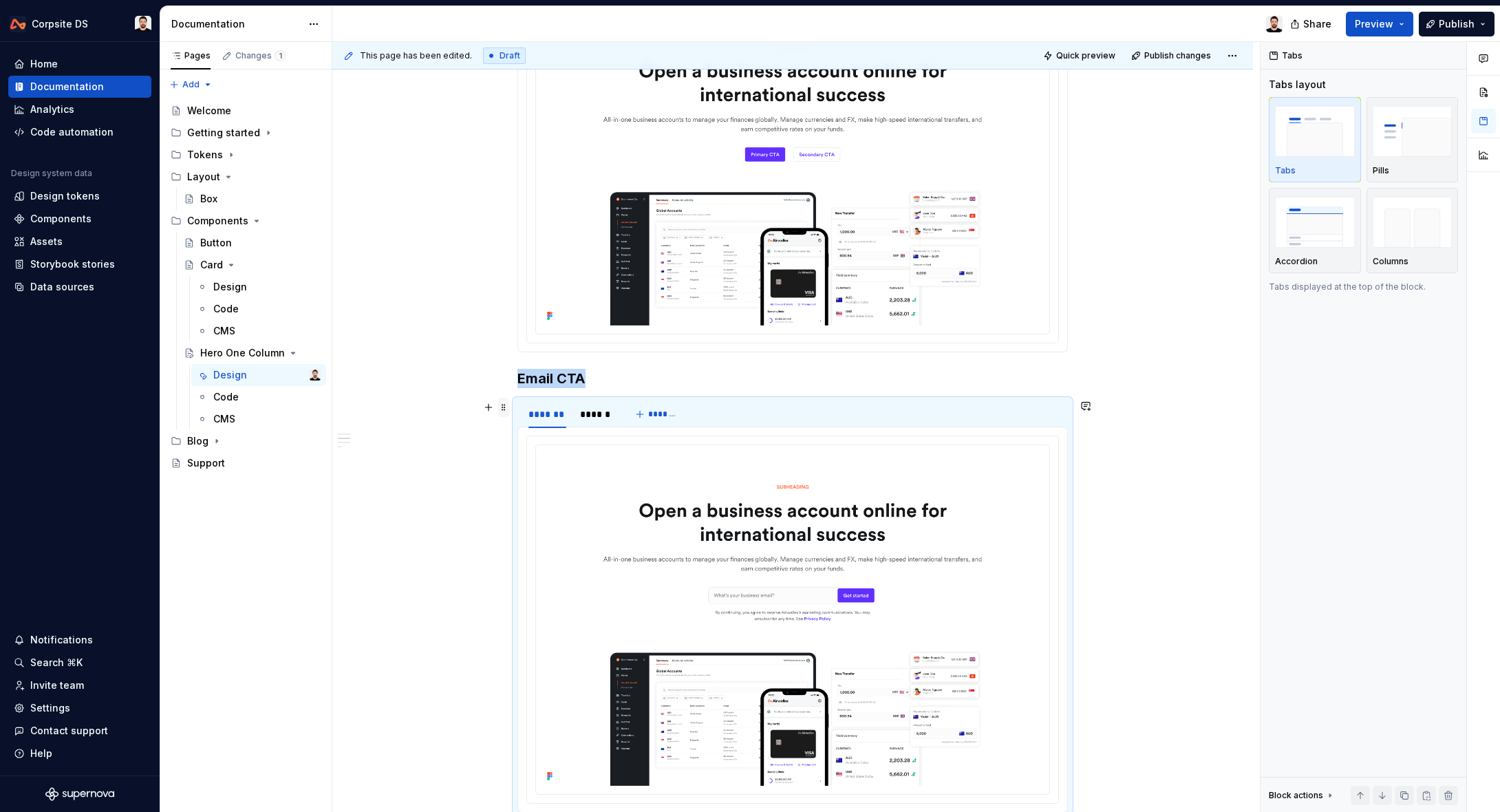
click at [508, 414] on span at bounding box center [503, 407] width 11 height 19
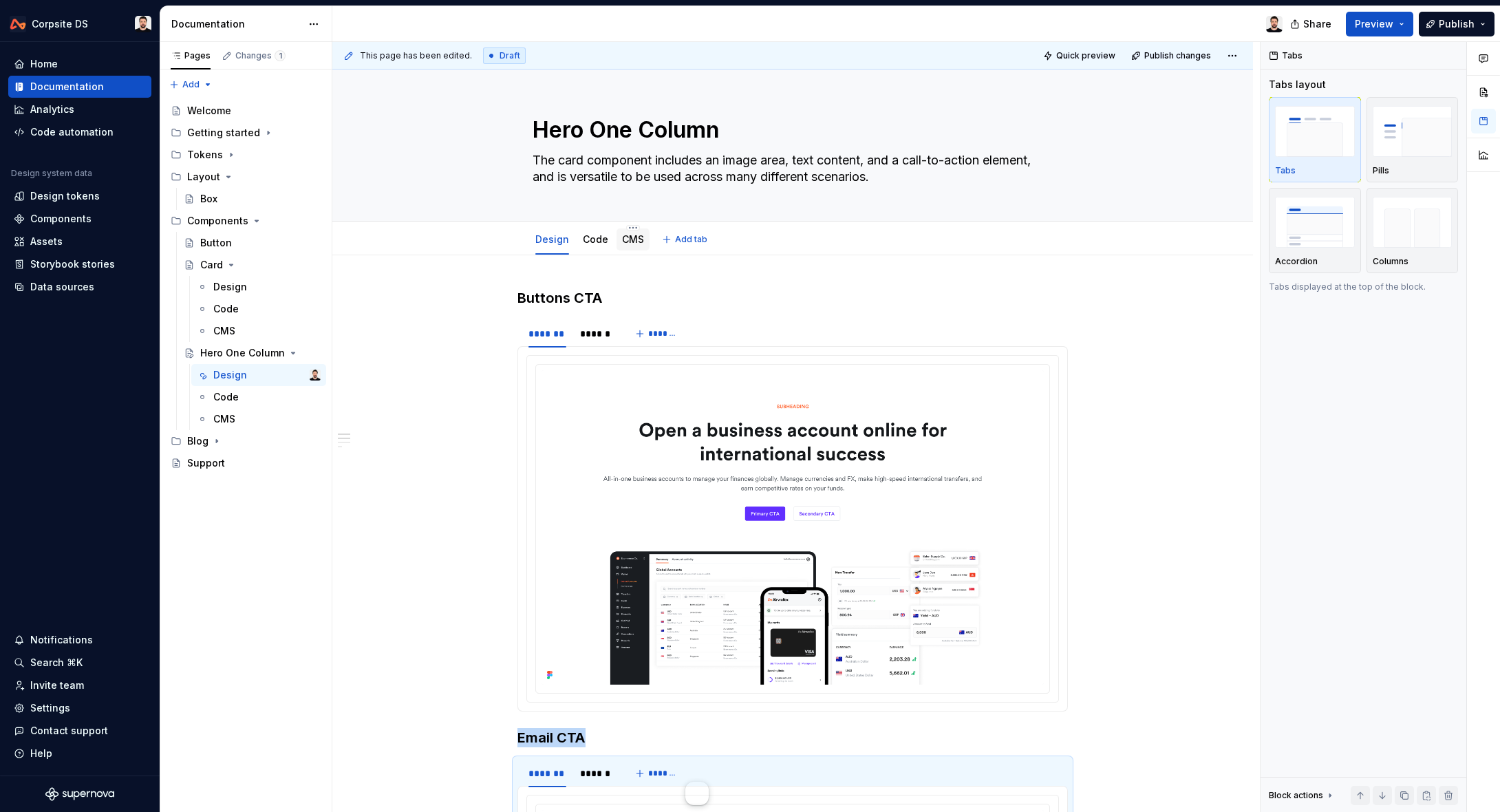
click at [630, 243] on link "CMS" at bounding box center [632, 238] width 22 height 11
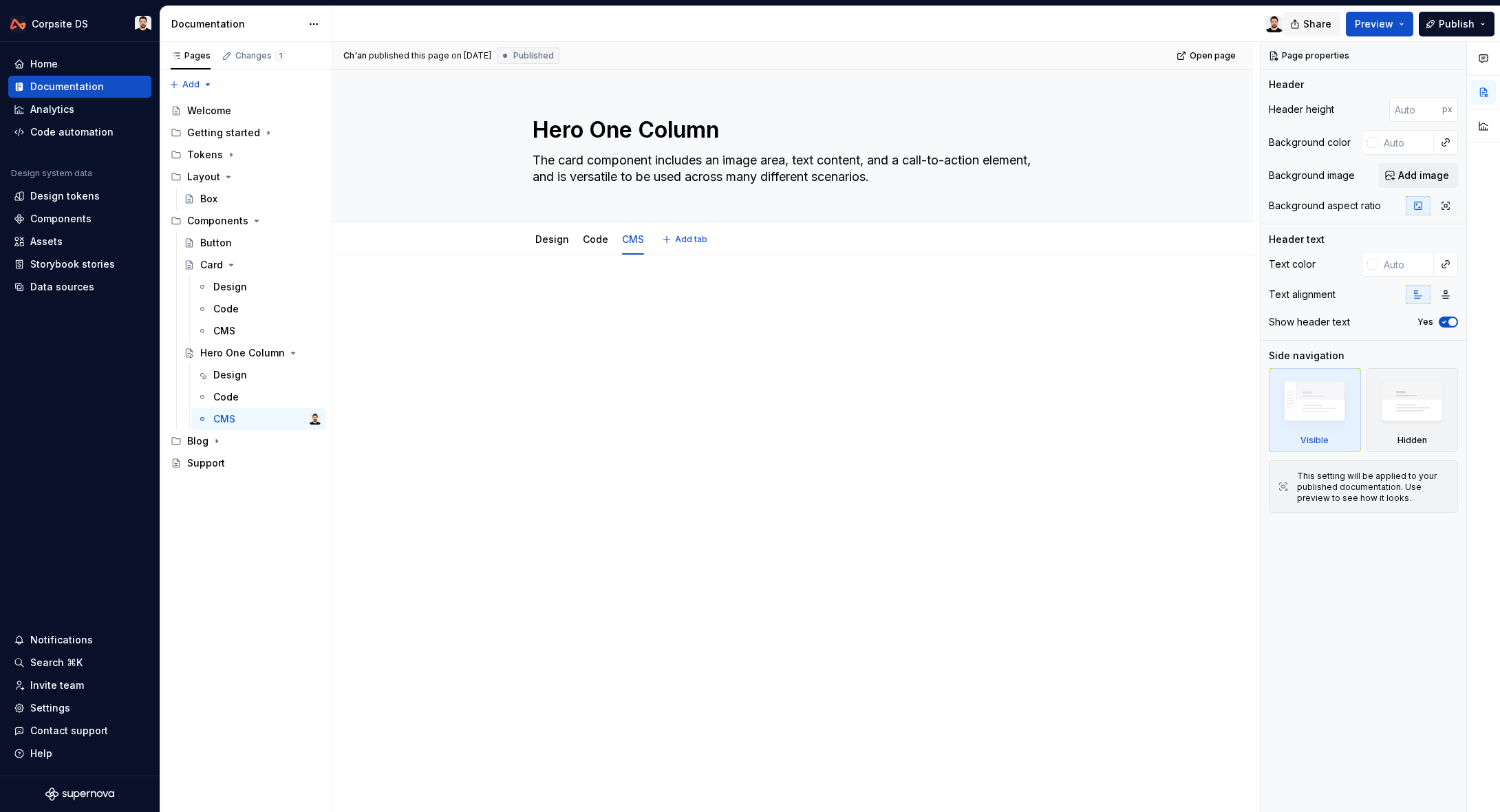
type textarea "*"
click at [615, 338] on div at bounding box center [793, 314] width 551 height 52
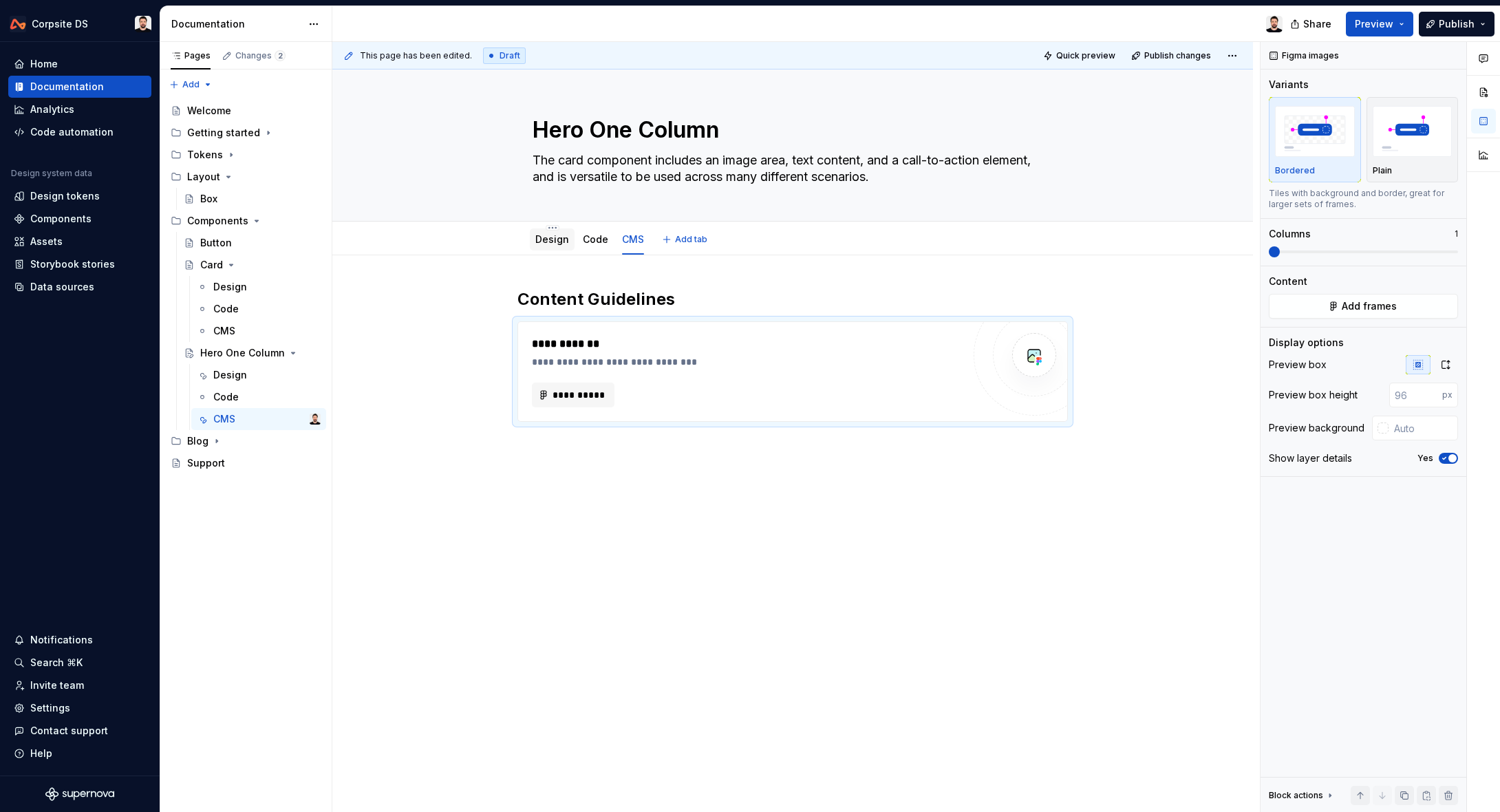
click at [564, 246] on div "Design" at bounding box center [552, 240] width 34 height 14
click at [555, 238] on link "Design" at bounding box center [552, 238] width 34 height 11
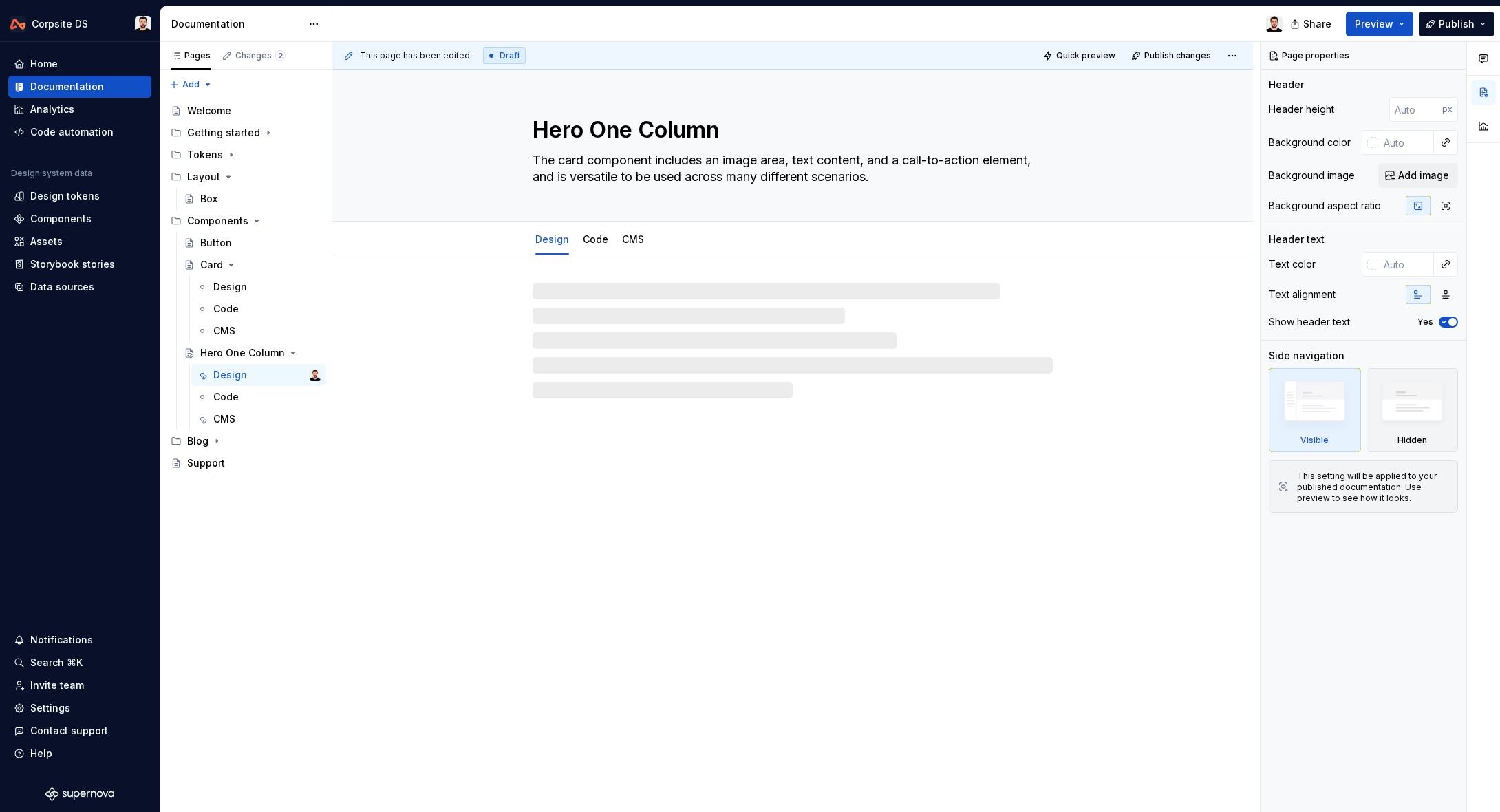
type textarea "*"
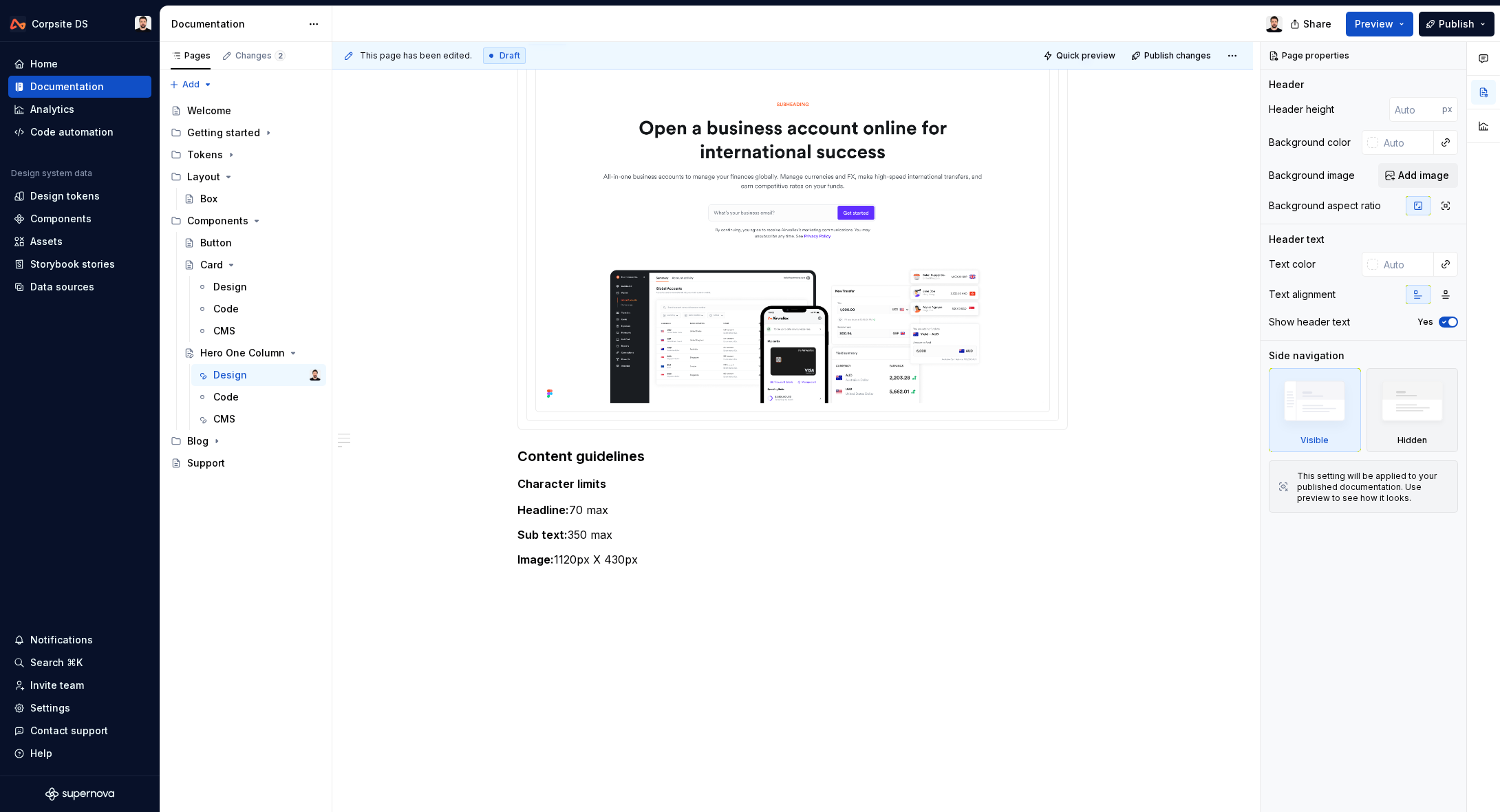
scroll to position [740, 0]
click at [547, 459] on h3 "Content guidelines" at bounding box center [793, 458] width 551 height 19
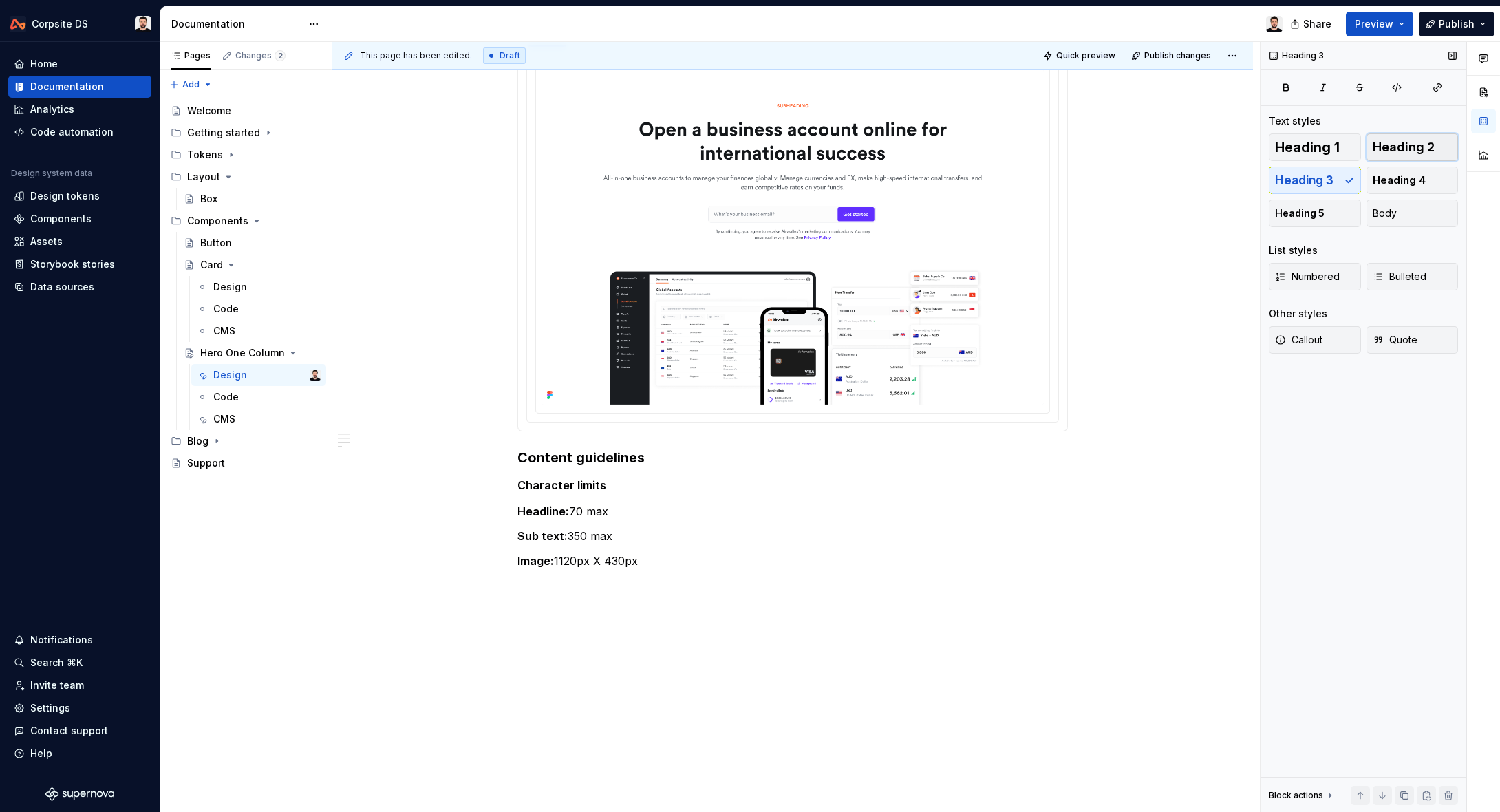
click at [1381, 149] on span "Heading 2" at bounding box center [1403, 148] width 62 height 14
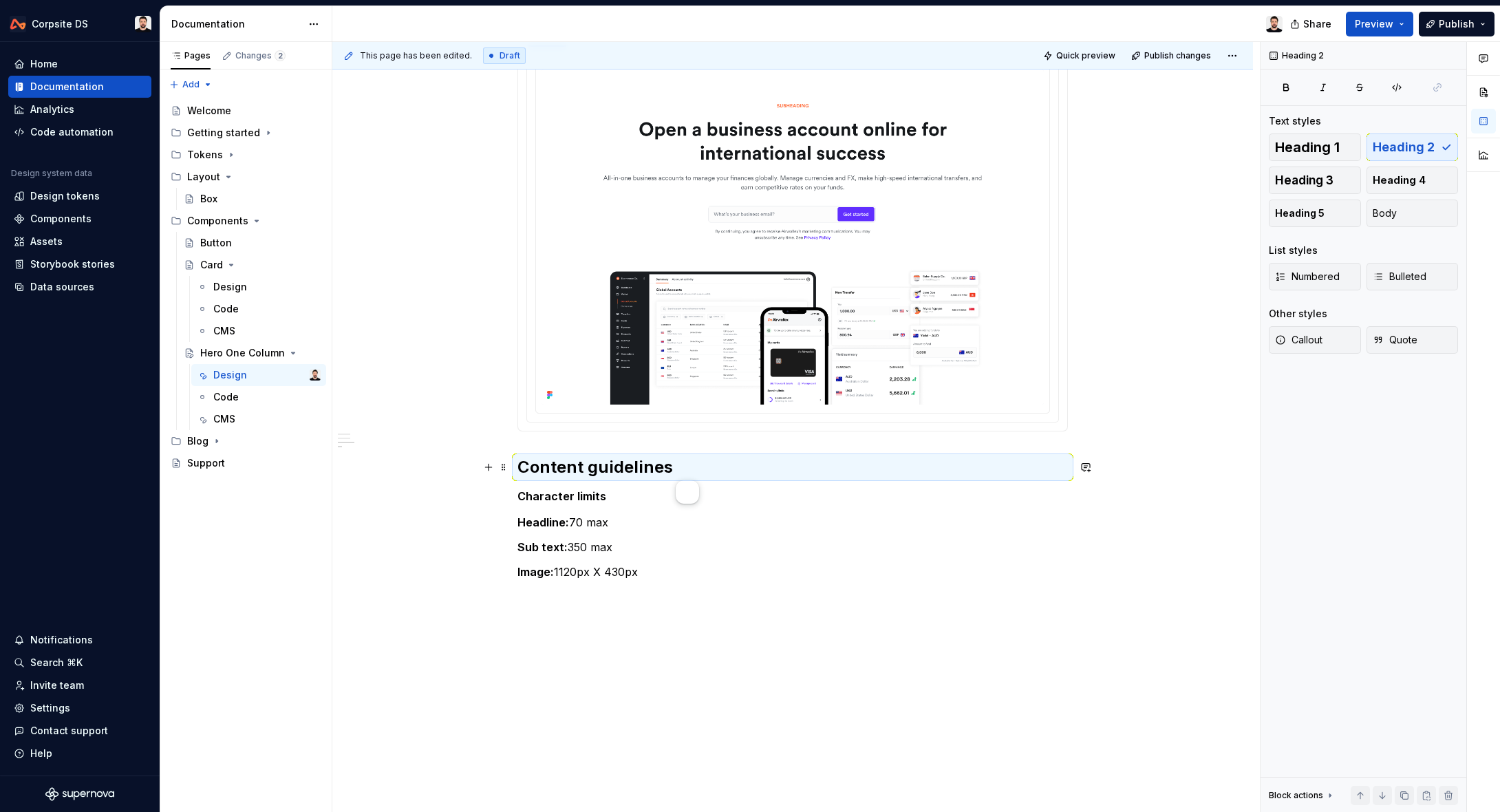
click at [740, 465] on h2 "Content guidelines" at bounding box center [793, 466] width 551 height 22
click at [742, 465] on h2 "Content guidelines" at bounding box center [793, 466] width 551 height 22
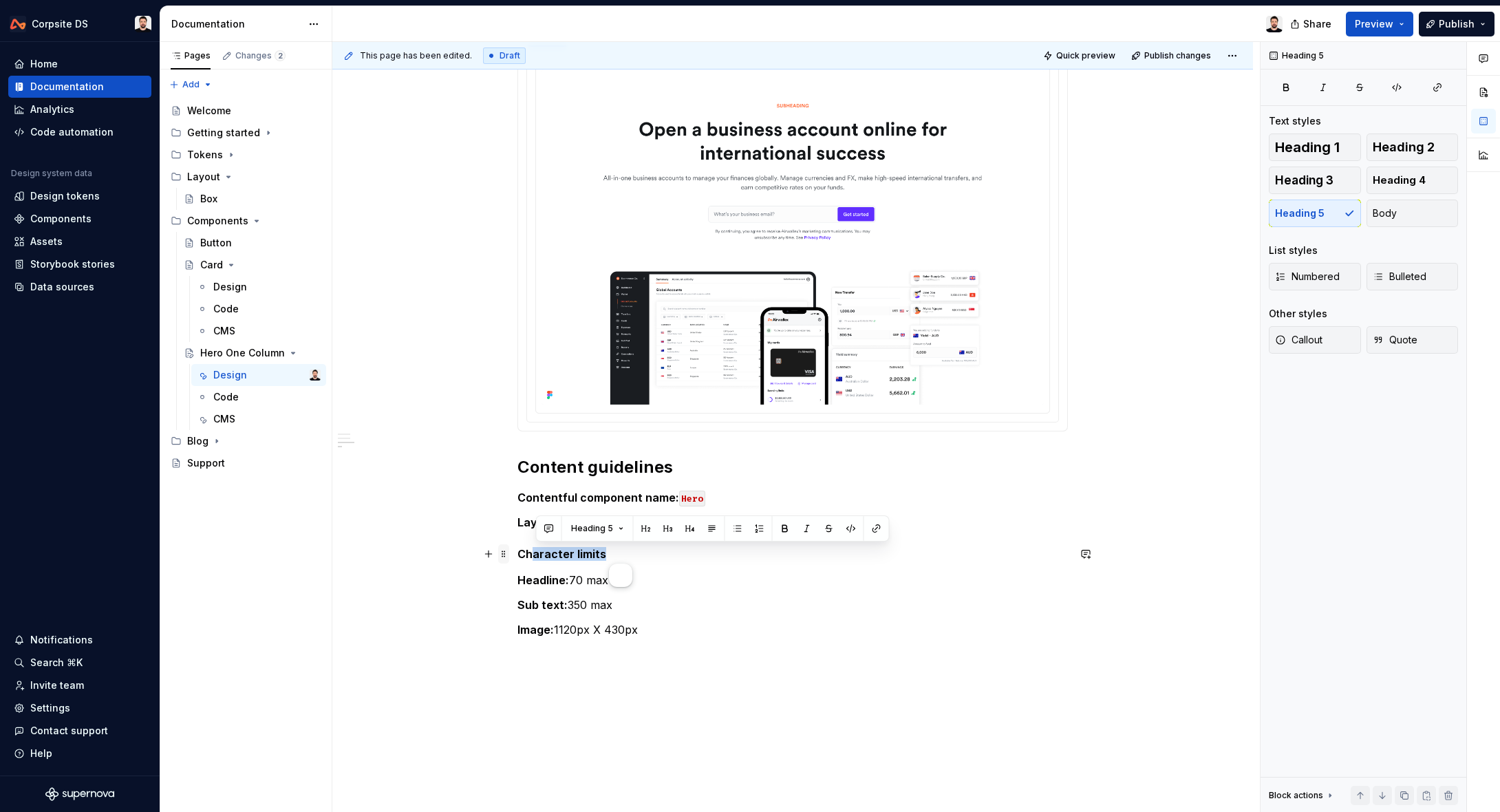
drag, startPoint x: 530, startPoint y: 552, endPoint x: 507, endPoint y: 552, distance: 23.0
click at [518, 552] on div "Buttons CTA ******* ****** ******* Email CTA ******* ****** ******* Content gui…" at bounding box center [793, 102] width 551 height 1106
drag, startPoint x: 519, startPoint y: 553, endPoint x: 527, endPoint y: 554, distance: 8.1
click at [527, 554] on div "This page has been edited. Draft Quick preview Publish changes Hero One Column …" at bounding box center [796, 426] width 928 height 770
click at [527, 554] on h5 "Character limits" at bounding box center [793, 554] width 551 height 14
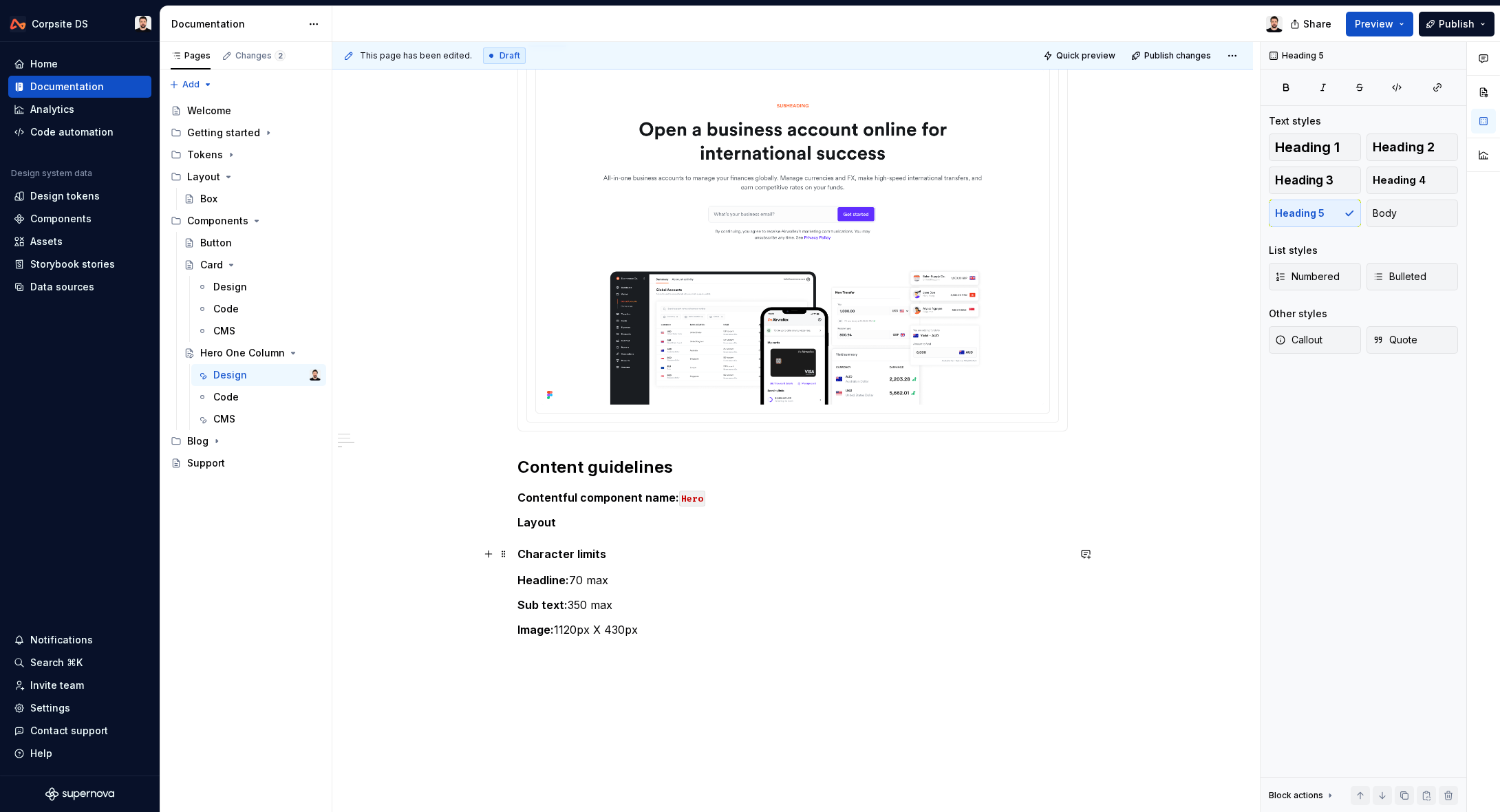
click at [591, 556] on h5 "Character limits" at bounding box center [793, 554] width 551 height 14
click at [1318, 178] on span "Heading 3" at bounding box center [1304, 181] width 58 height 14
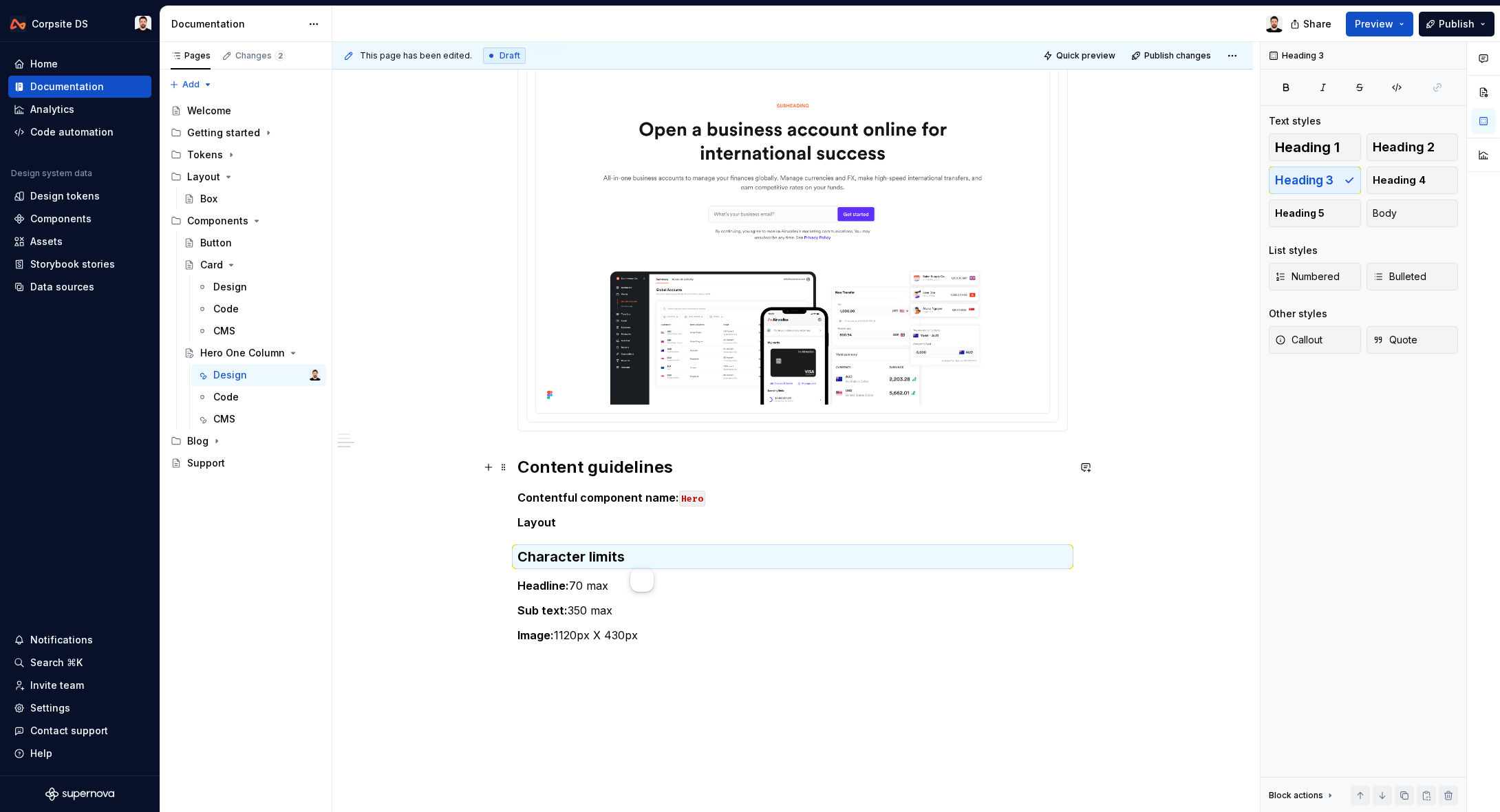
click at [630, 465] on h2 "Content guidelines" at bounding box center [793, 466] width 551 height 22
click at [607, 555] on h3 "Character limits" at bounding box center [793, 557] width 551 height 19
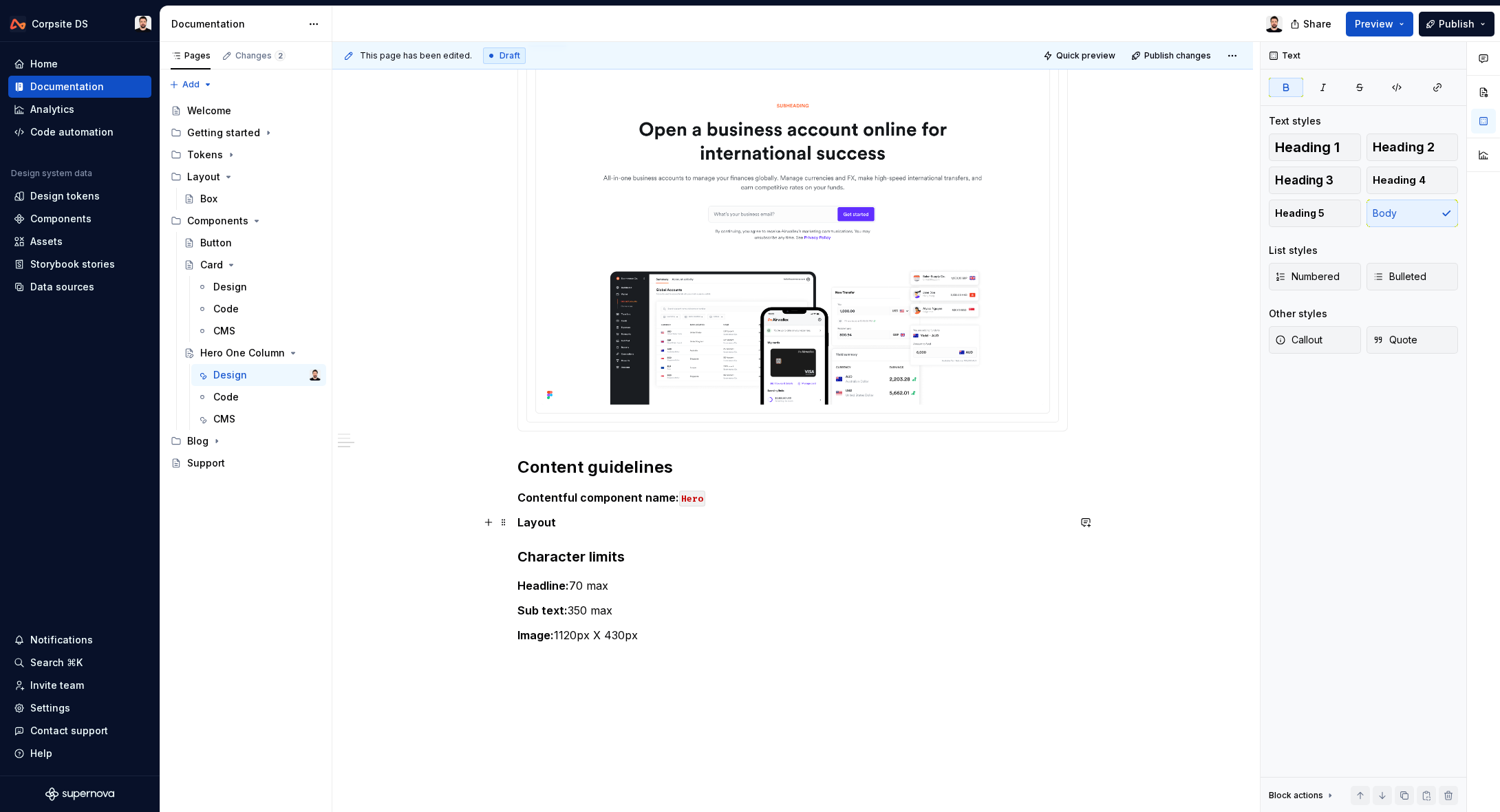
click at [580, 524] on p "Layout" at bounding box center [793, 522] width 551 height 17
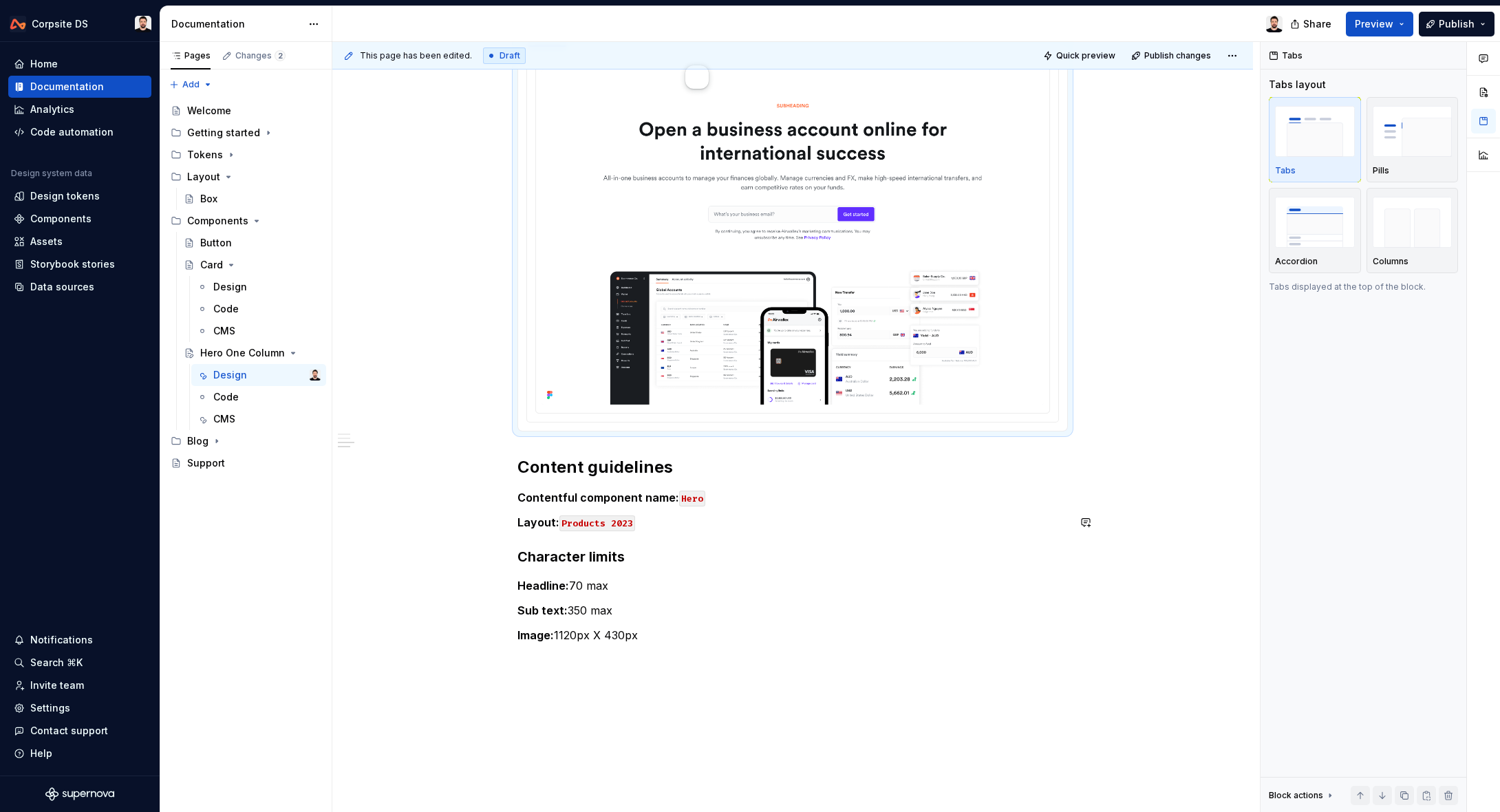
scroll to position [716, 0]
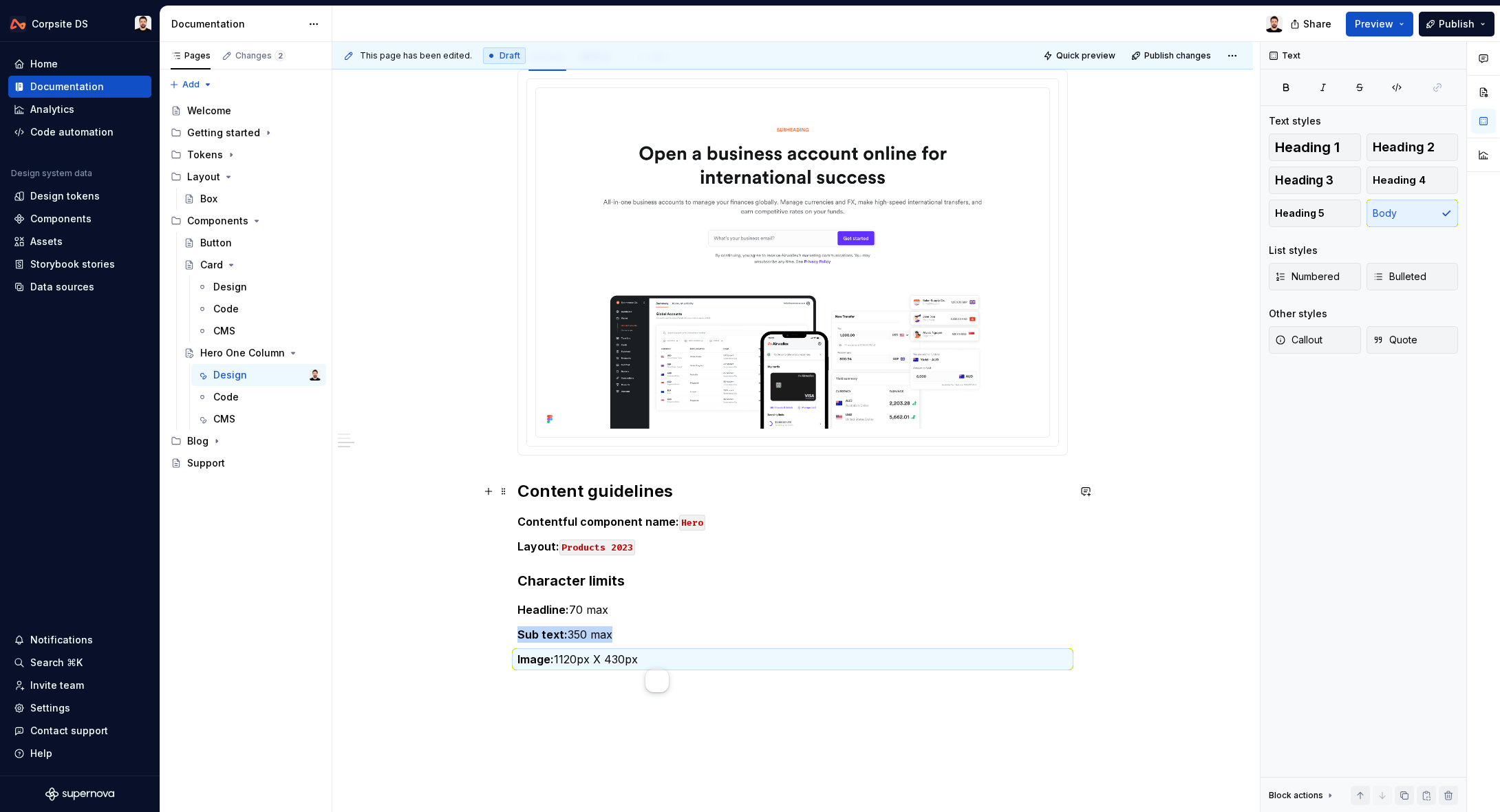
click at [691, 487] on h2 "Content guidelines" at bounding box center [793, 491] width 551 height 22
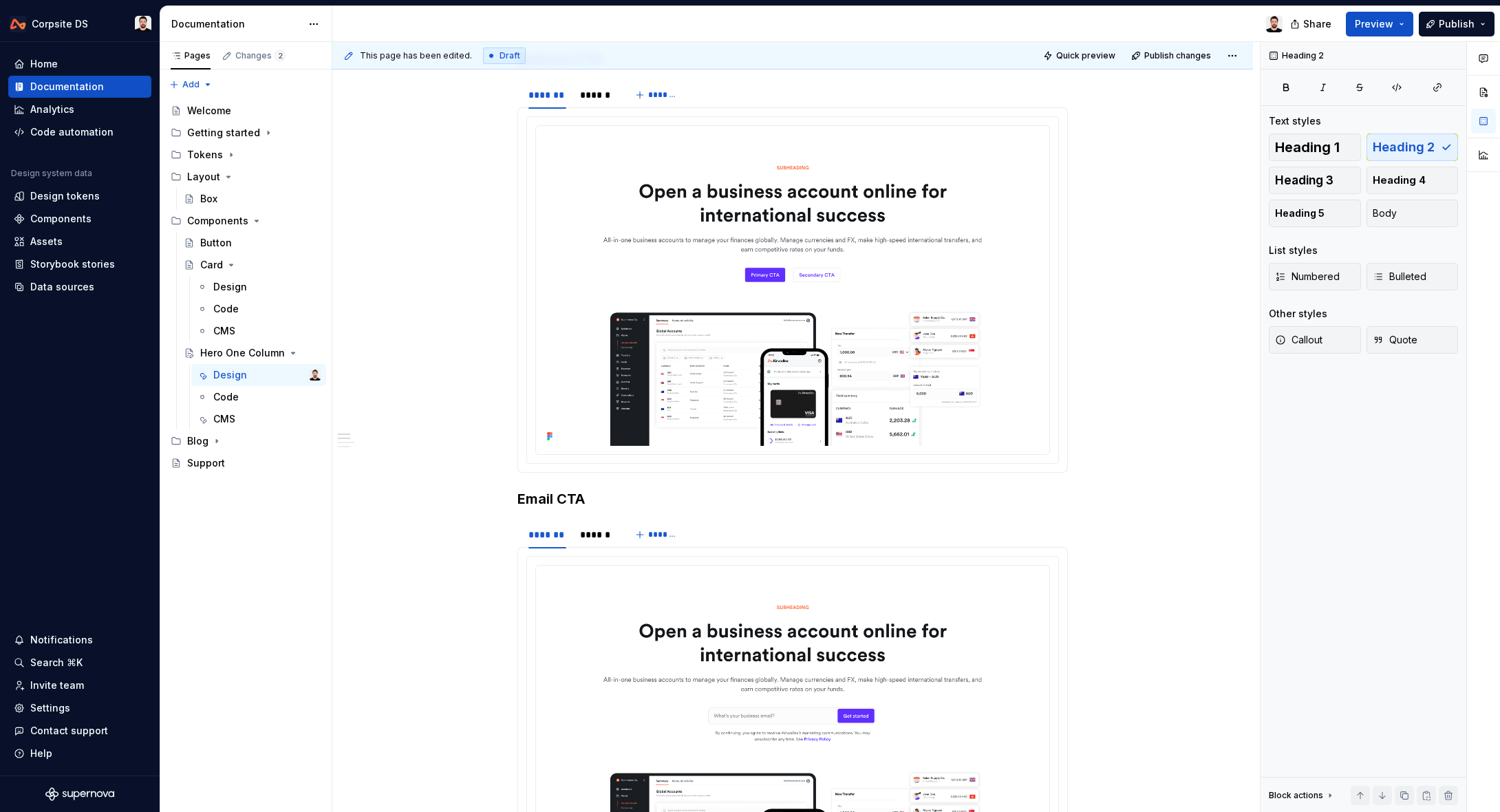
scroll to position [0, 0]
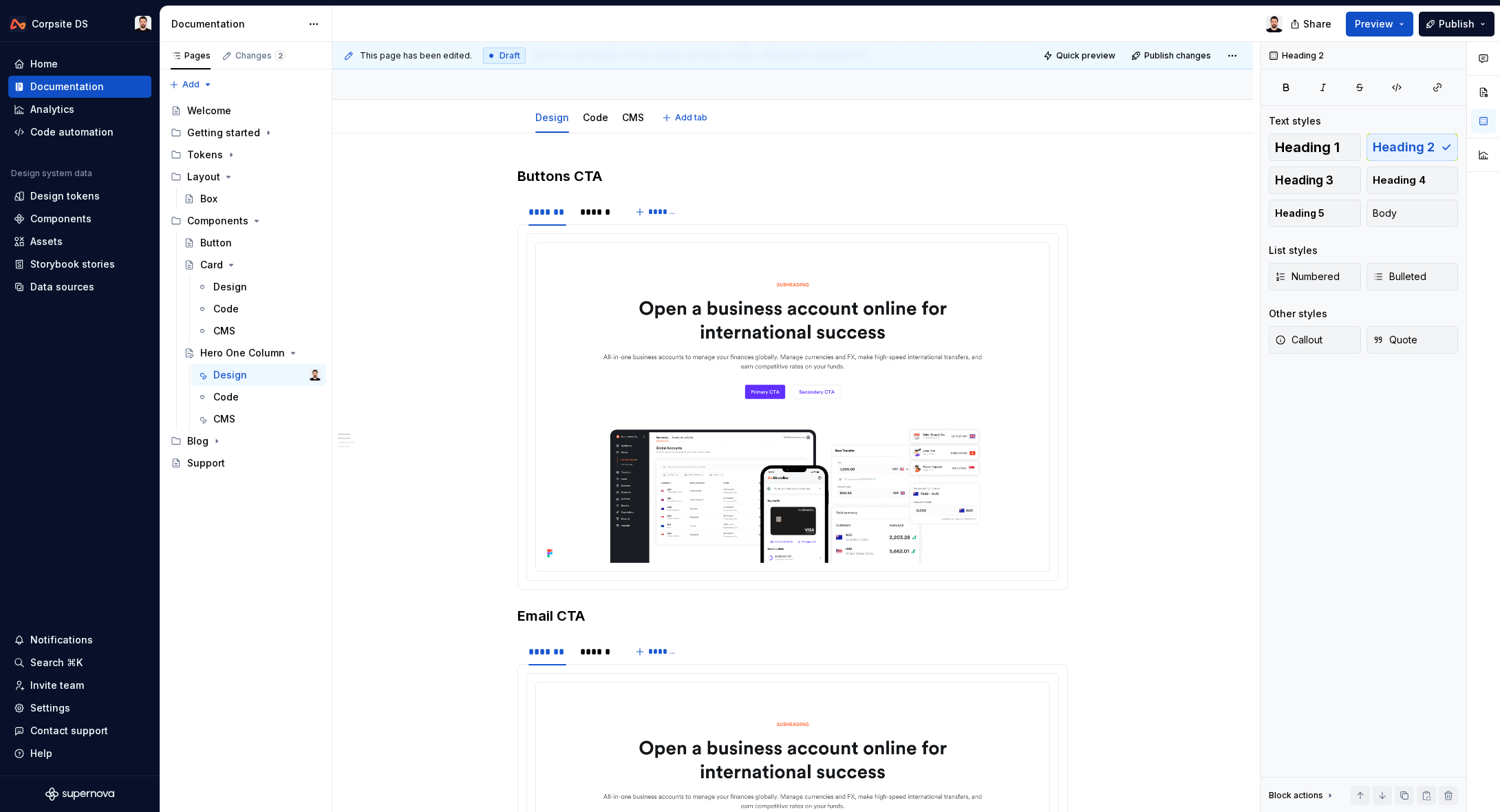
type textarea "*"
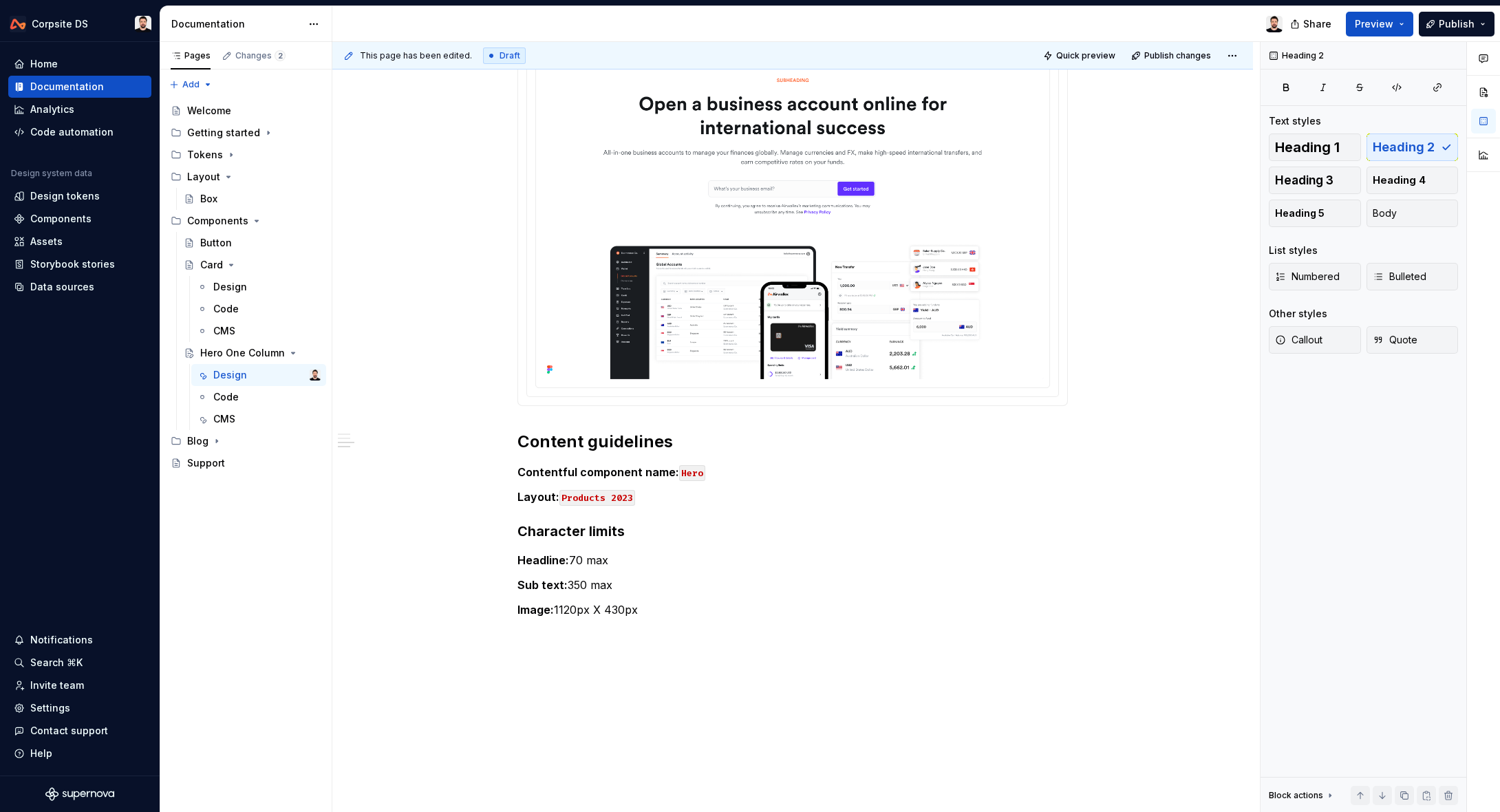
scroll to position [792, 0]
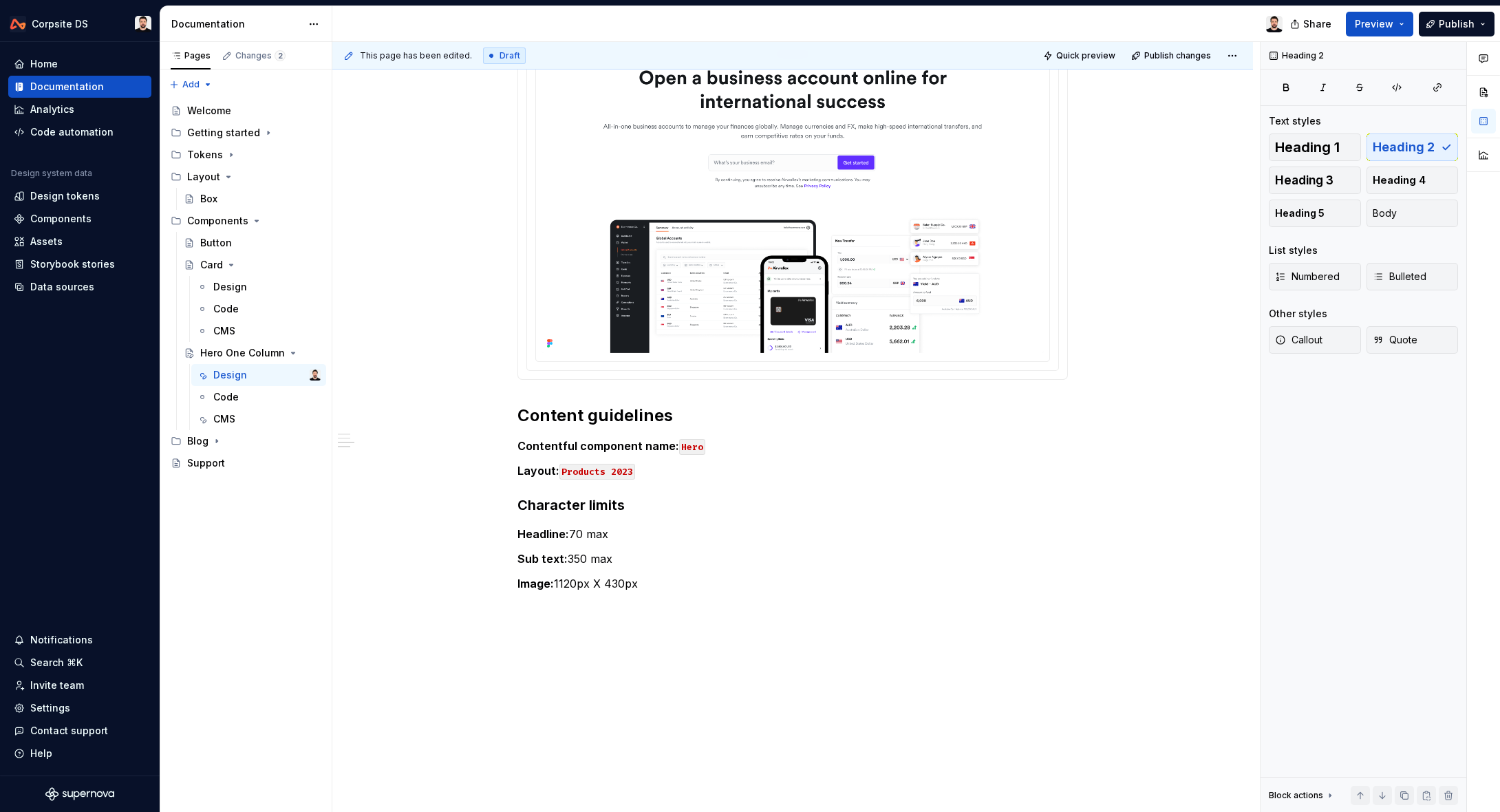
click at [914, 289] on img at bounding box center [792, 186] width 502 height 335
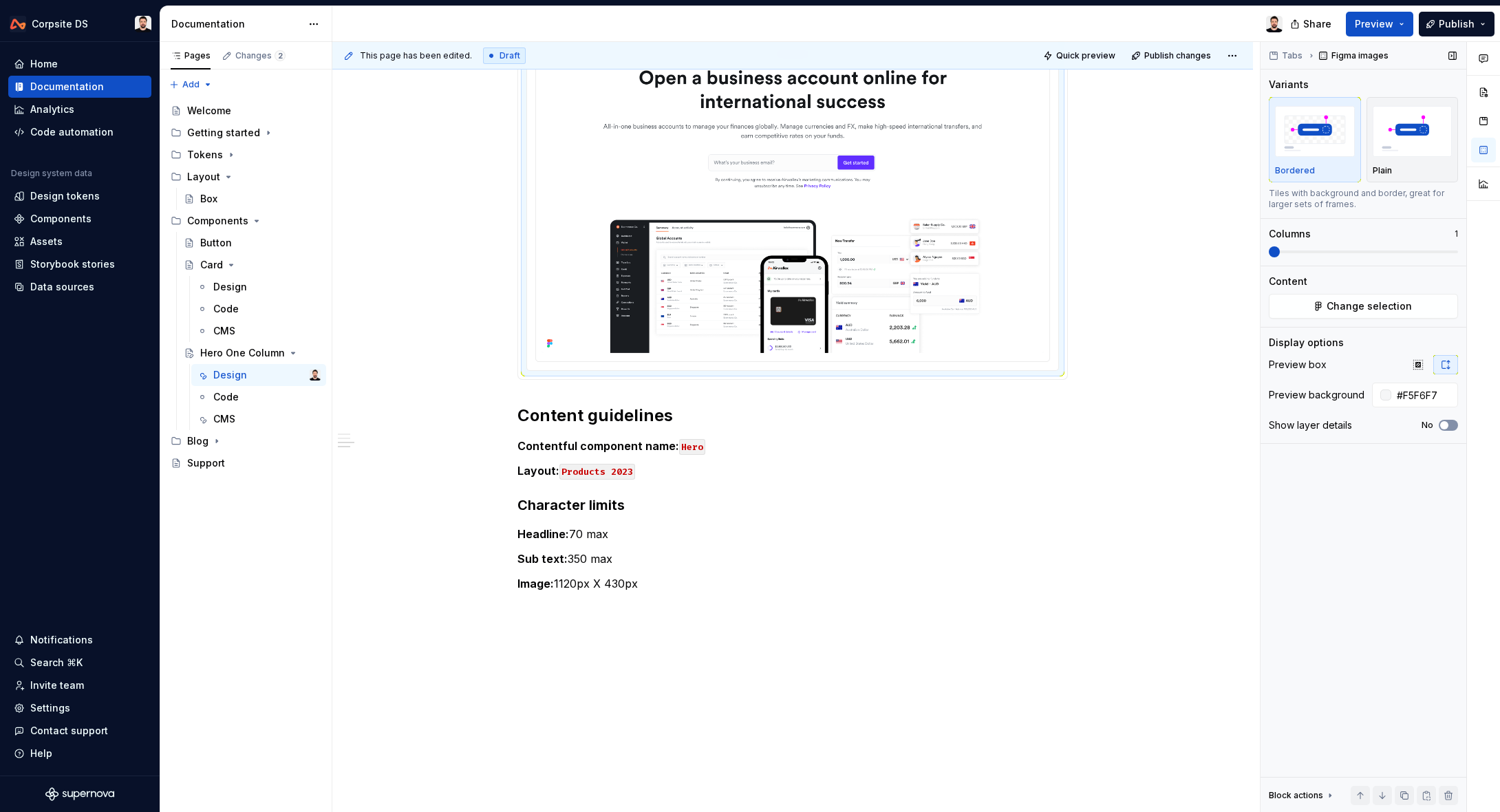
click at [1455, 427] on button "No" at bounding box center [1448, 425] width 19 height 11
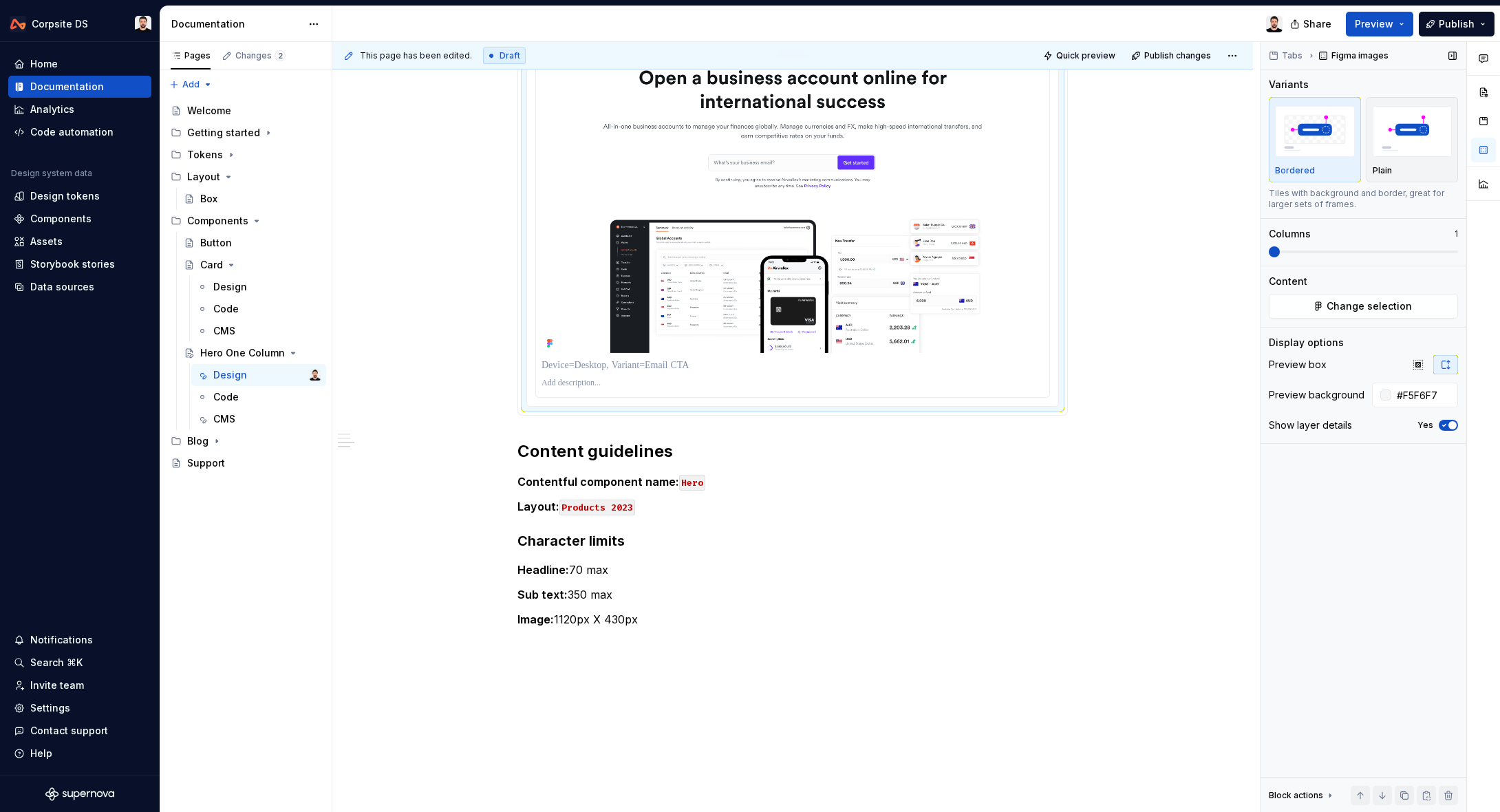
scroll to position [752, 0]
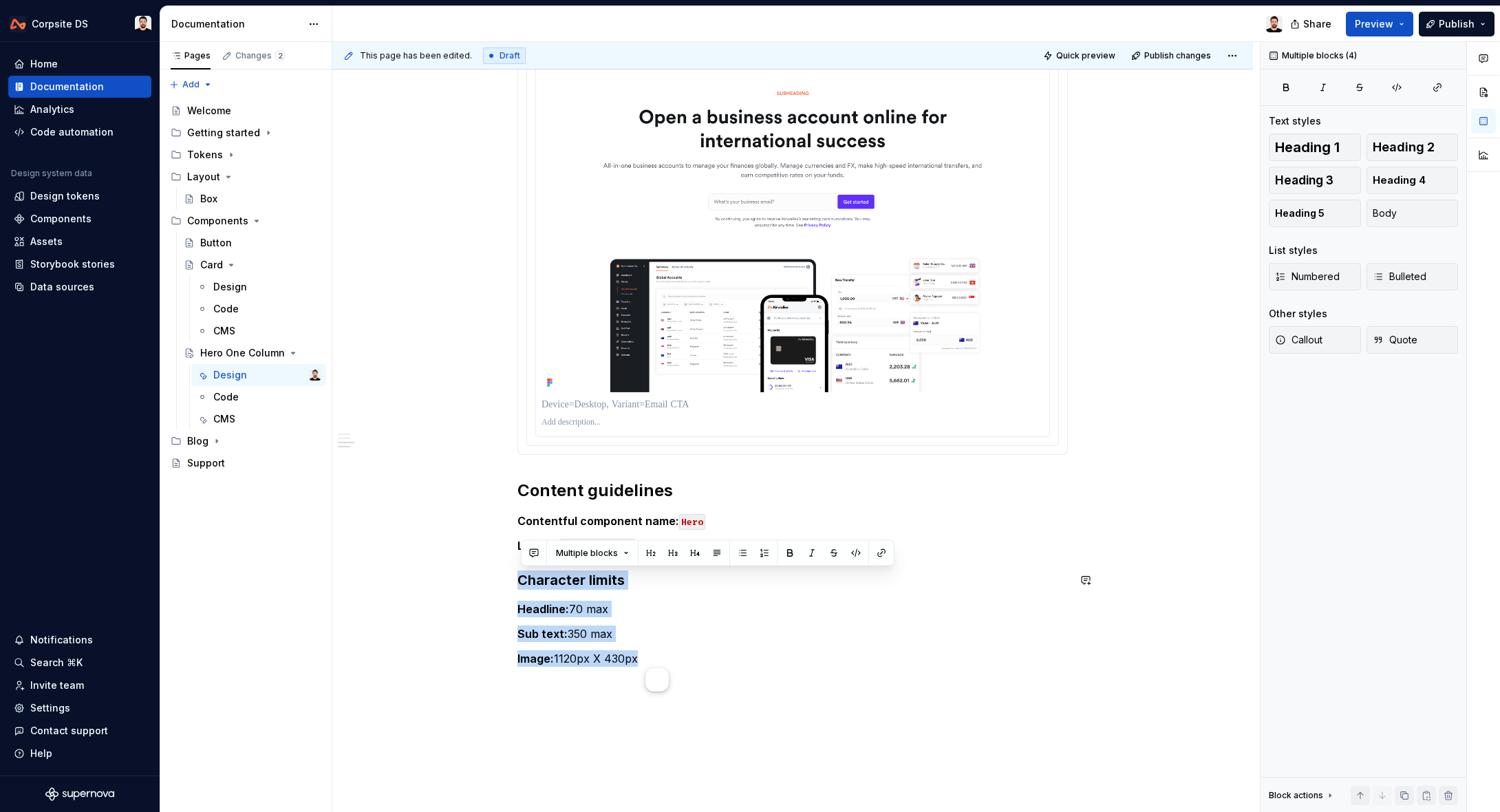
drag, startPoint x: 657, startPoint y: 659, endPoint x: 506, endPoint y: 570, distance: 175.3
click at [506, 570] on div "Buttons CTA ******* ****** ******* Email CTA ******* ****** ******* Content gui…" at bounding box center [793, 214] width 921 height 1423
click at [722, 521] on p "Contentful component name: Hero" at bounding box center [793, 520] width 551 height 17
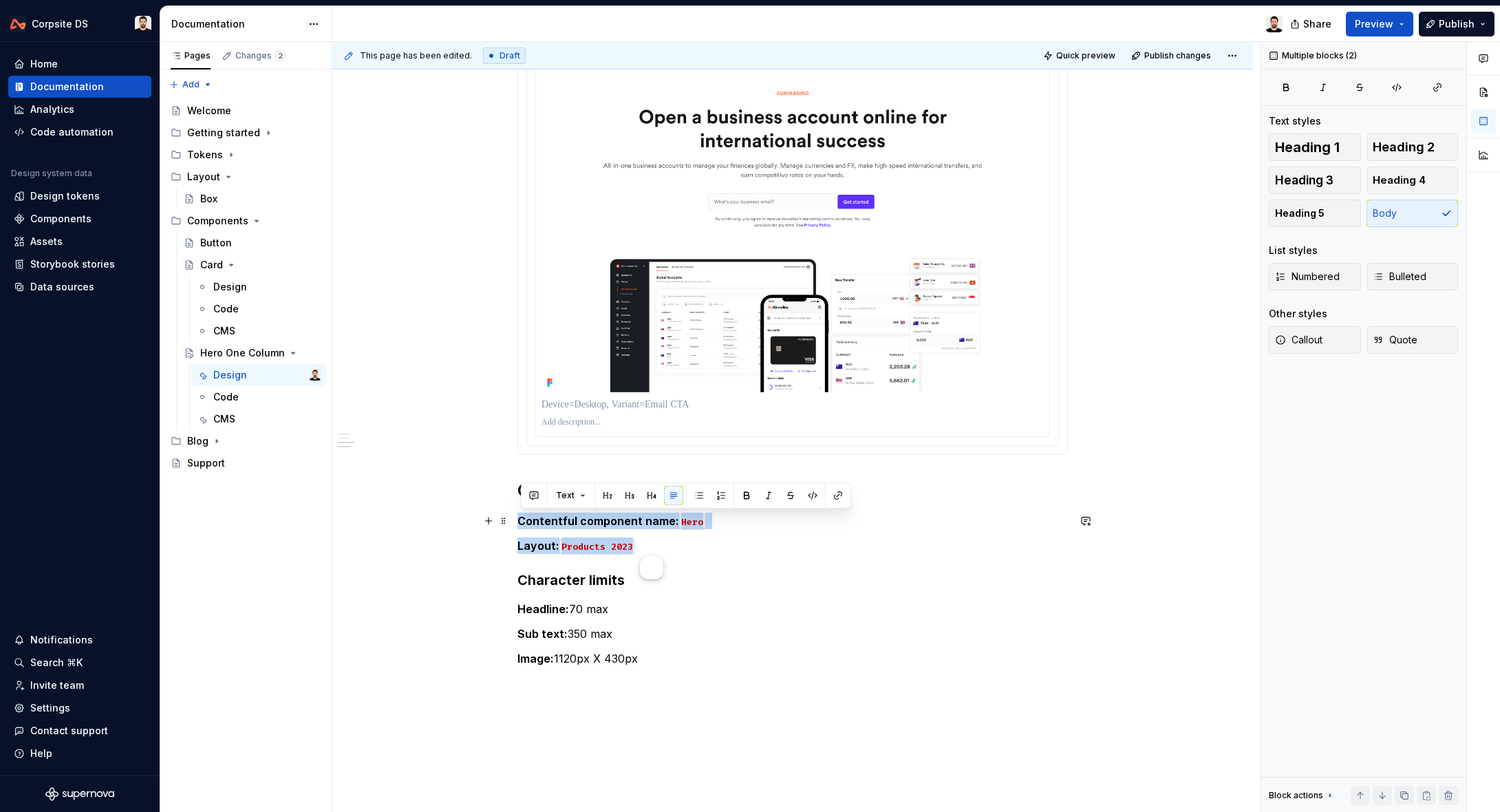
drag, startPoint x: 656, startPoint y: 547, endPoint x: 514, endPoint y: 523, distance: 144.0
click at [514, 523] on div "Buttons CTA ******* ****** ******* Email CTA ******* ****** ******* Content gui…" at bounding box center [793, 214] width 921 height 1423
copy div "Contentful component name: Hero Layout: Products 2023"
click at [577, 402] on p at bounding box center [792, 405] width 502 height 14
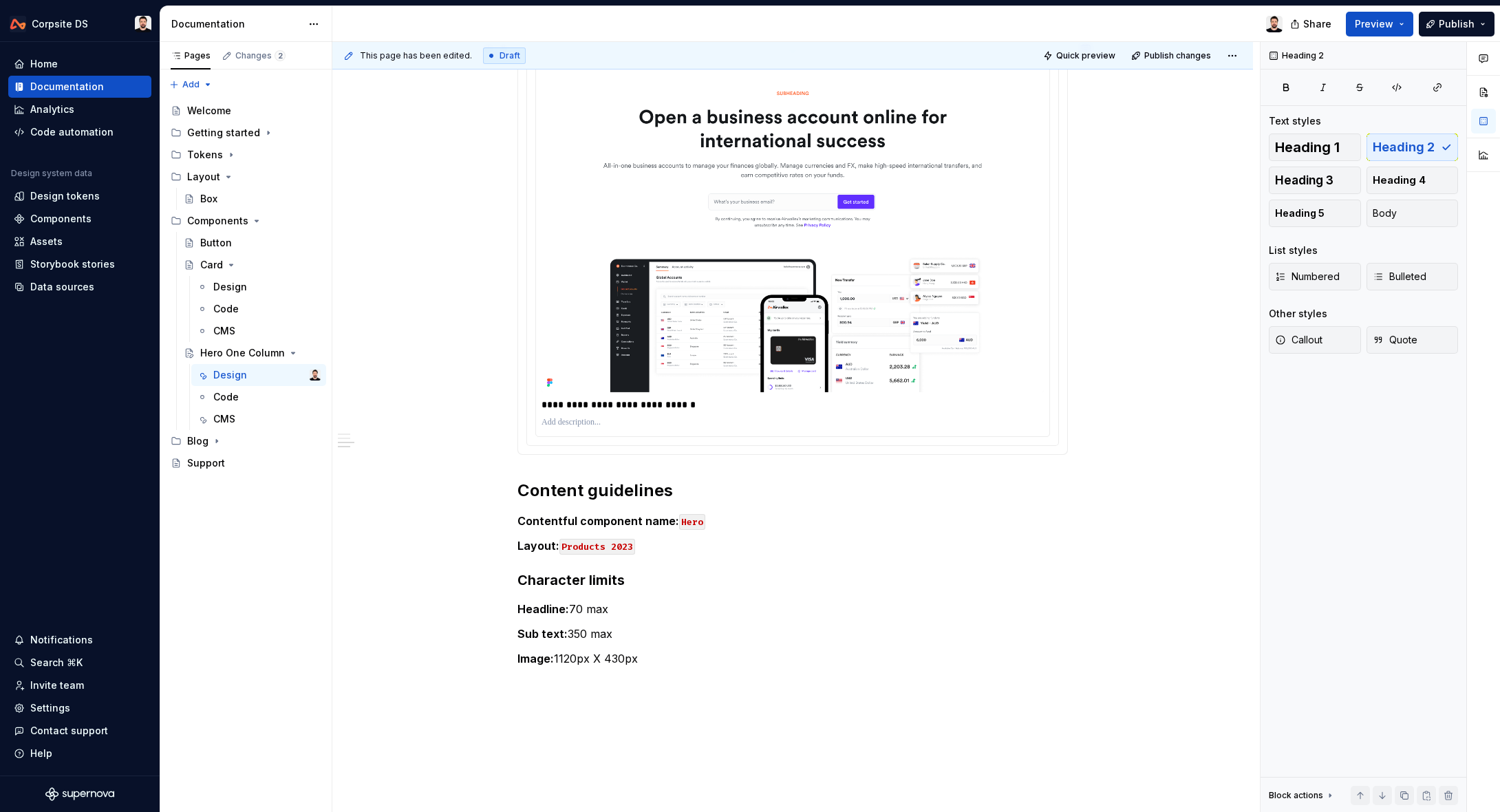
click at [670, 402] on p "**********" at bounding box center [792, 405] width 502 height 14
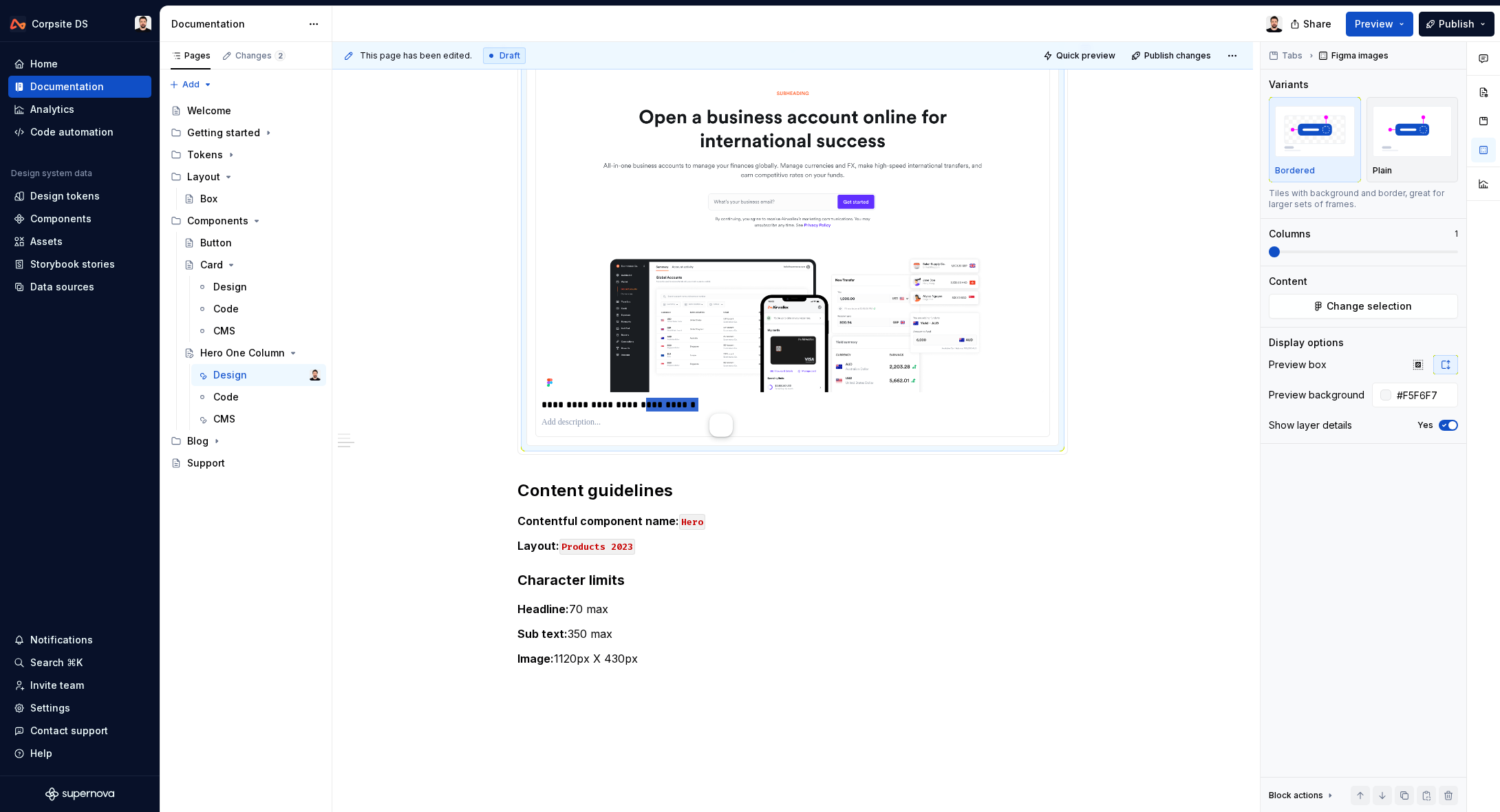
drag, startPoint x: 717, startPoint y: 406, endPoint x: 757, endPoint y: 407, distance: 40.0
click at [757, 407] on p "**********" at bounding box center [792, 405] width 502 height 14
click at [703, 407] on p "**********" at bounding box center [792, 405] width 502 height 14
click at [637, 401] on p "**********" at bounding box center [792, 405] width 502 height 14
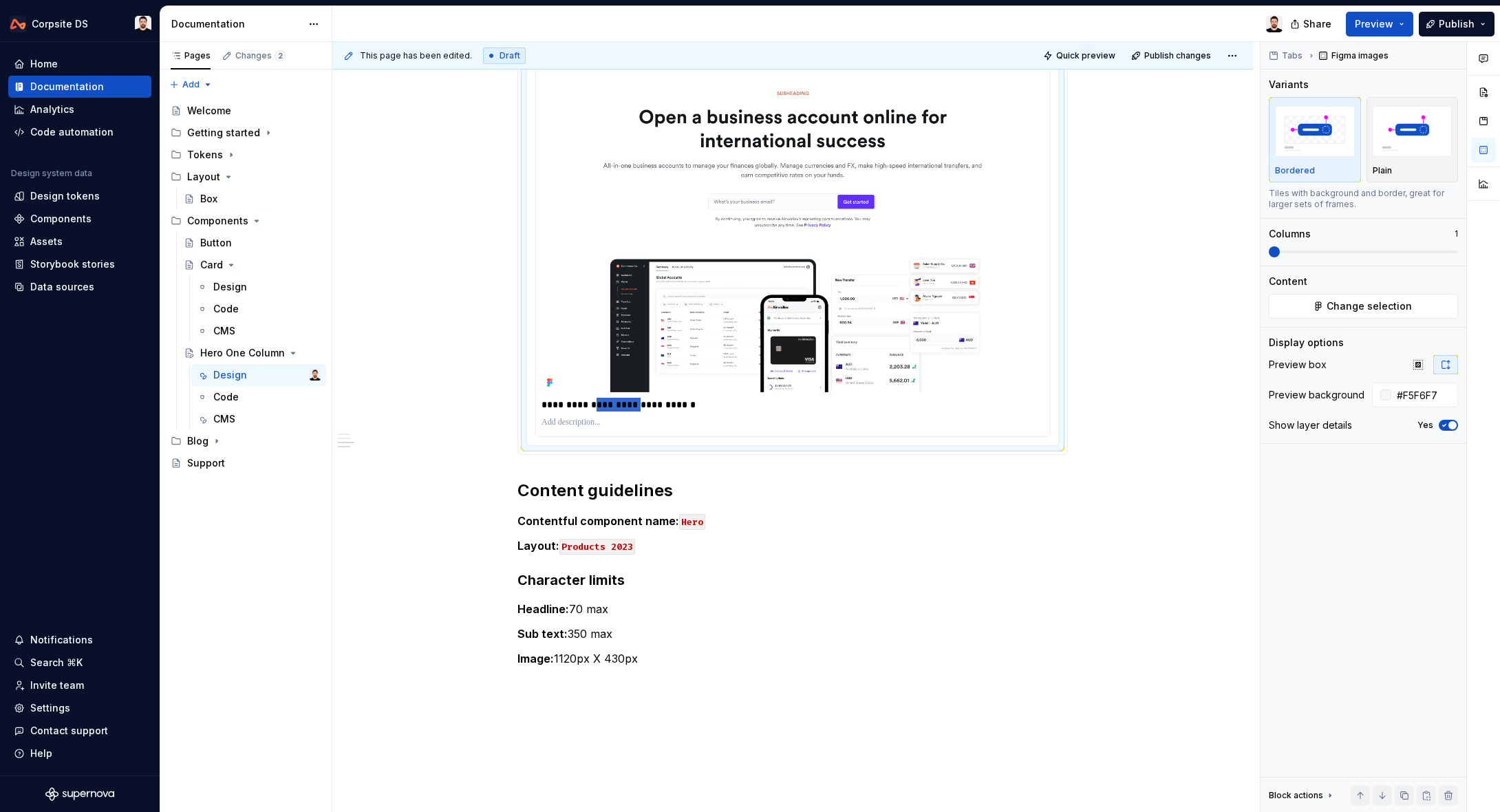
click at [637, 401] on p "**********" at bounding box center [792, 405] width 502 height 14
click at [632, 402] on p "**********" at bounding box center [792, 405] width 502 height 14
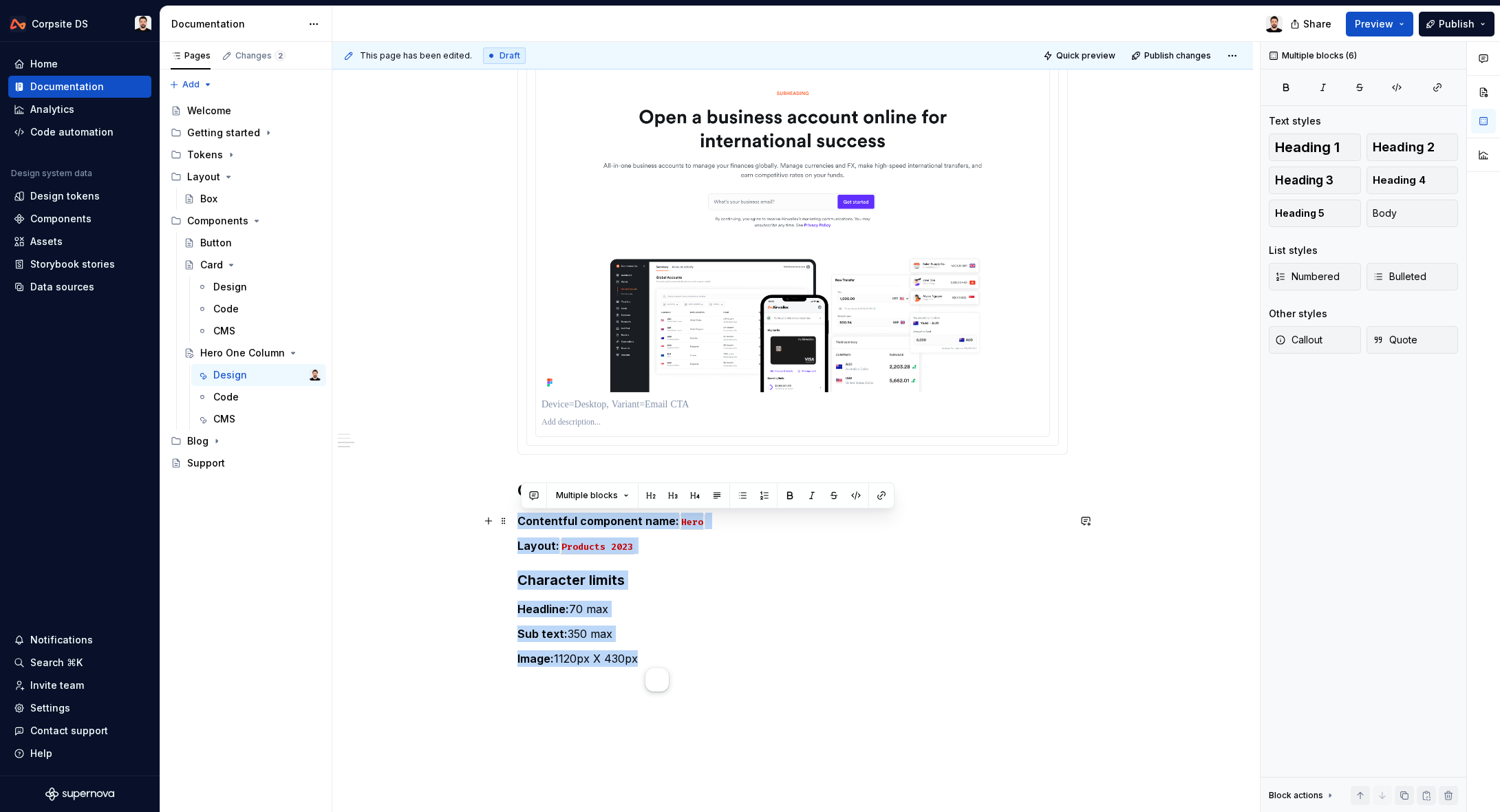
drag, startPoint x: 620, startPoint y: 650, endPoint x: 520, endPoint y: 523, distance: 161.6
click at [520, 523] on div "Buttons CTA ******* ****** ******* Email CTA ******* ****** ******* Content gui…" at bounding box center [793, 101] width 551 height 1131
copy div "Contentful component name: Hero Layout: Products 2023 Character limits Headline…"
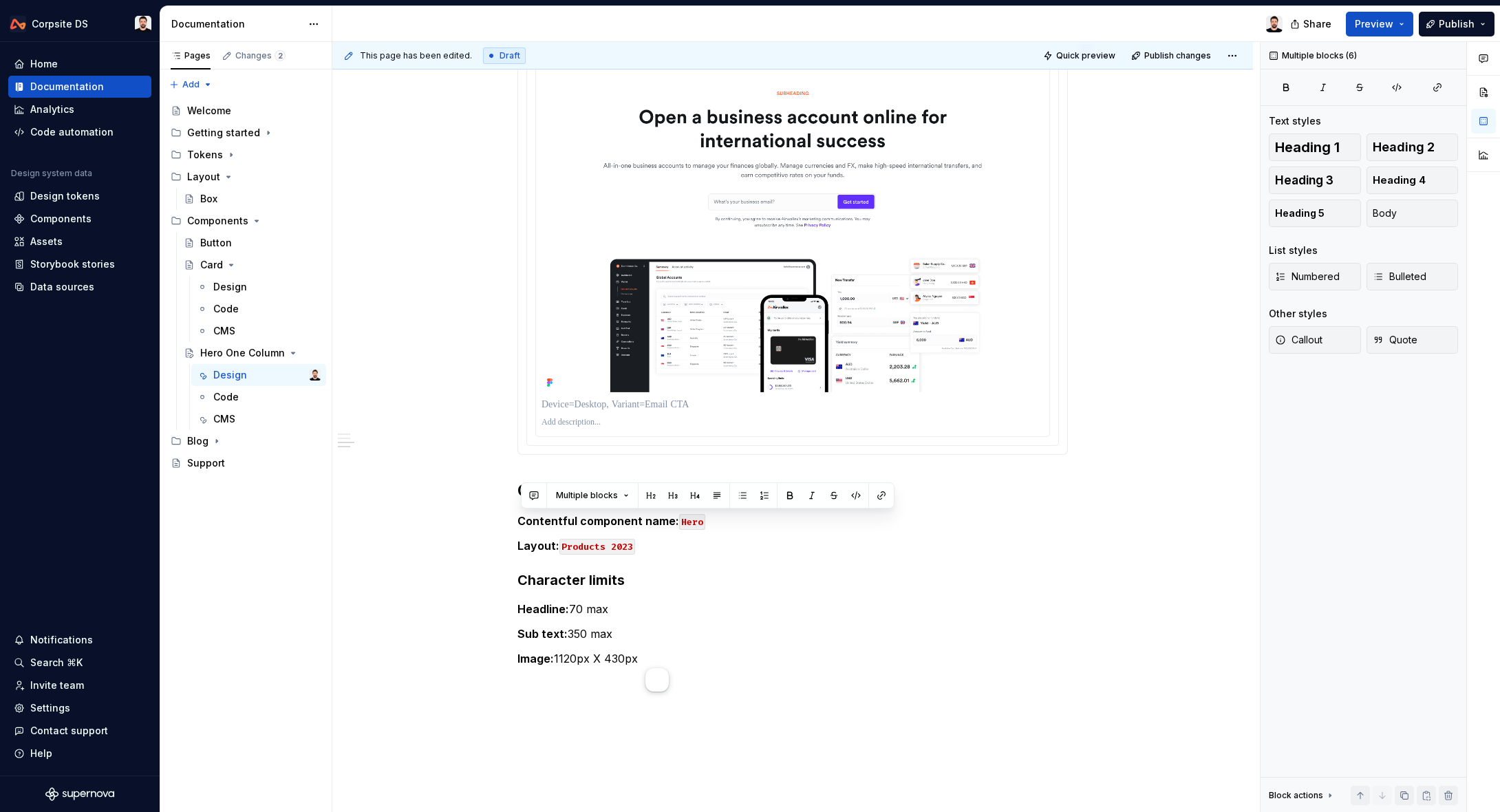
click at [564, 419] on p at bounding box center [792, 422] width 502 height 11
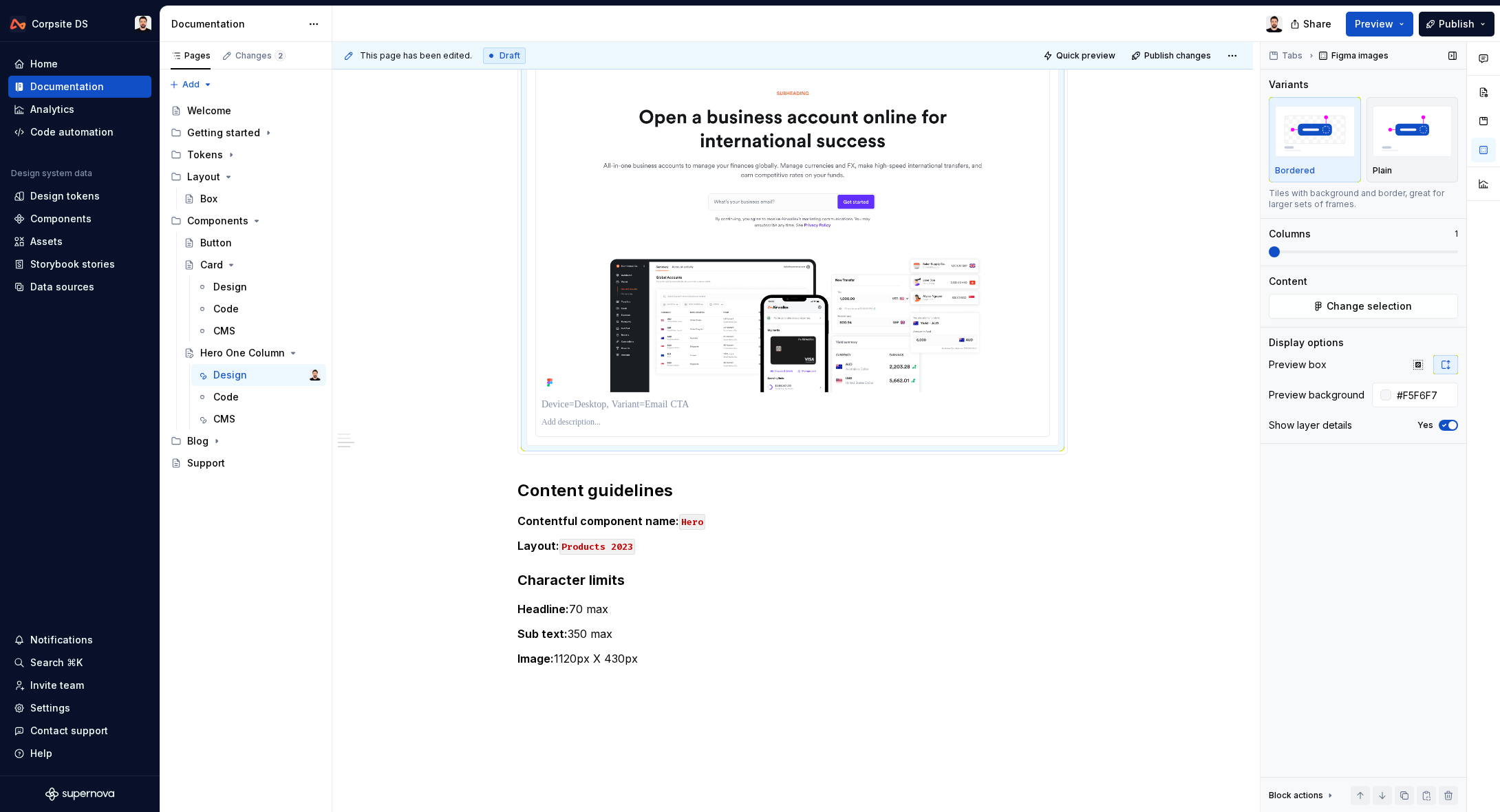
click at [1442, 426] on icon "button" at bounding box center [1444, 426] width 11 height 9
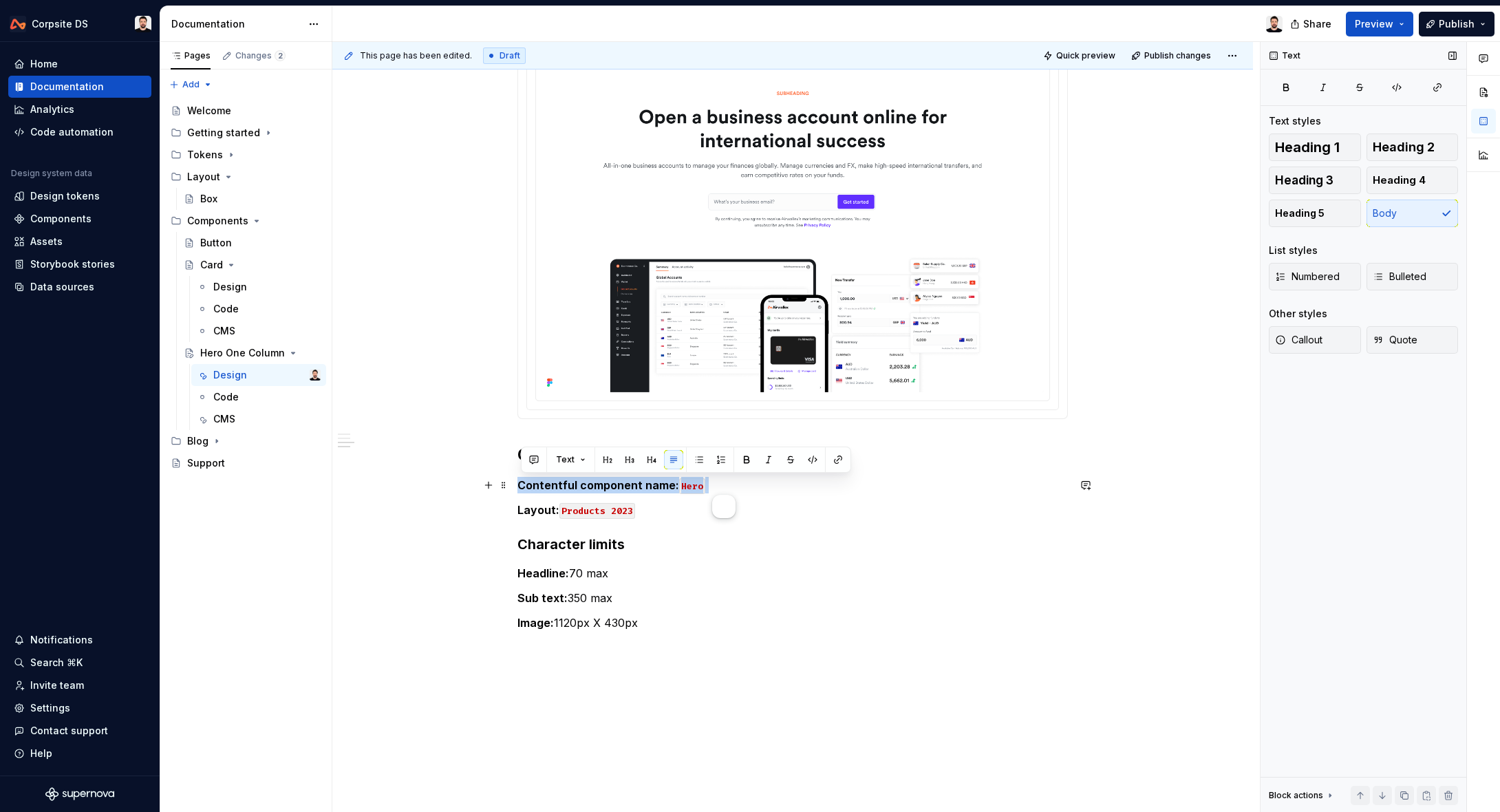
drag, startPoint x: 710, startPoint y: 485, endPoint x: 519, endPoint y: 484, distance: 191.0
click at [519, 484] on div "Buttons CTA ******* ****** ******* Email CTA ******* ****** ******* Content gui…" at bounding box center [793, 196] width 921 height 1388
copy p "Contentful component name: Hero"
click at [620, 382] on img at bounding box center [792, 225] width 502 height 335
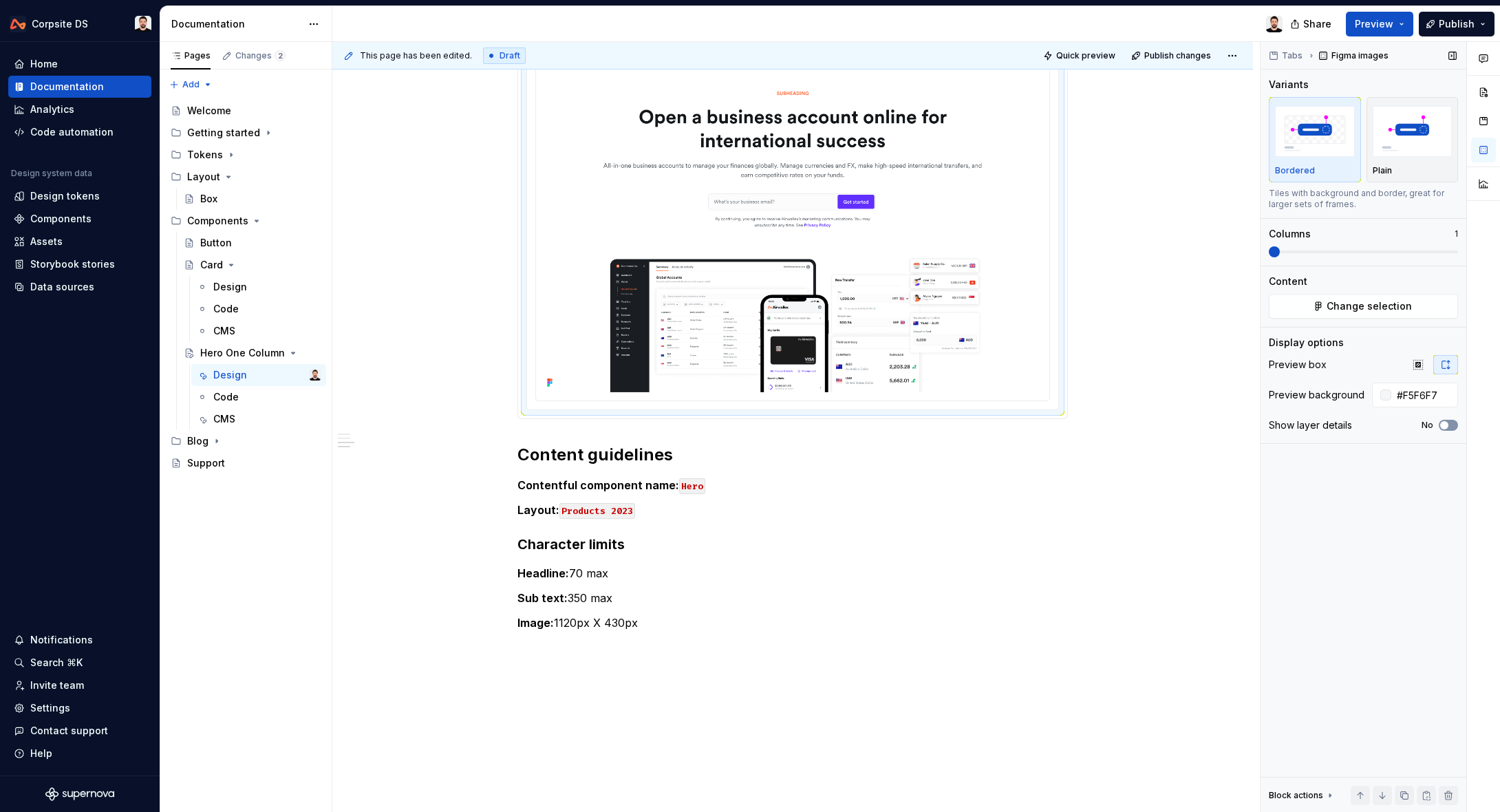
click at [1453, 427] on button "No" at bounding box center [1448, 425] width 19 height 11
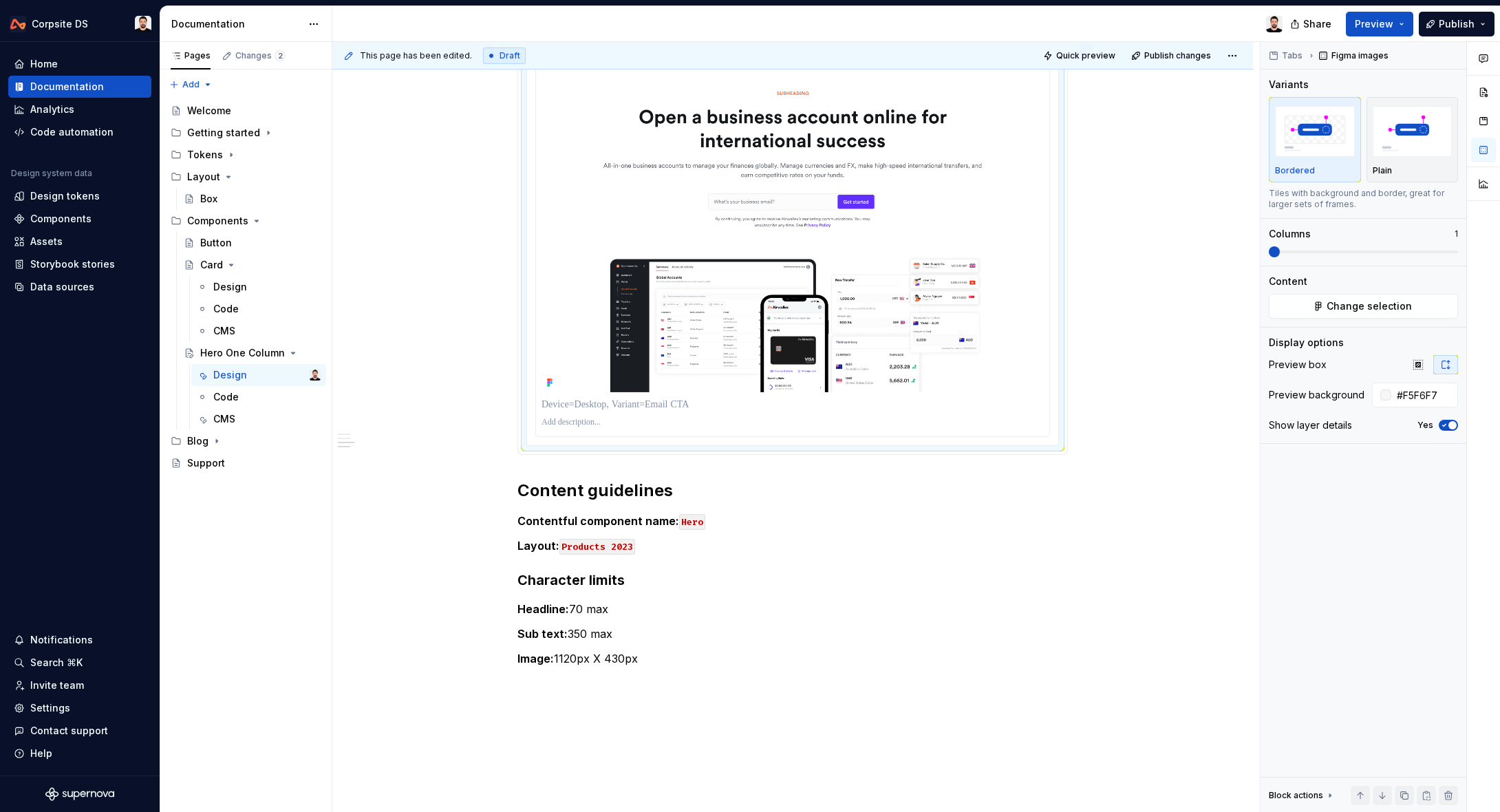
click at [613, 403] on p at bounding box center [792, 405] width 502 height 14
click at [612, 408] on p "**********" at bounding box center [792, 405] width 502 height 14
click at [615, 408] on p "**********" at bounding box center [792, 405] width 502 height 14
click at [597, 547] on code "Products 2023" at bounding box center [597, 546] width 76 height 16
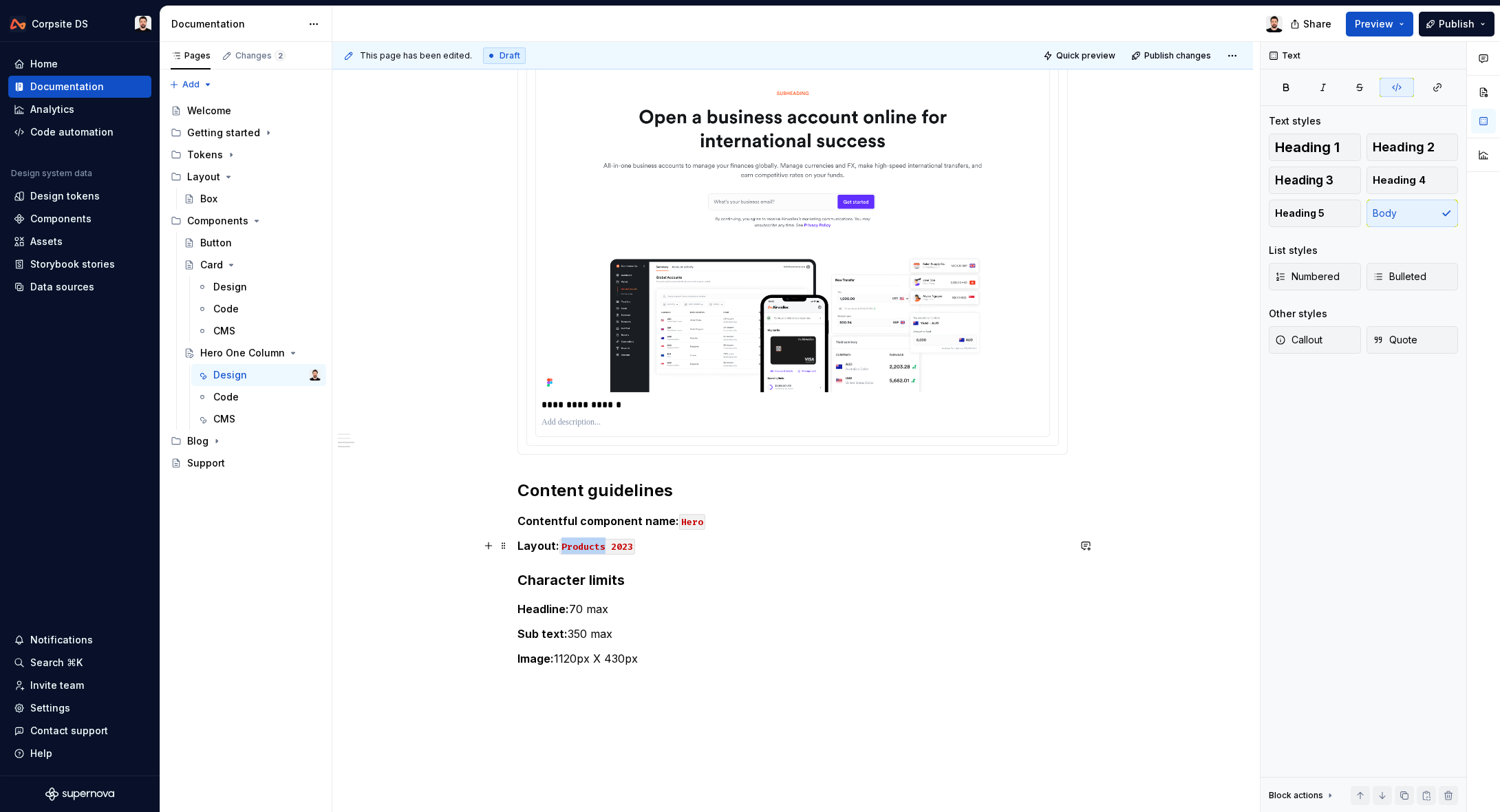
click at [597, 547] on code "Products 2023" at bounding box center [597, 546] width 76 height 16
click at [651, 545] on p "Layout: Products 2023" at bounding box center [793, 545] width 551 height 17
drag, startPoint x: 618, startPoint y: 545, endPoint x: 518, endPoint y: 545, distance: 100.0
click at [518, 545] on div "**********" at bounding box center [793, 214] width 921 height 1423
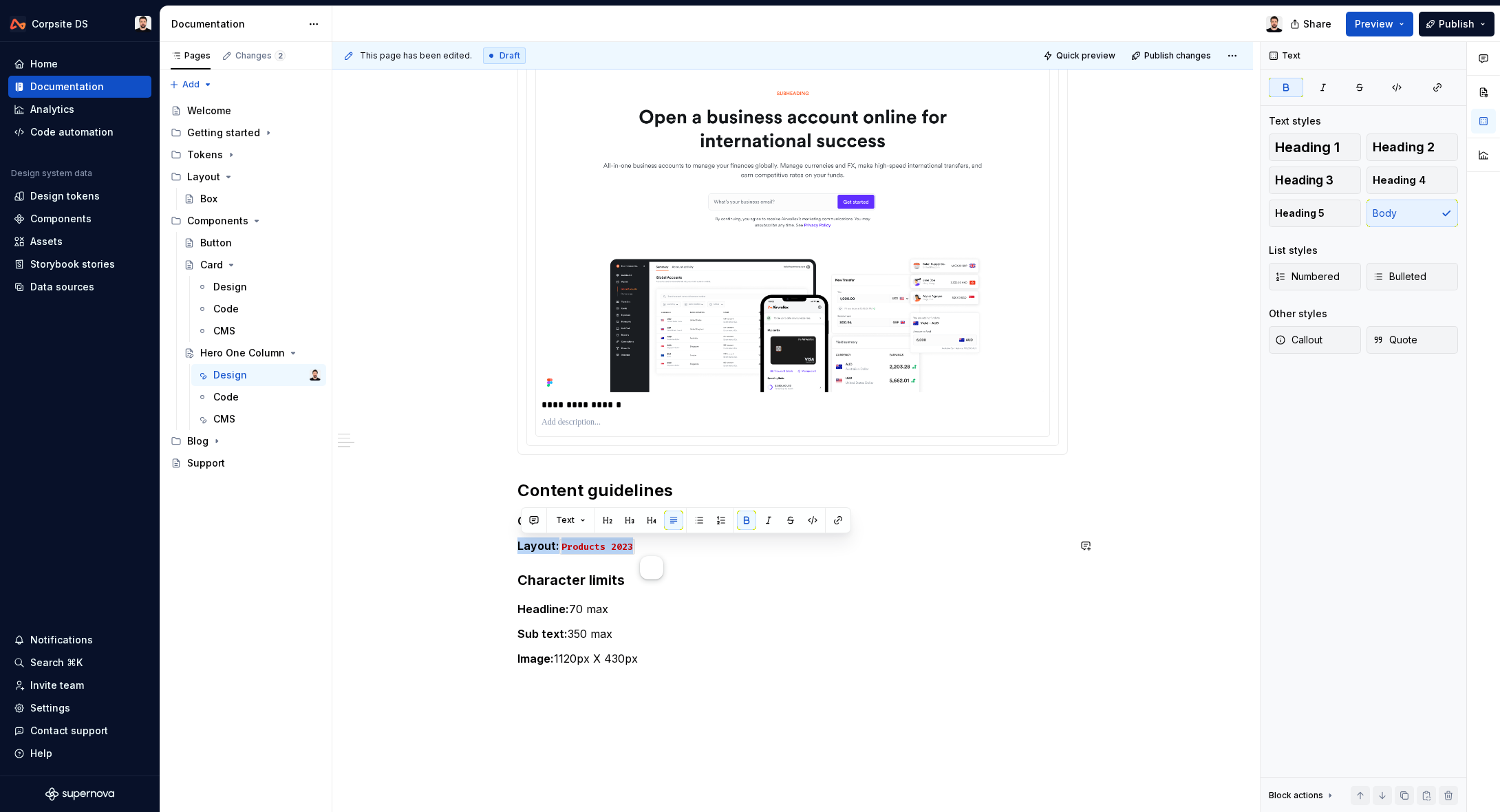
copy p "Layout: Products 2023"
click at [569, 421] on p at bounding box center [792, 422] width 502 height 11
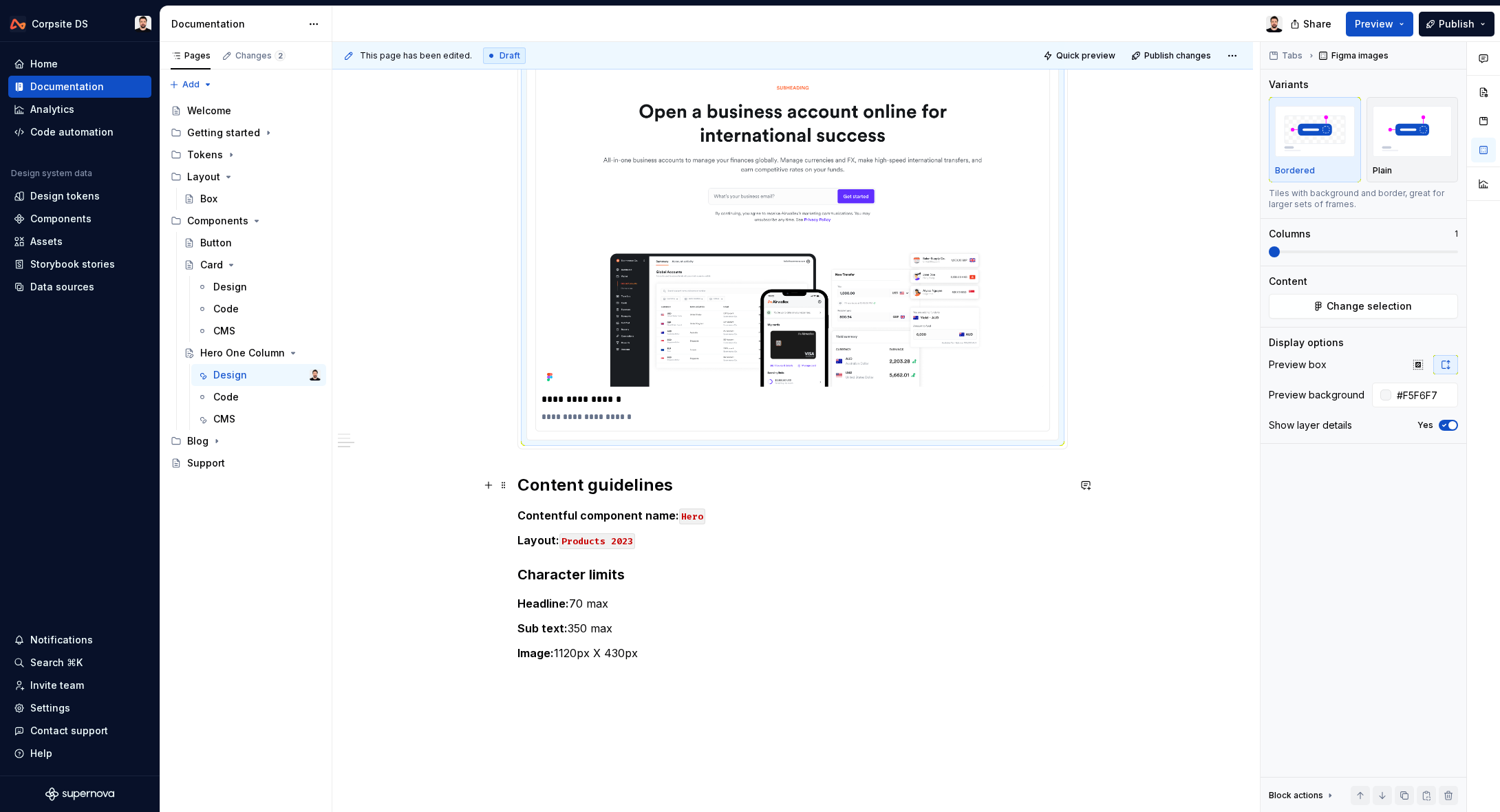
scroll to position [757, 0]
click at [1437, 29] on button "Publish" at bounding box center [1456, 23] width 76 height 25
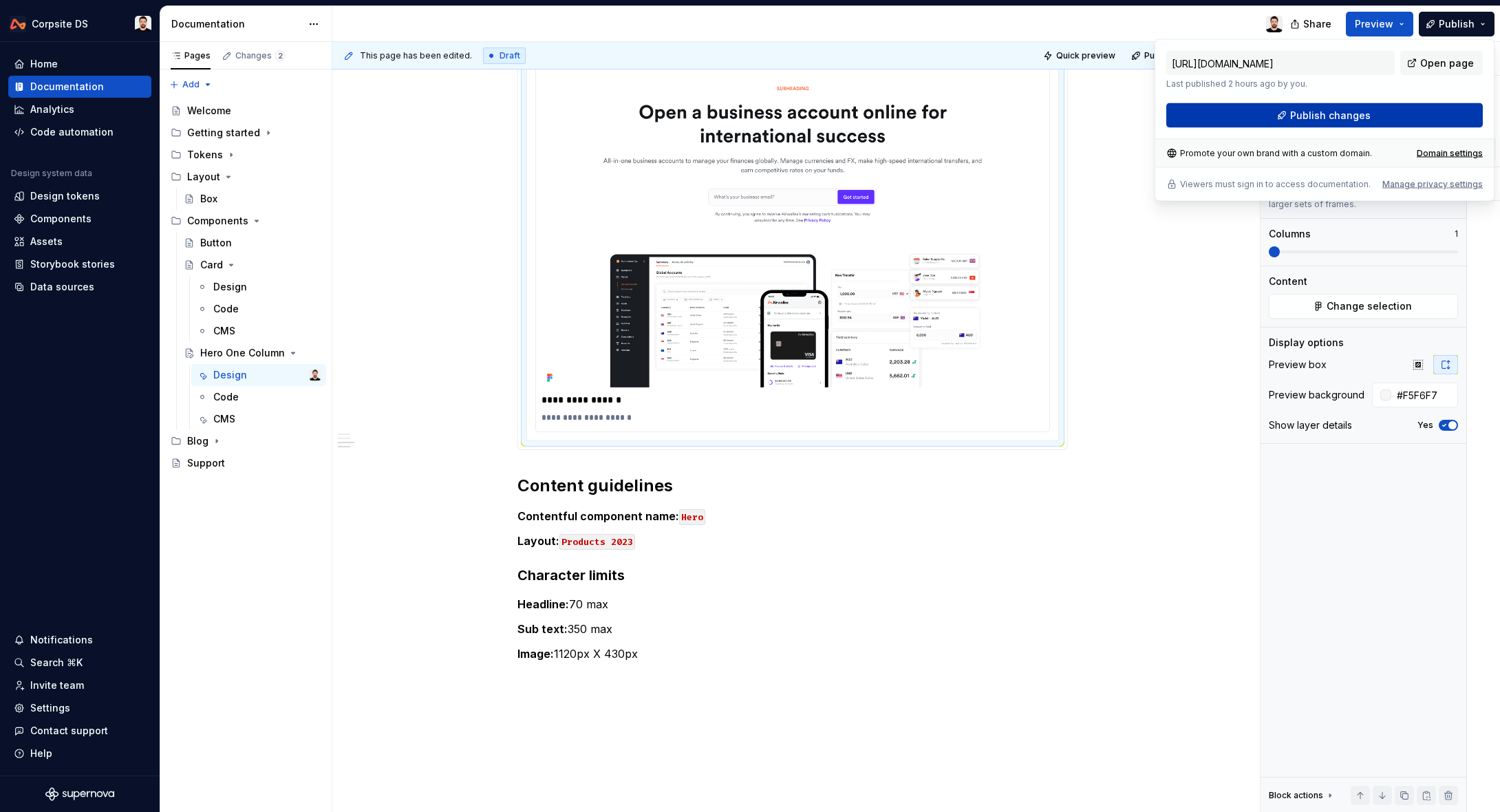
click at [1335, 116] on span "Publish changes" at bounding box center [1330, 116] width 81 height 14
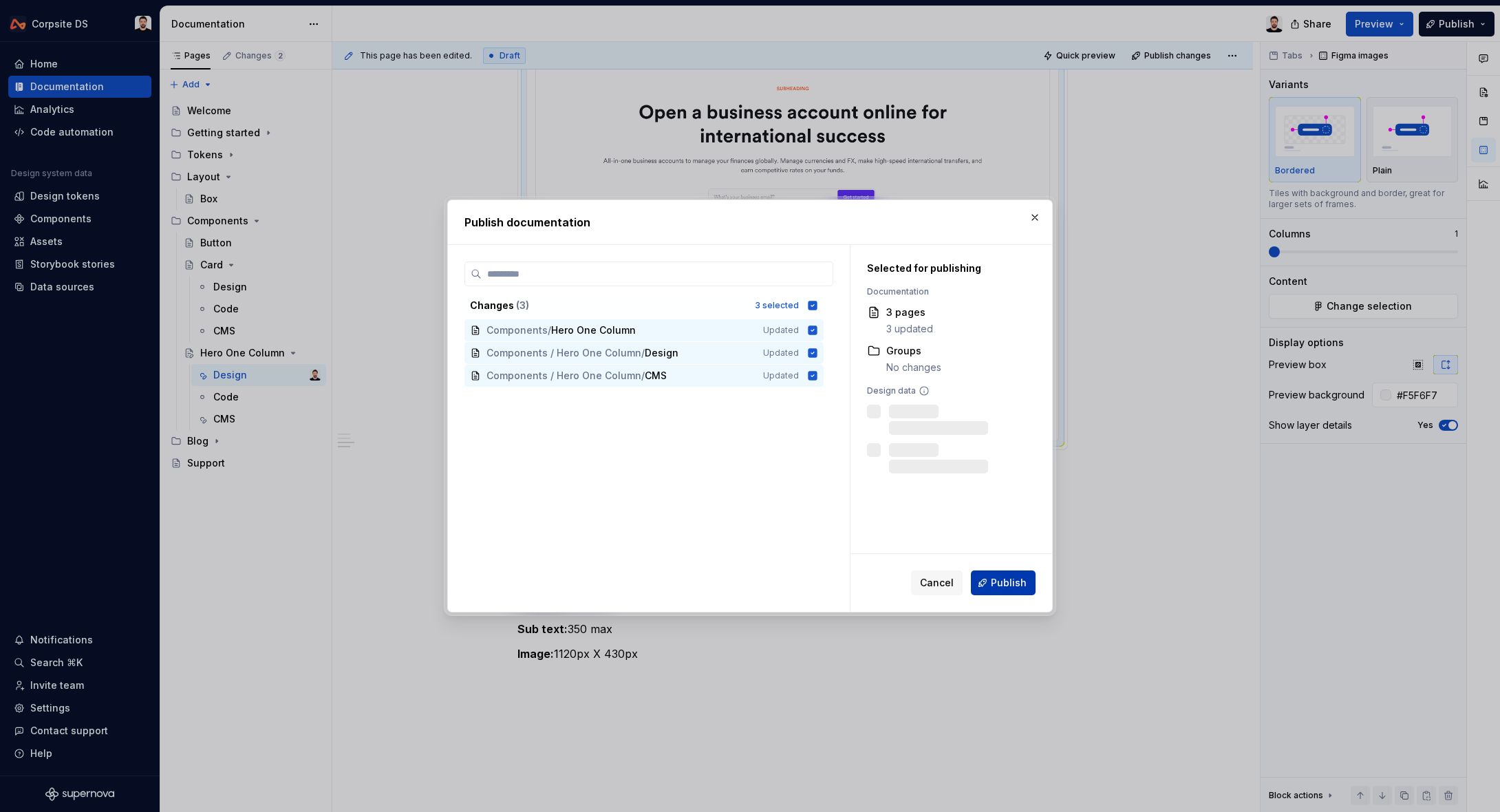
click at [1011, 590] on button "Publish" at bounding box center [1002, 583] width 64 height 25
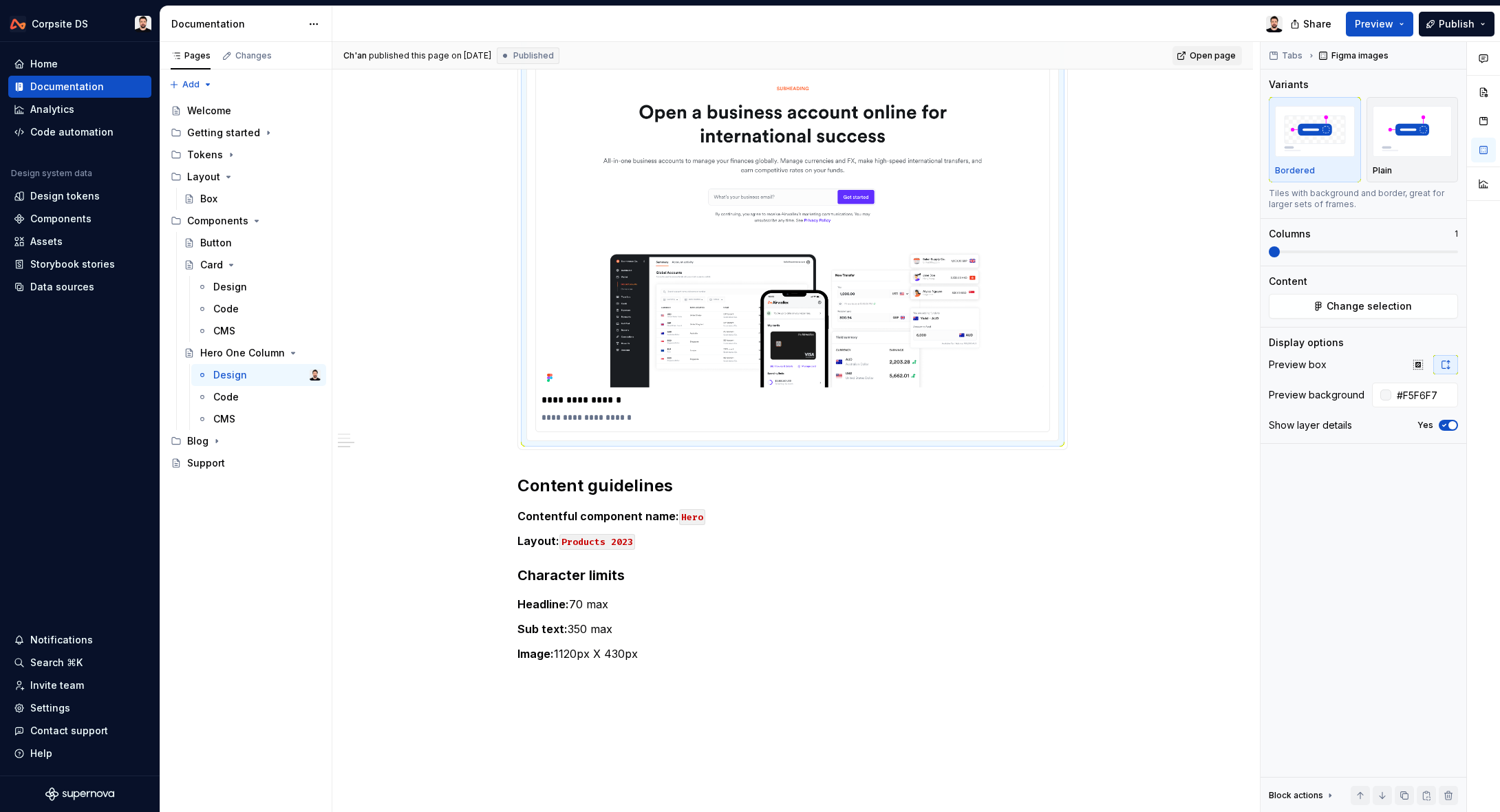
click at [1226, 60] on span "Open page" at bounding box center [1212, 56] width 46 height 11
type textarea "*"
